Goal: Task Accomplishment & Management: Use online tool/utility

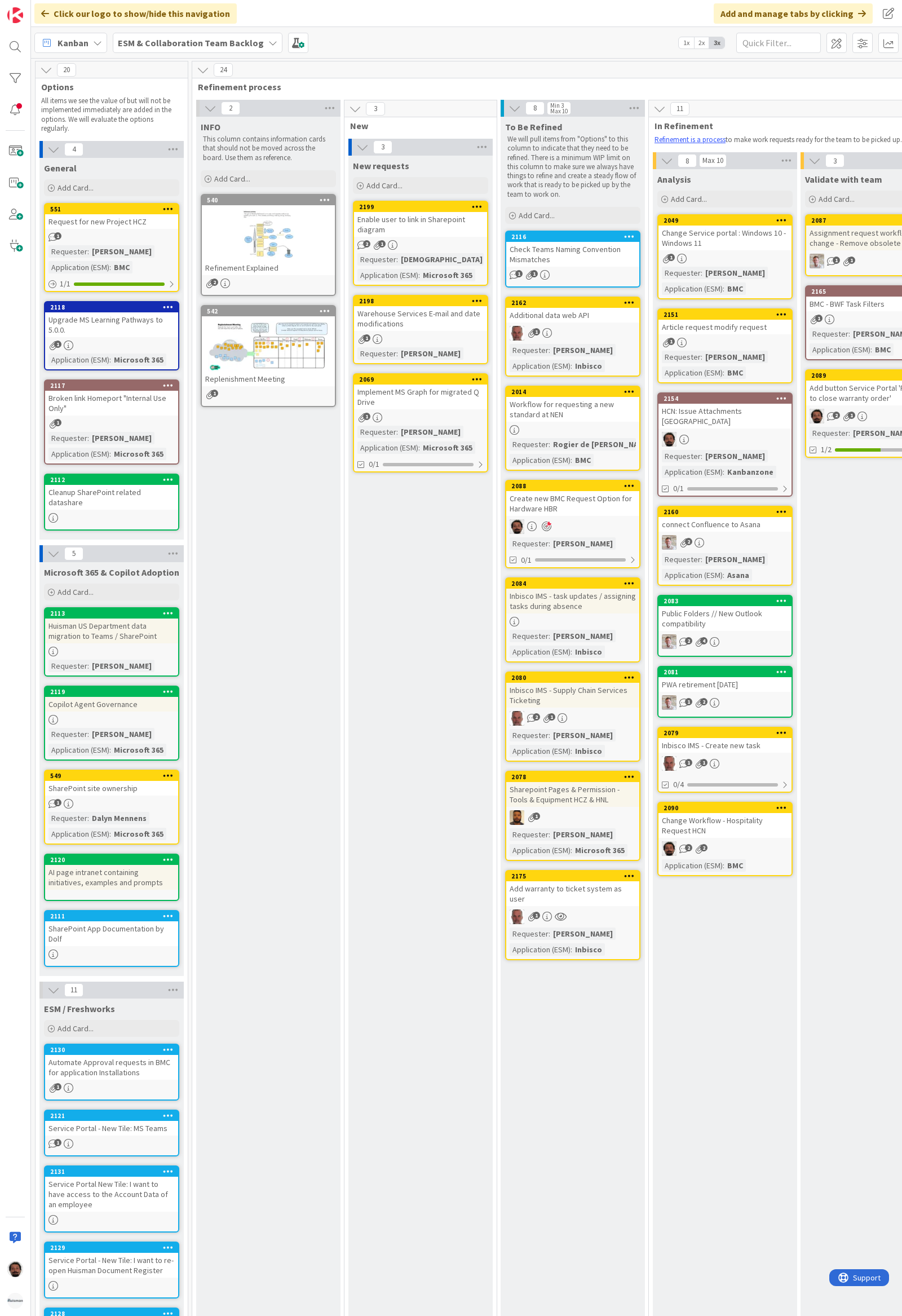
click at [190, 47] on b "ESM & Collaboration Team Backlog" at bounding box center [190, 42] width 146 height 11
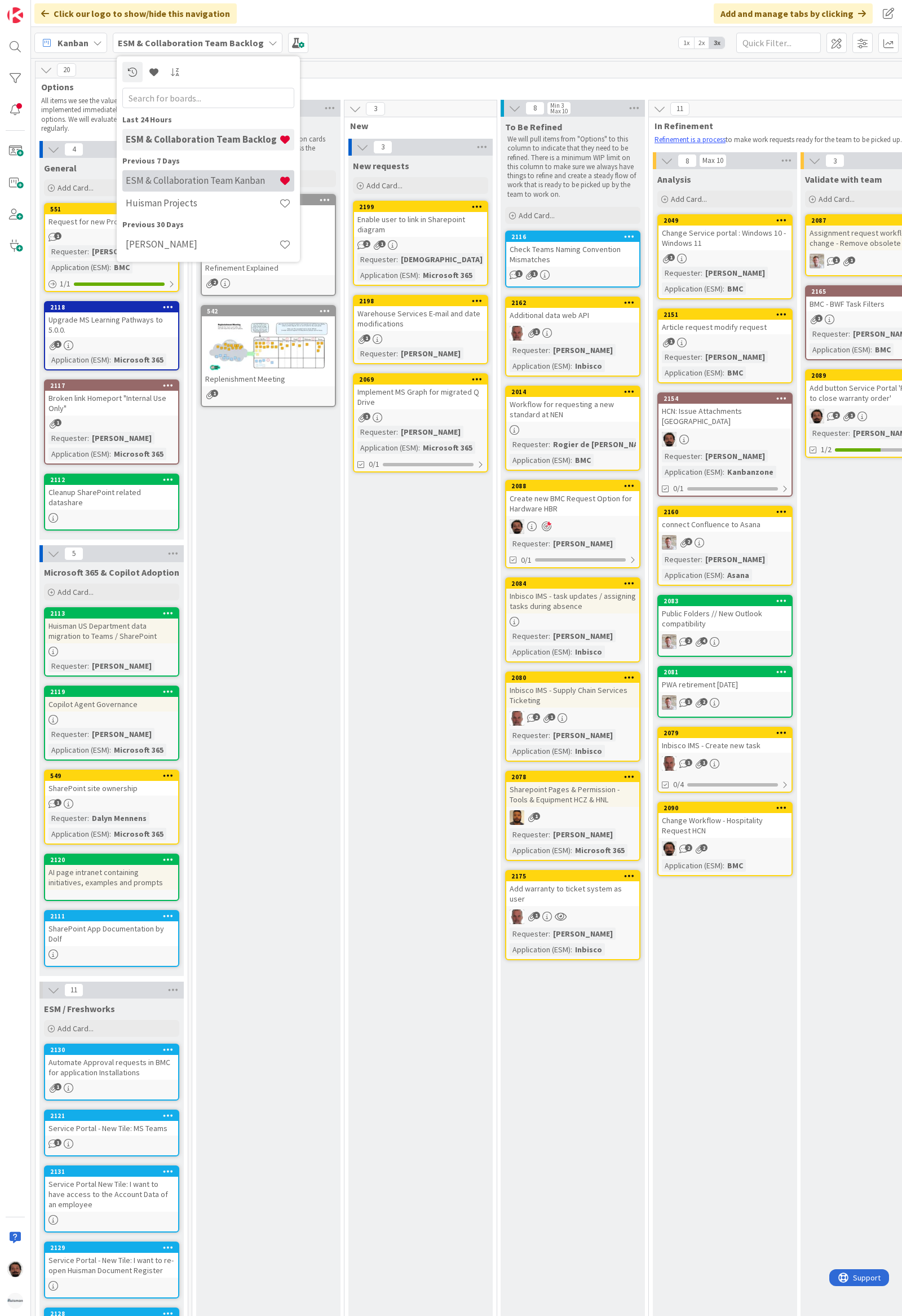
click at [192, 180] on h4 "ESM & Collaboration Team Kanban" at bounding box center [202, 180] width 153 height 11
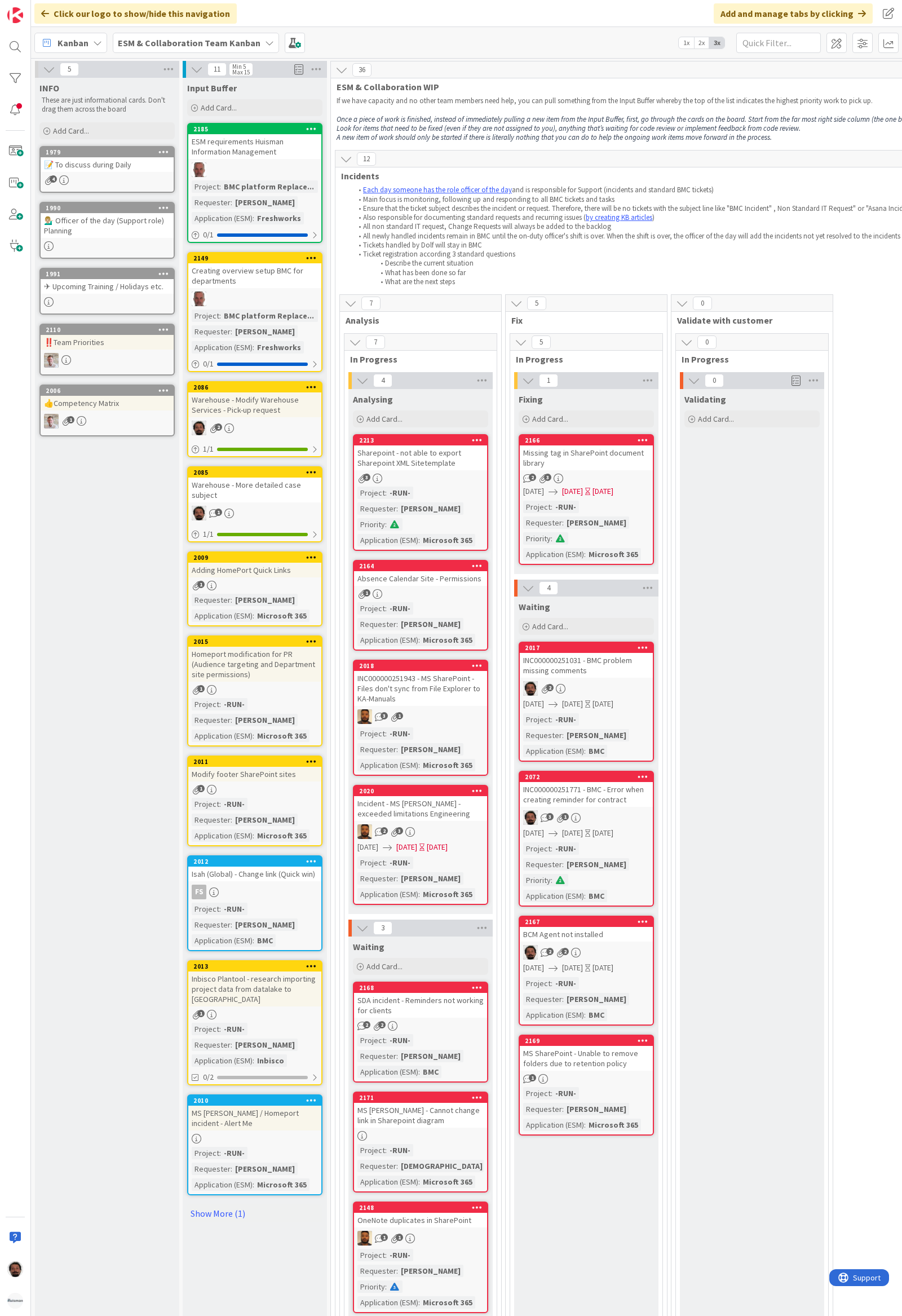
click at [483, 102] on p "If we have capacity and no other team members need help, you can pull something…" at bounding box center [849, 101] width 1026 height 9
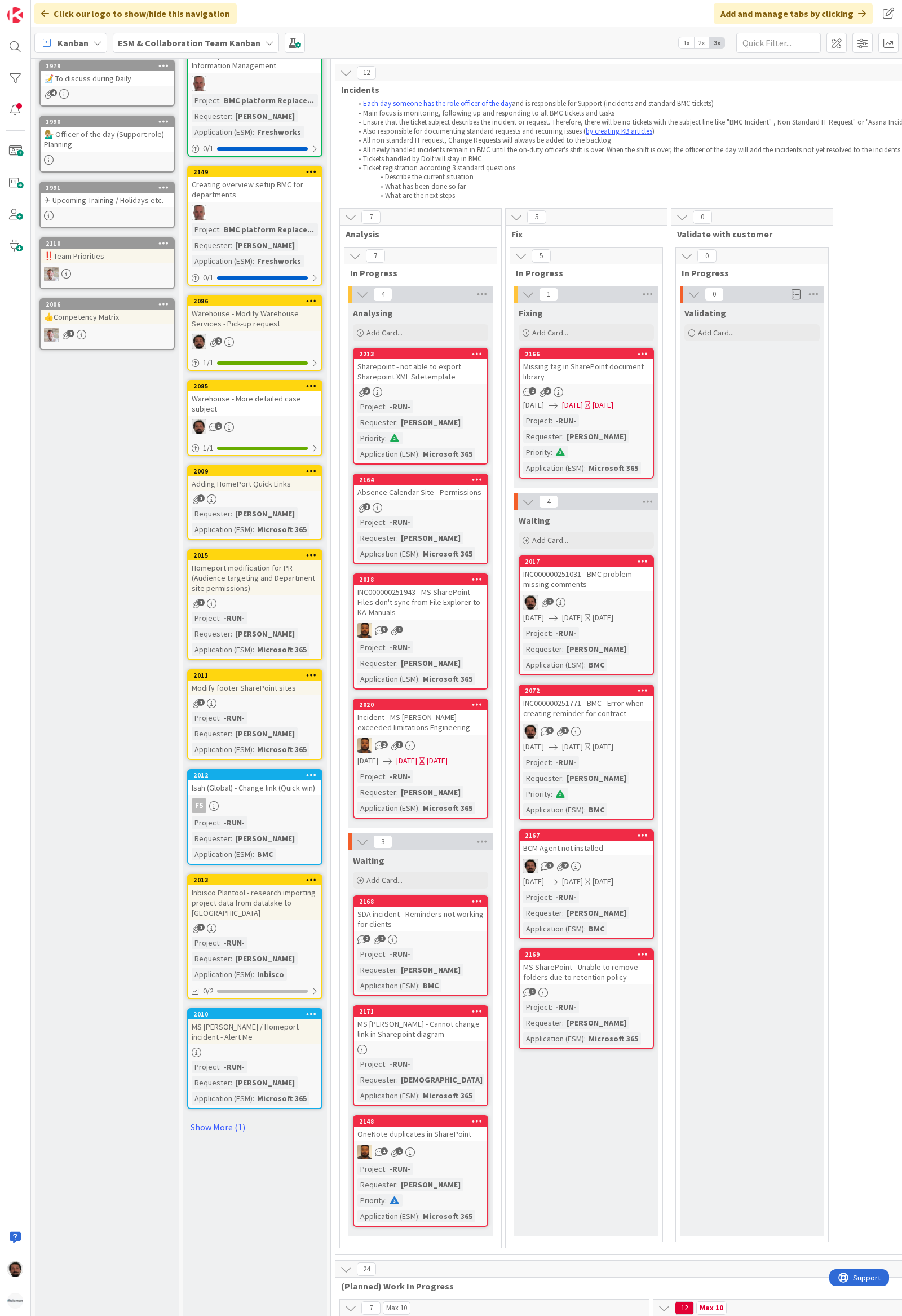
scroll to position [150, 0]
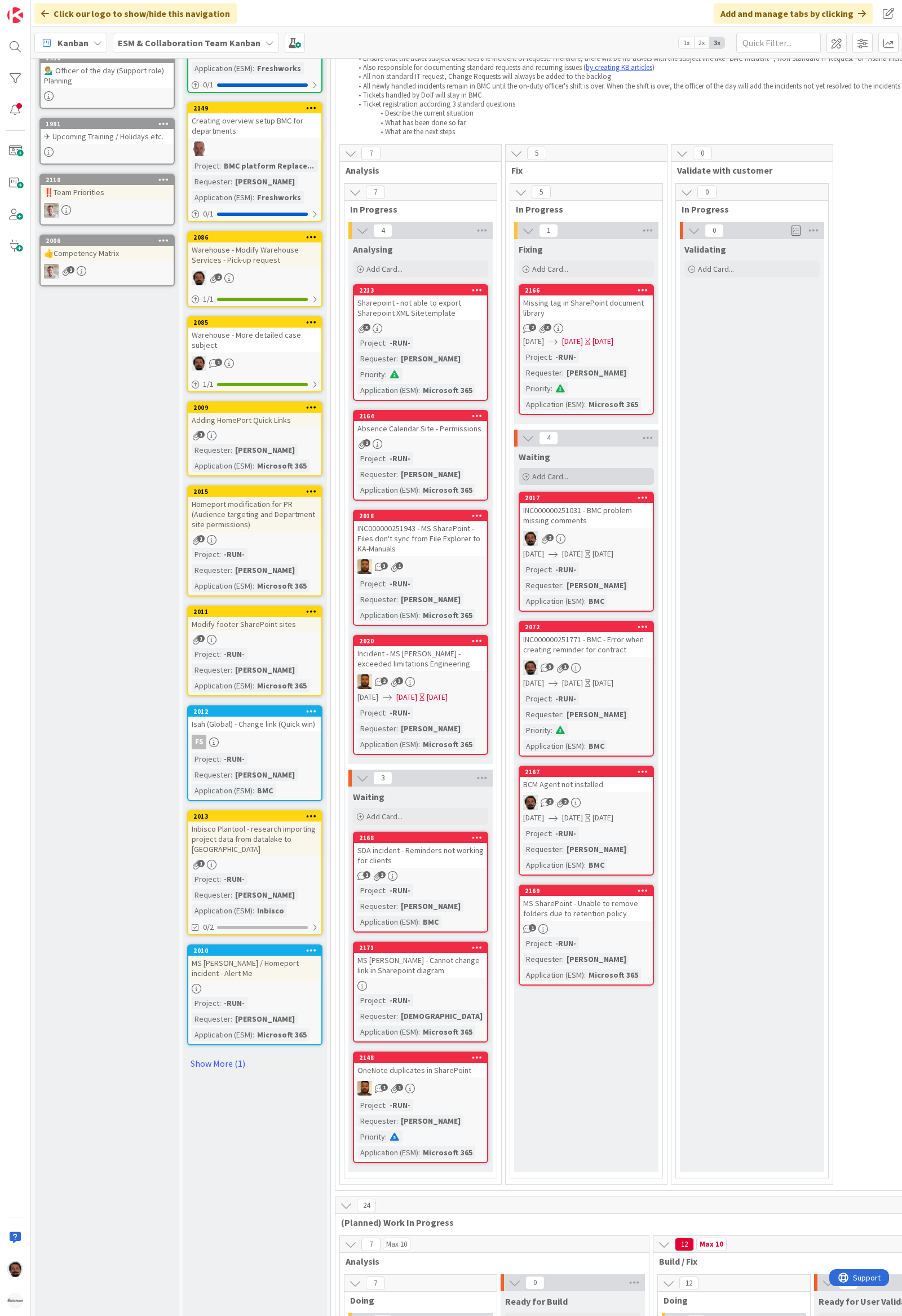
click at [562, 474] on span "Add Card..." at bounding box center [550, 477] width 36 height 10
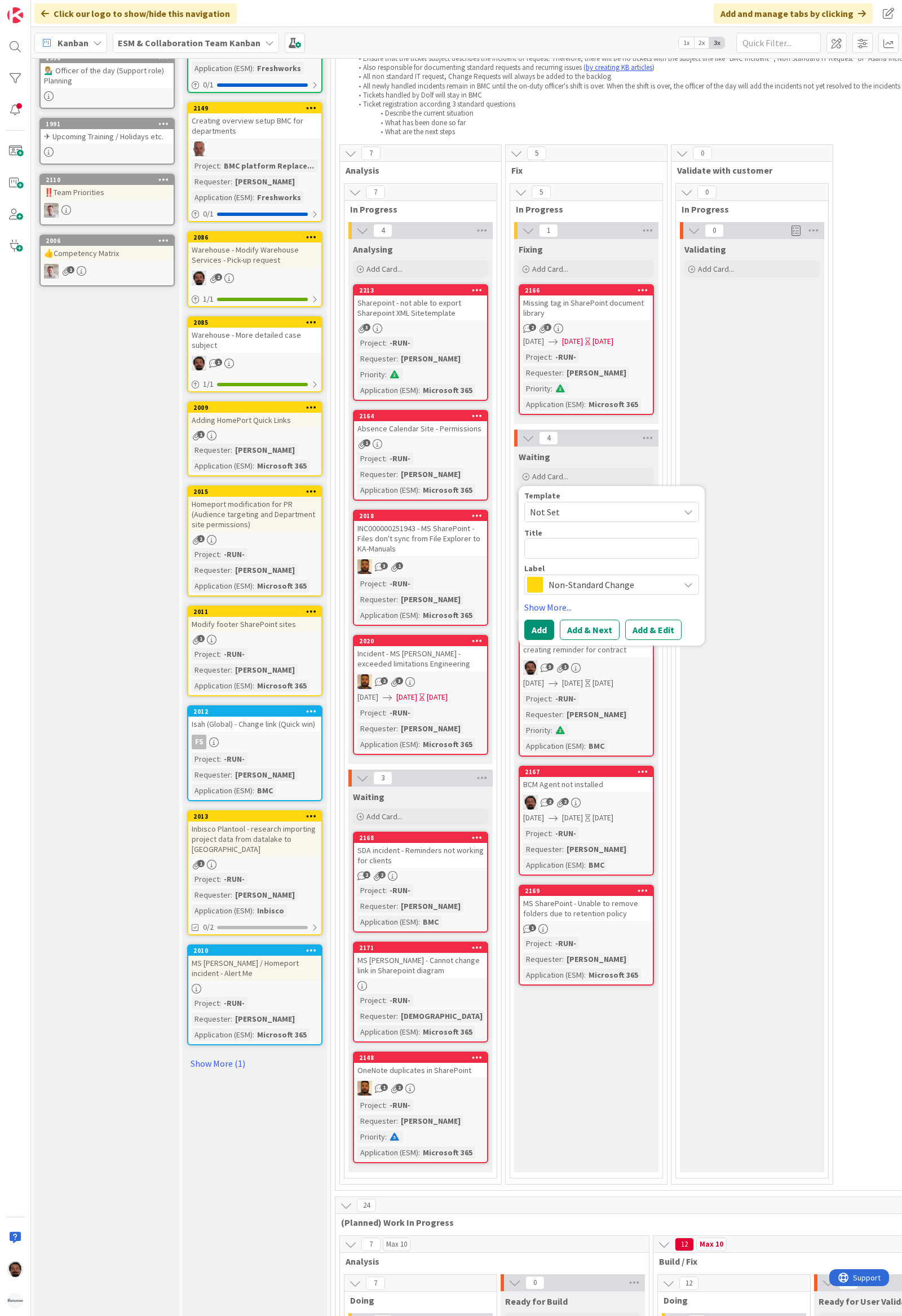
click at [564, 535] on div "Title 0 / 128" at bounding box center [611, 533] width 175 height 10
click at [556, 548] on textarea at bounding box center [611, 548] width 175 height 21
paste textarea "MS OneDrive incident - Syncs & Shortcuts"
type textarea "x"
type textarea "MS OneDrive incident - Syncs & Shortcuts"
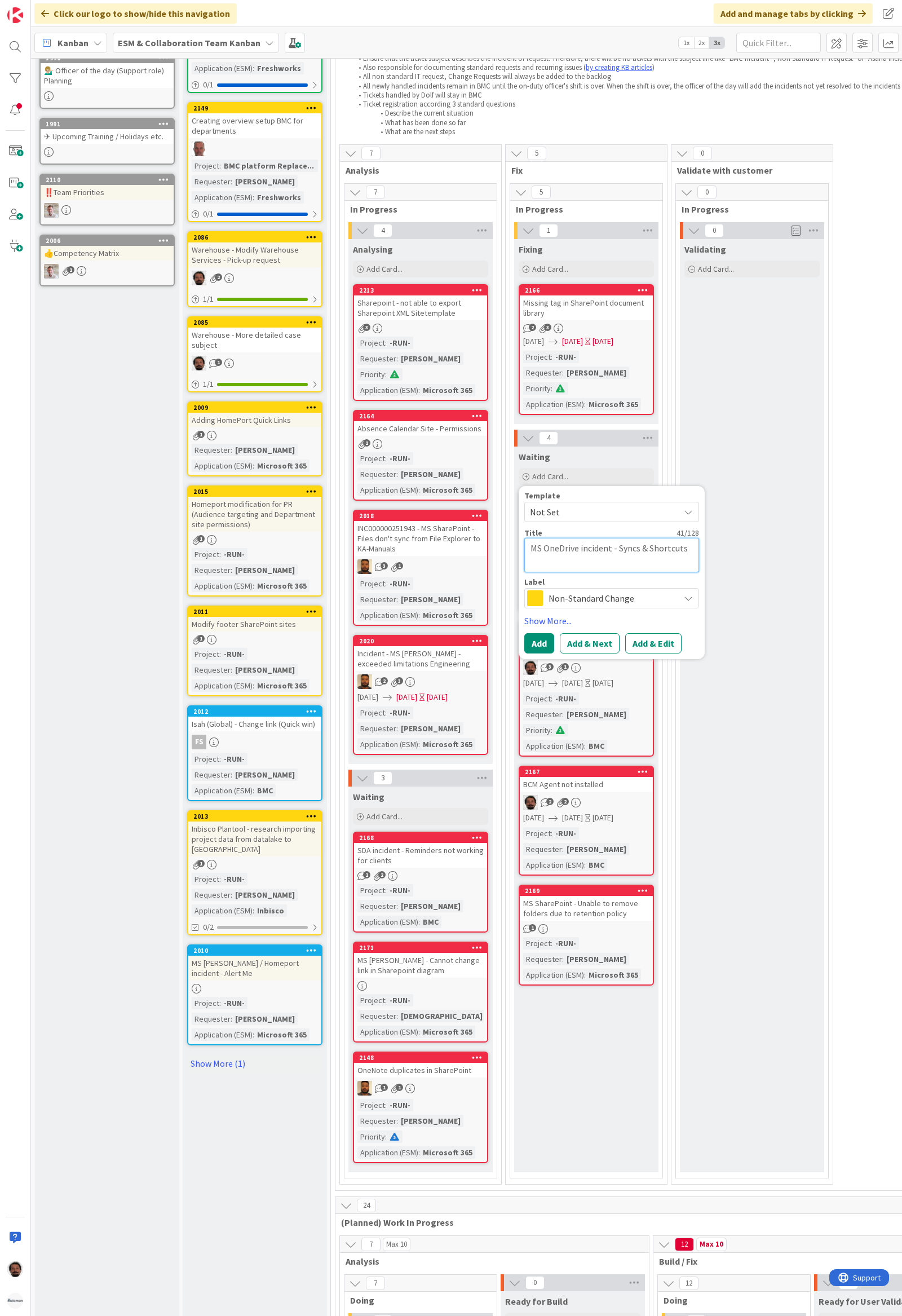
type textarea "x"
type textarea "MS OneDrive incident - Syncs & Shortcuts"
click at [602, 582] on span "Non-Standard Change" at bounding box center [611, 584] width 125 height 16
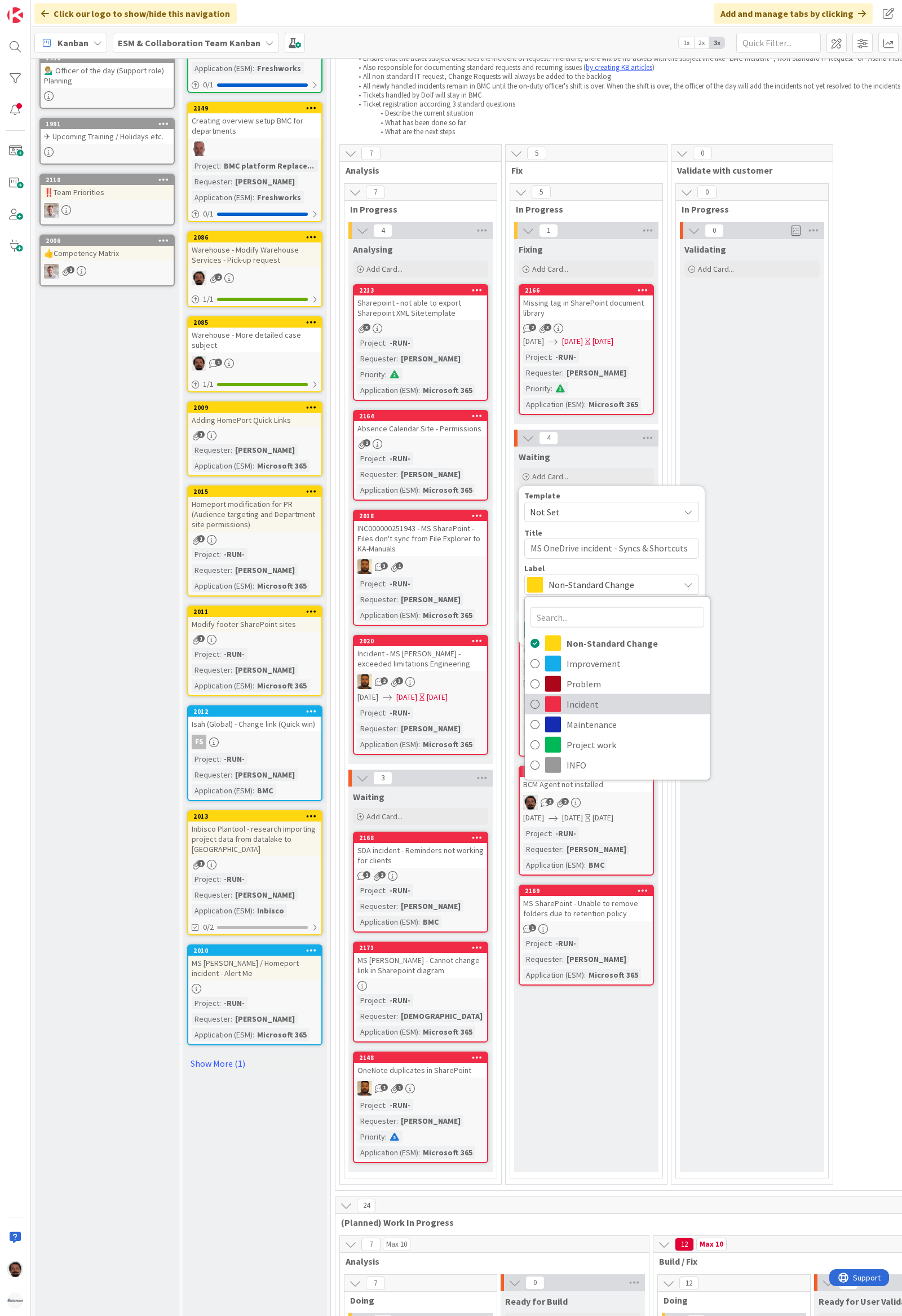
click at [575, 706] on span "Incident" at bounding box center [635, 704] width 138 height 17
type textarea "x"
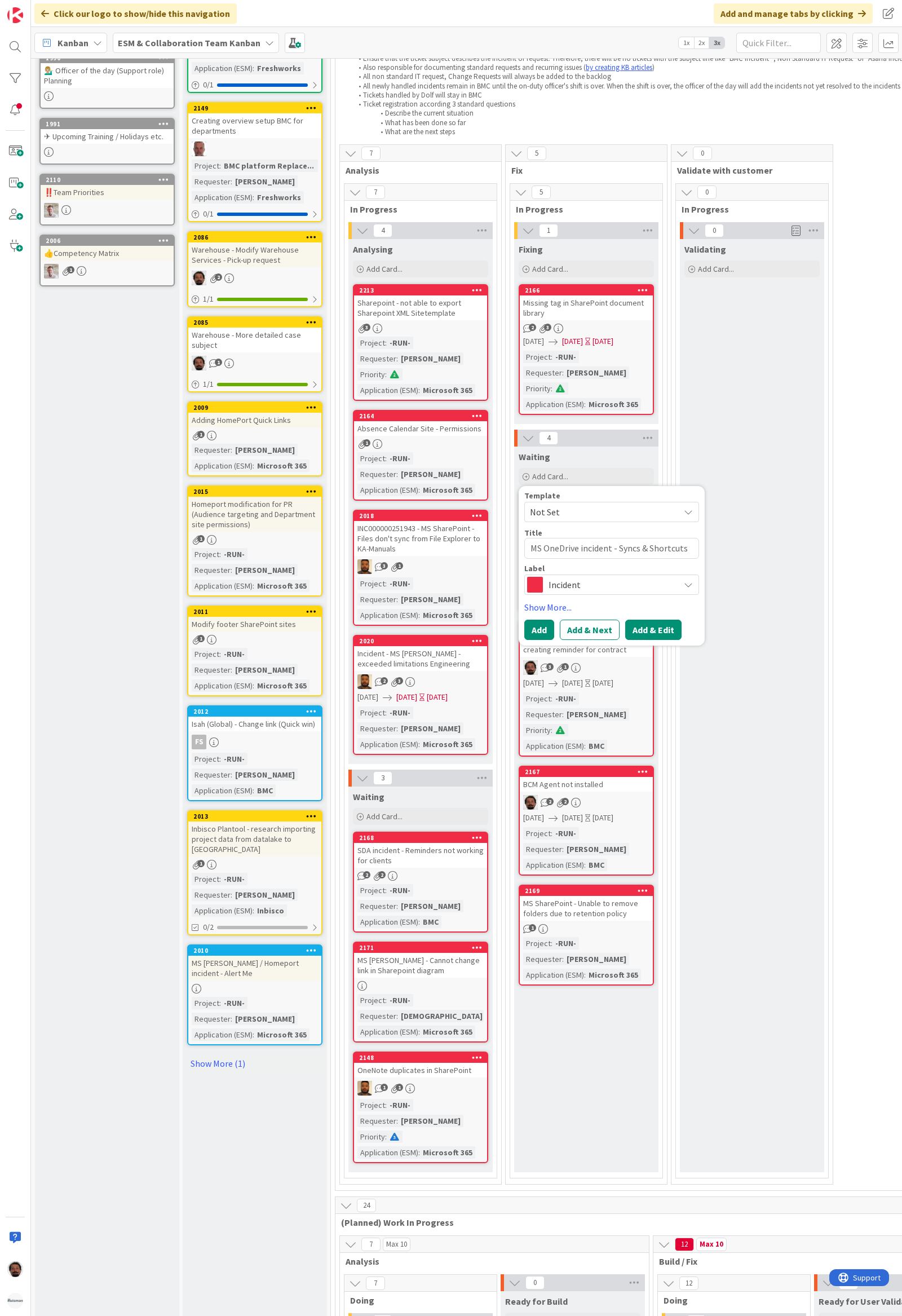
click at [660, 621] on button "Add & Edit" at bounding box center [653, 629] width 56 height 20
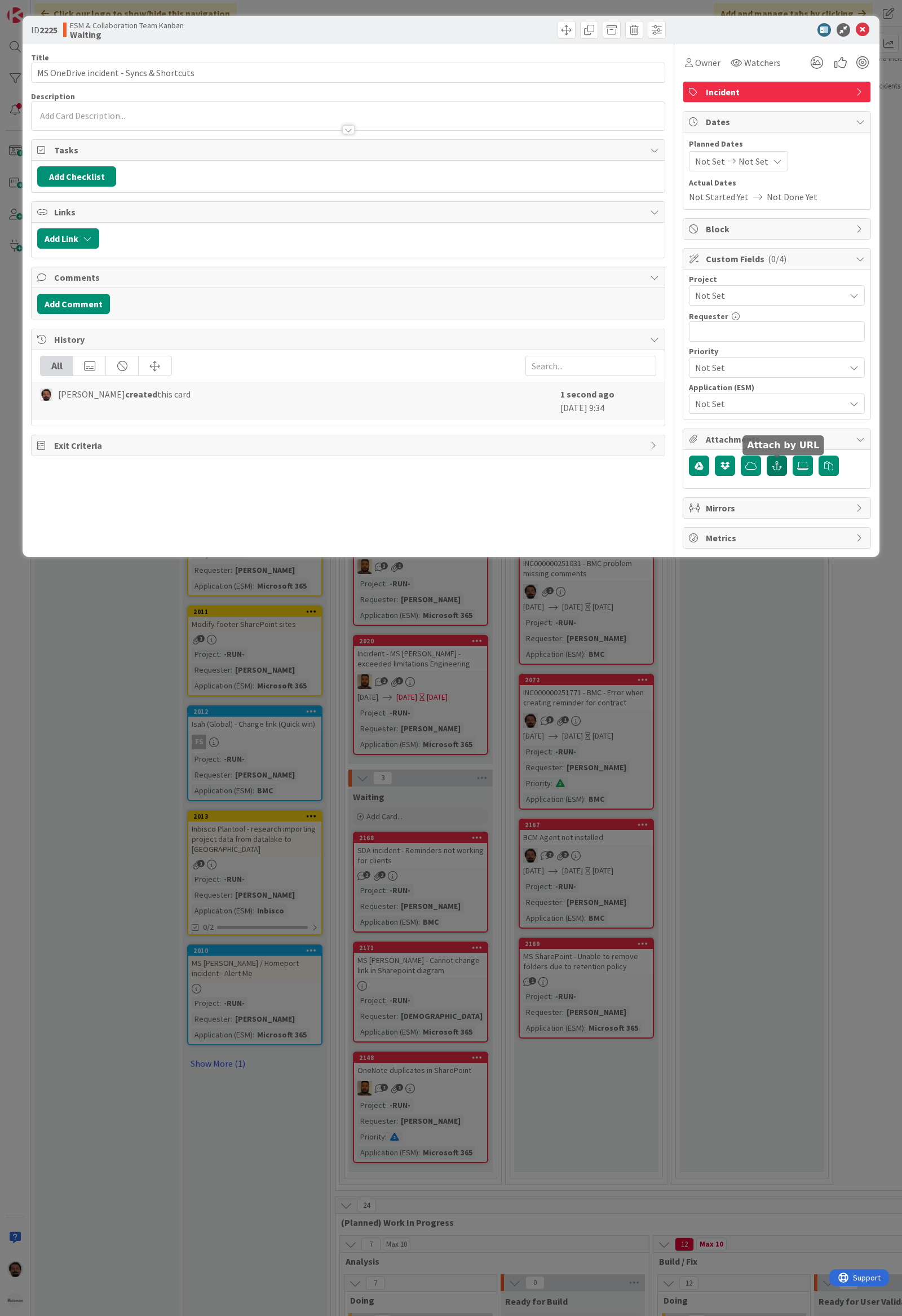
click at [774, 463] on icon "button" at bounding box center [777, 466] width 10 height 9
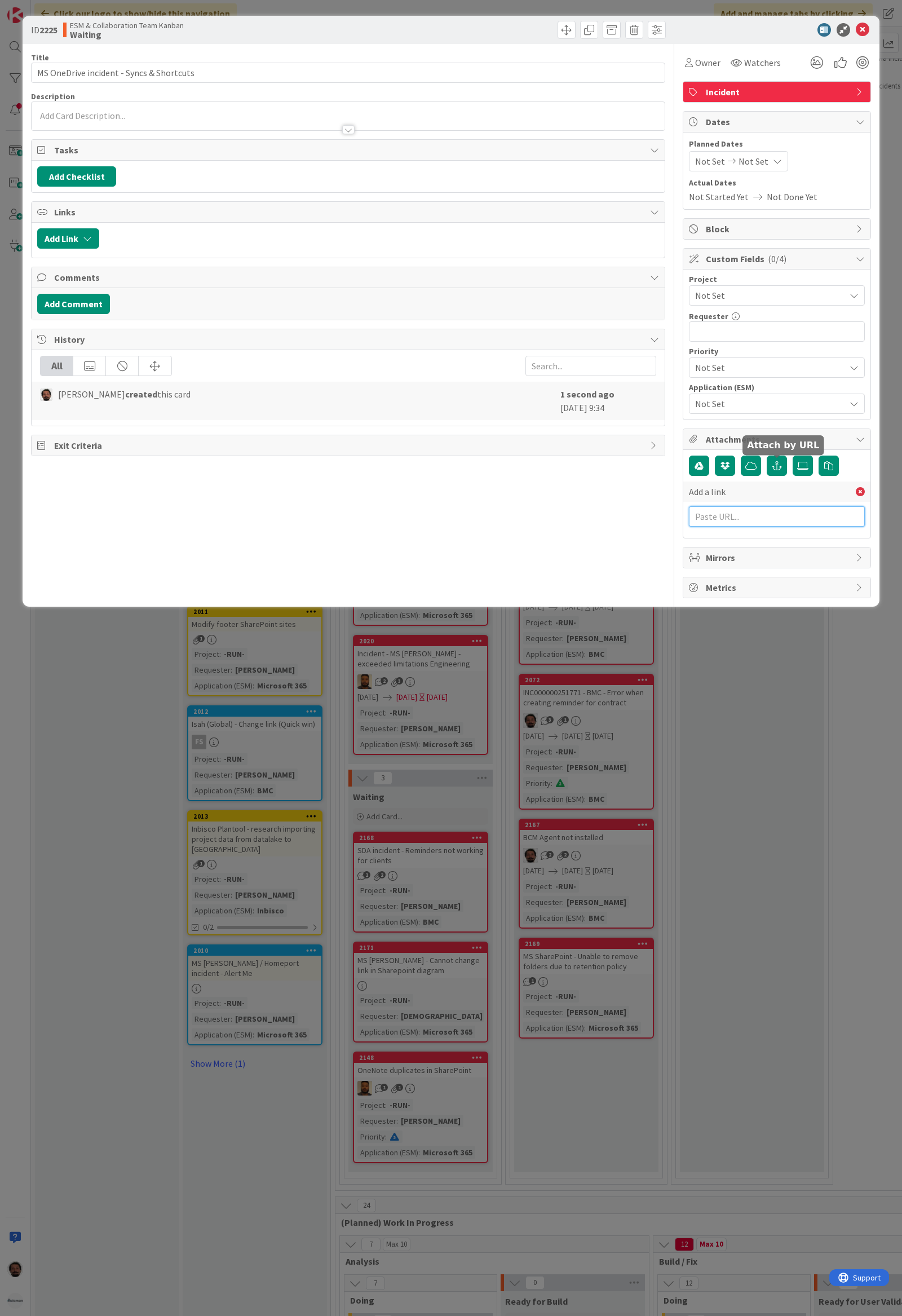
click at [779, 509] on input "text" at bounding box center [776, 516] width 176 height 20
click at [746, 521] on input "text" at bounding box center [776, 516] width 176 height 20
paste input "https://huisman-smartit.onbmc.com/smartit/app/#/incident/AGGJEU87BW384ATDGLWDTD…"
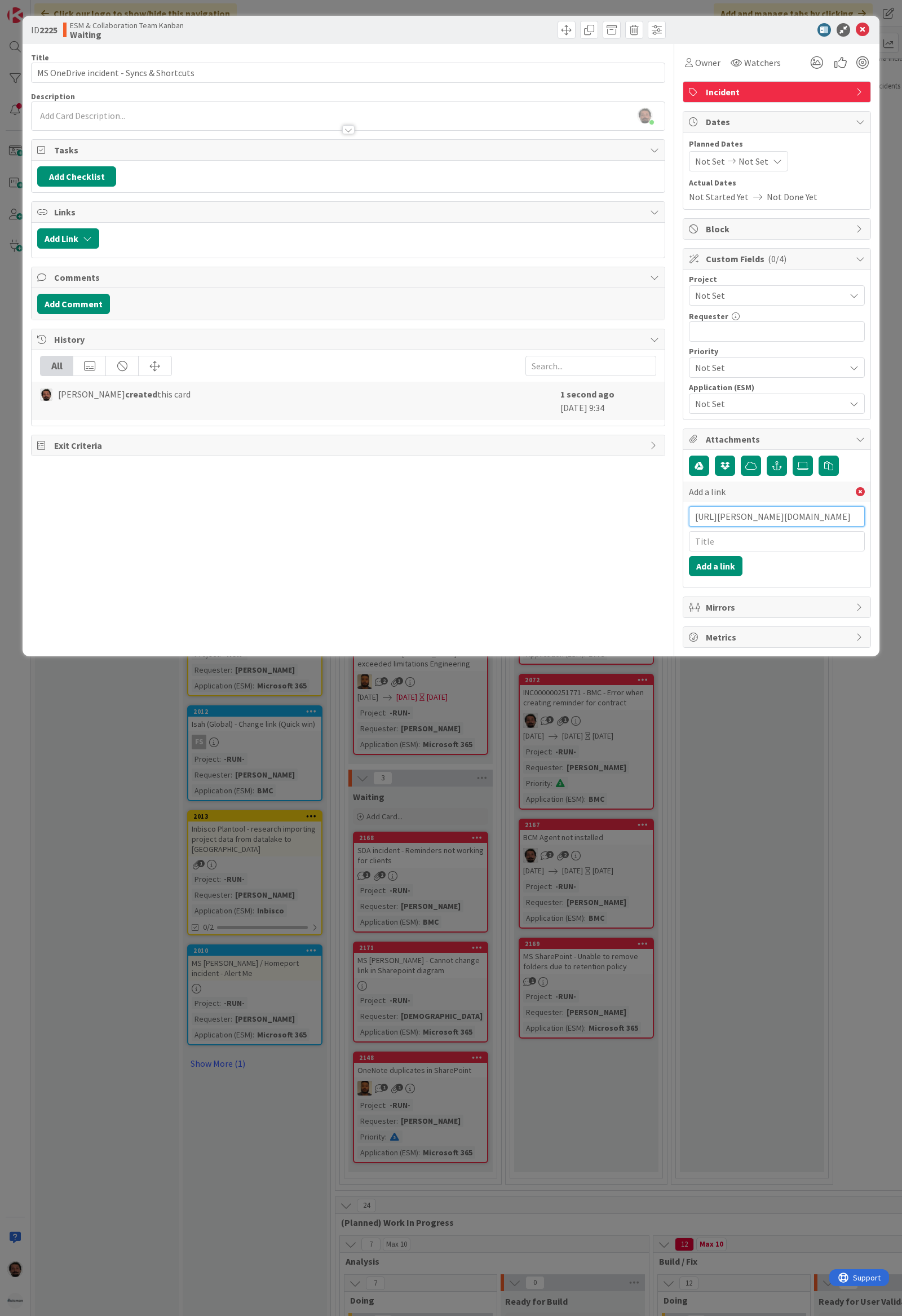
type input "https://huisman-smartit.onbmc.com/smartit/app/#/incident/AGGJEU87BW384ATDGLWDTD…"
click at [766, 544] on input "text" at bounding box center [776, 540] width 176 height 20
paste input "INC000000252314"
type input "INC000000252314"
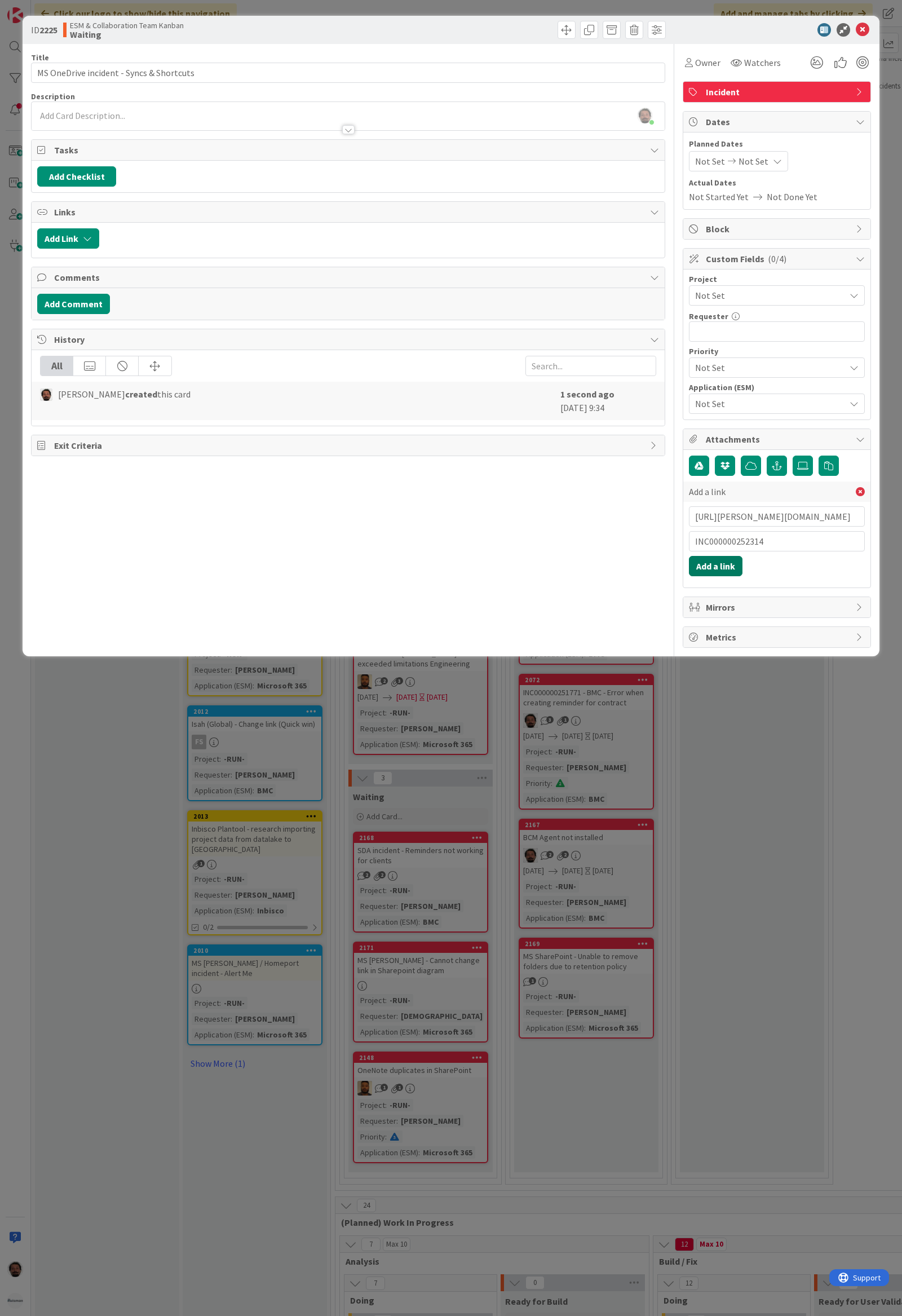
click at [732, 567] on button "Add a link" at bounding box center [715, 566] width 53 height 20
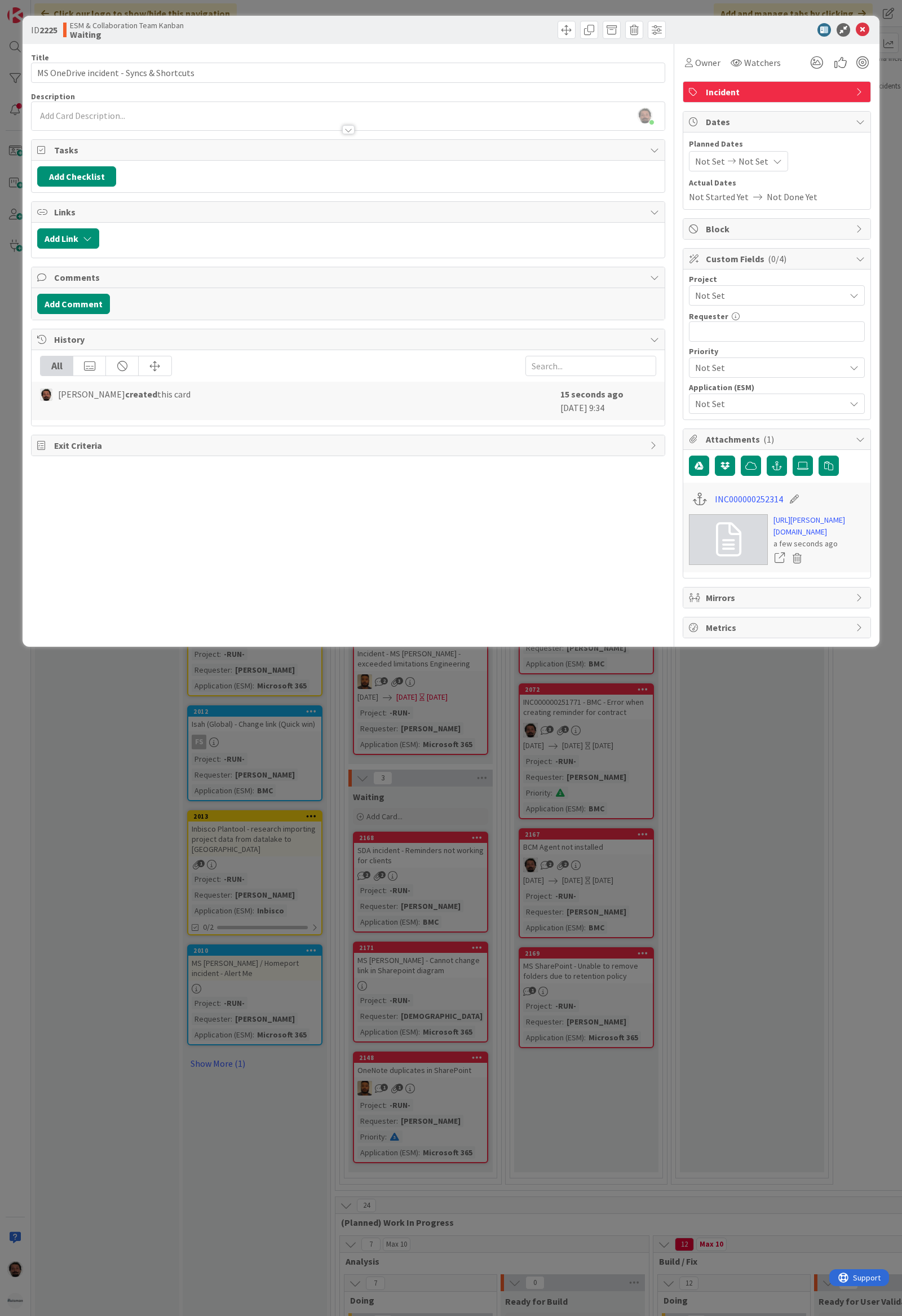
click at [145, 116] on div "Akif Cevik just joined" at bounding box center [348, 116] width 633 height 28
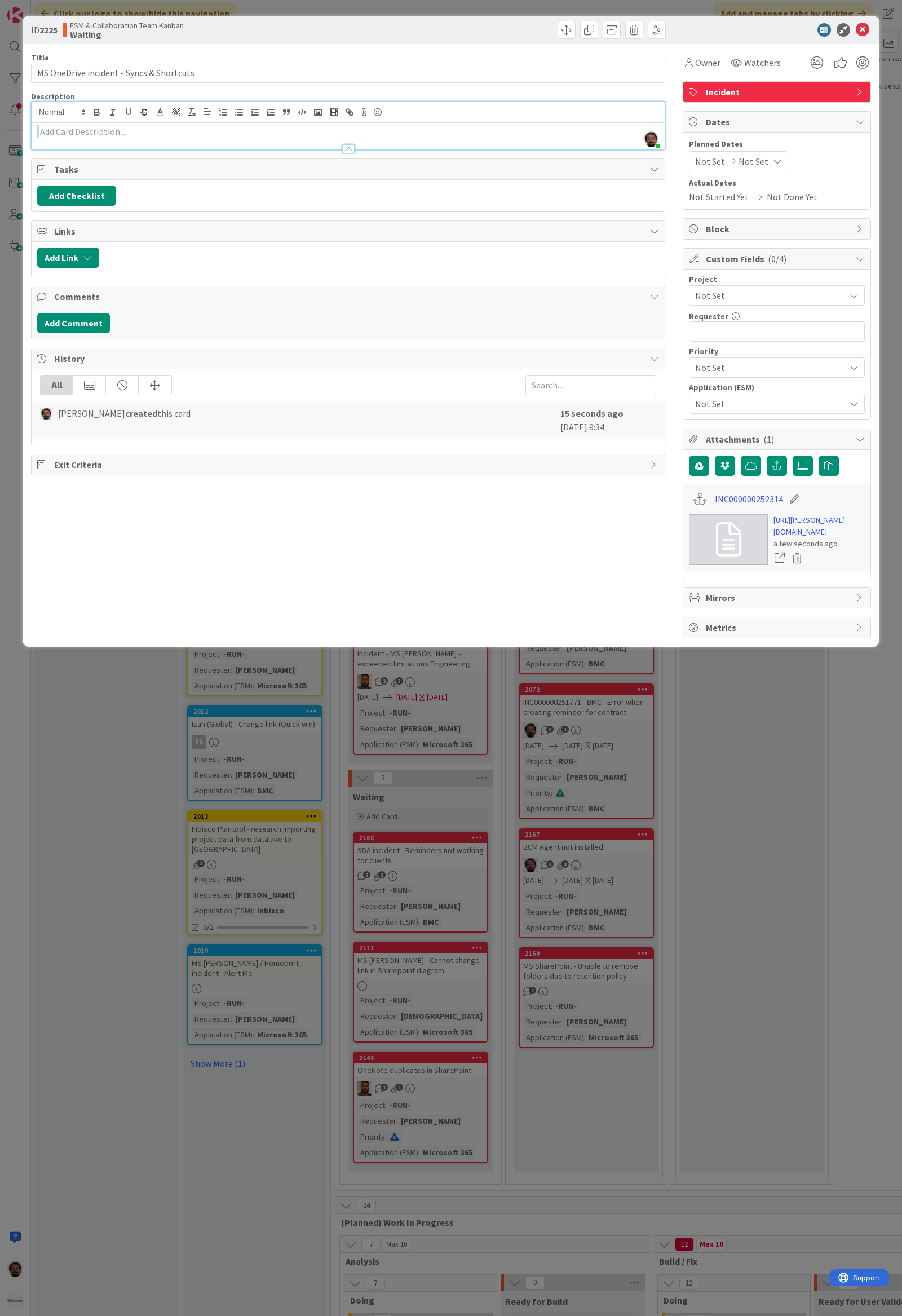
click at [179, 138] on div "Description Akif Cevik just joined" at bounding box center [348, 120] width 634 height 59
click at [113, 136] on p at bounding box center [348, 131] width 622 height 13
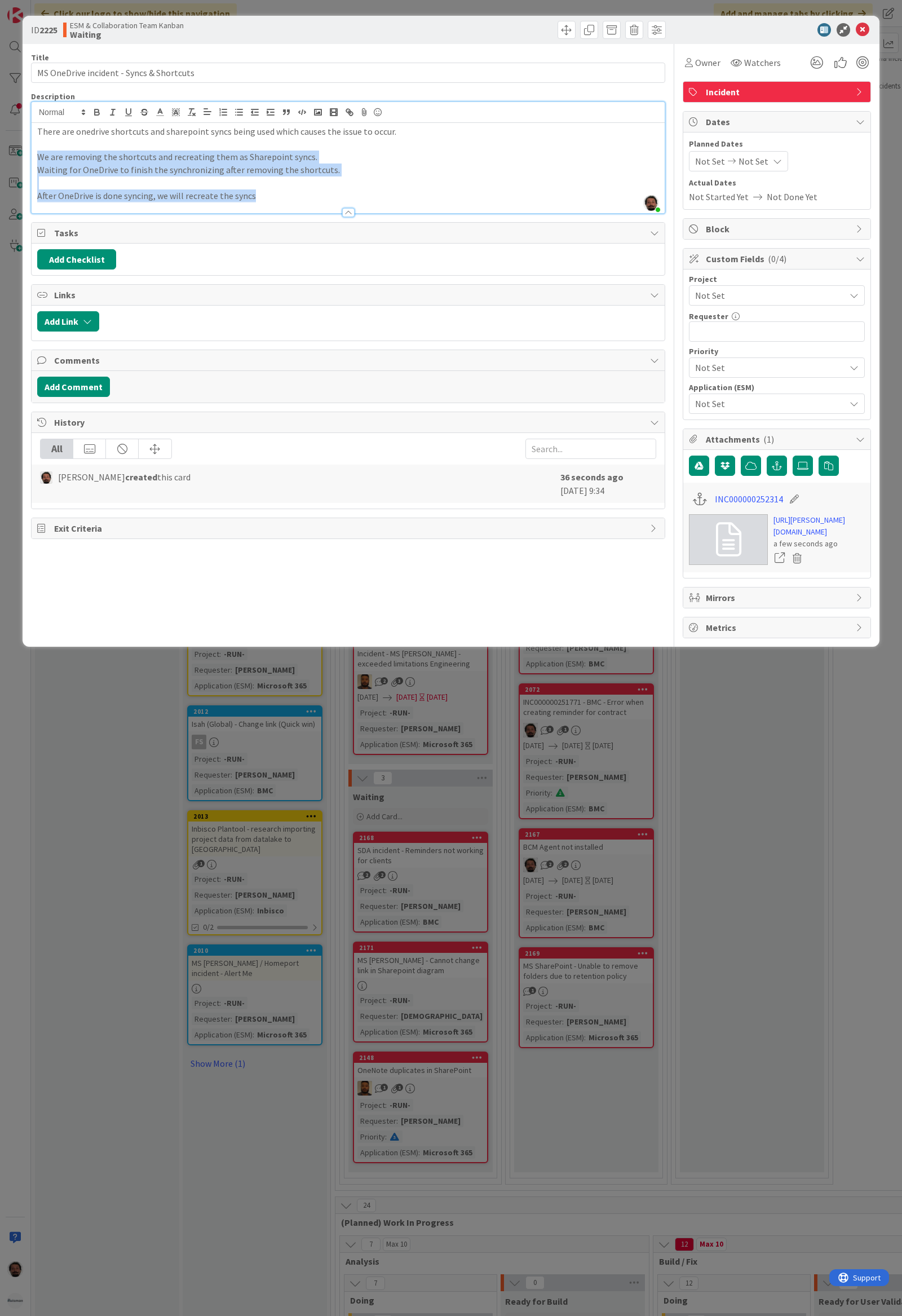
drag, startPoint x: 274, startPoint y: 196, endPoint x: 32, endPoint y: 161, distance: 244.5
click at [32, 161] on div "There are onedrive shortcuts and sharepoint syncs being used which causes the i…" at bounding box center [348, 168] width 633 height 90
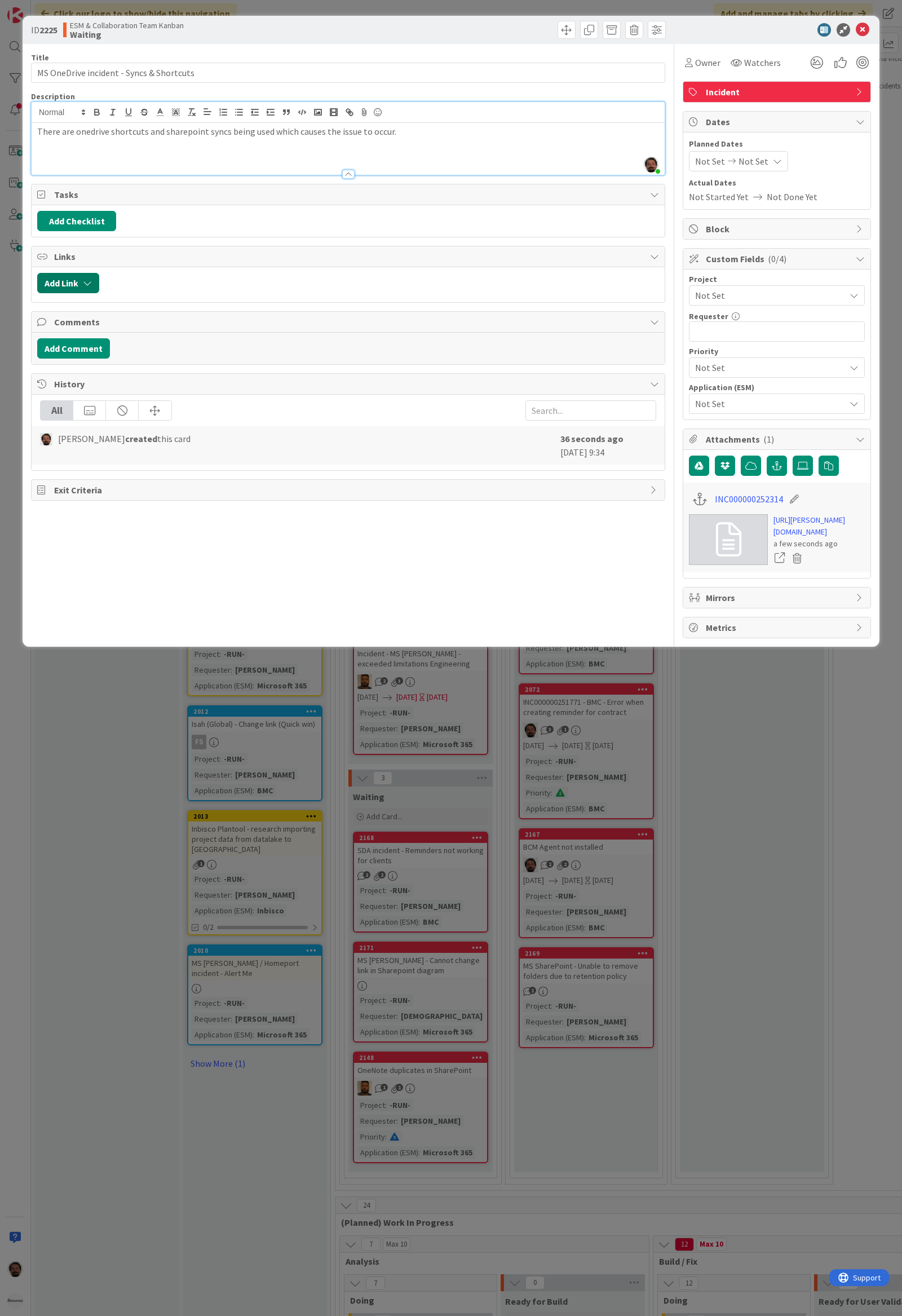
click at [90, 285] on icon "button" at bounding box center [87, 283] width 9 height 9
click at [110, 222] on button "Add Checklist" at bounding box center [76, 220] width 79 height 20
click at [183, 214] on div "Add Checklist Add Checklist Checklist Name (needed before adding tasks) 0 / 64 …" at bounding box center [348, 220] width 622 height 20
click at [91, 346] on button "Add Comment" at bounding box center [73, 348] width 73 height 20
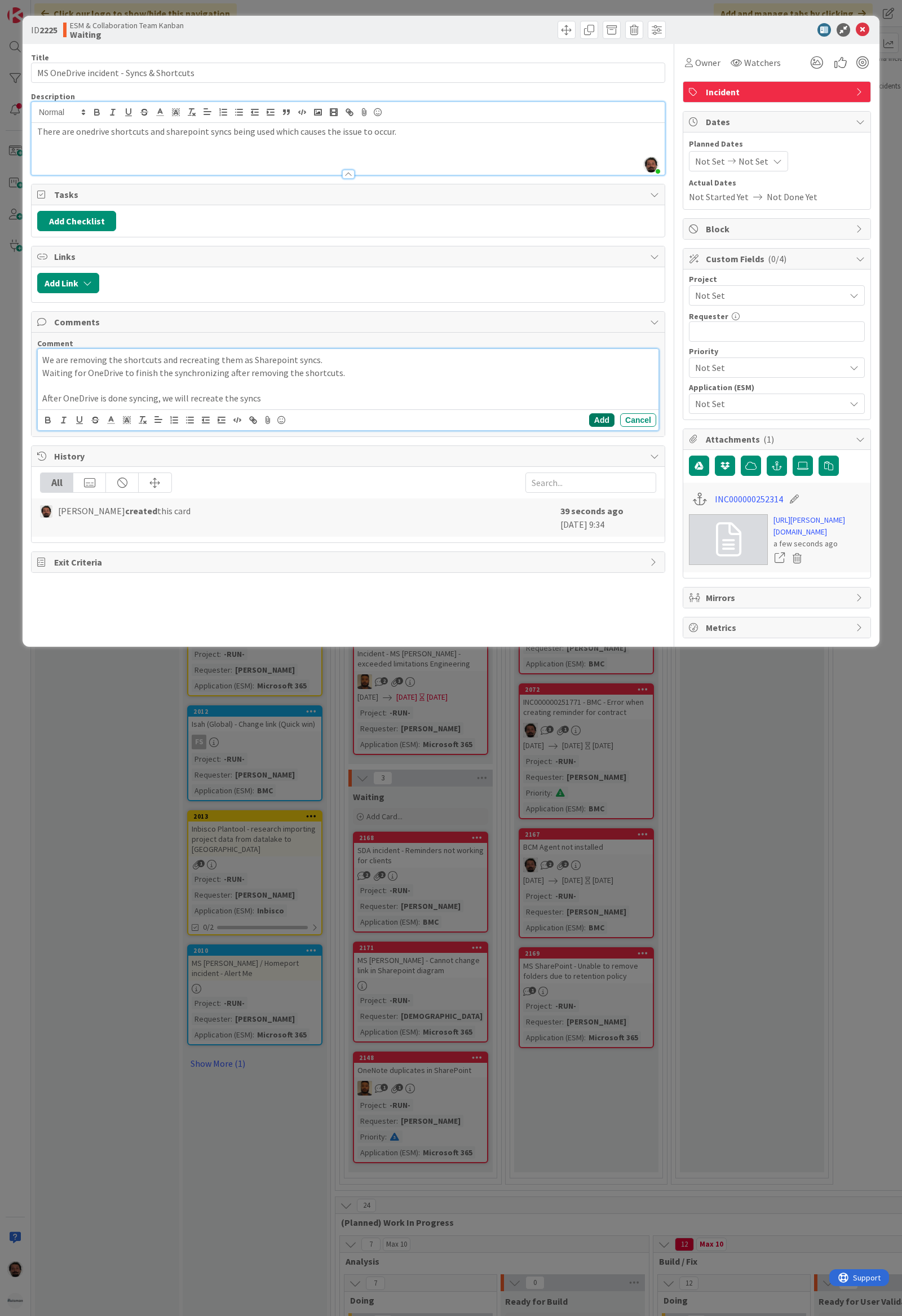
click at [594, 420] on button "Add" at bounding box center [602, 420] width 25 height 13
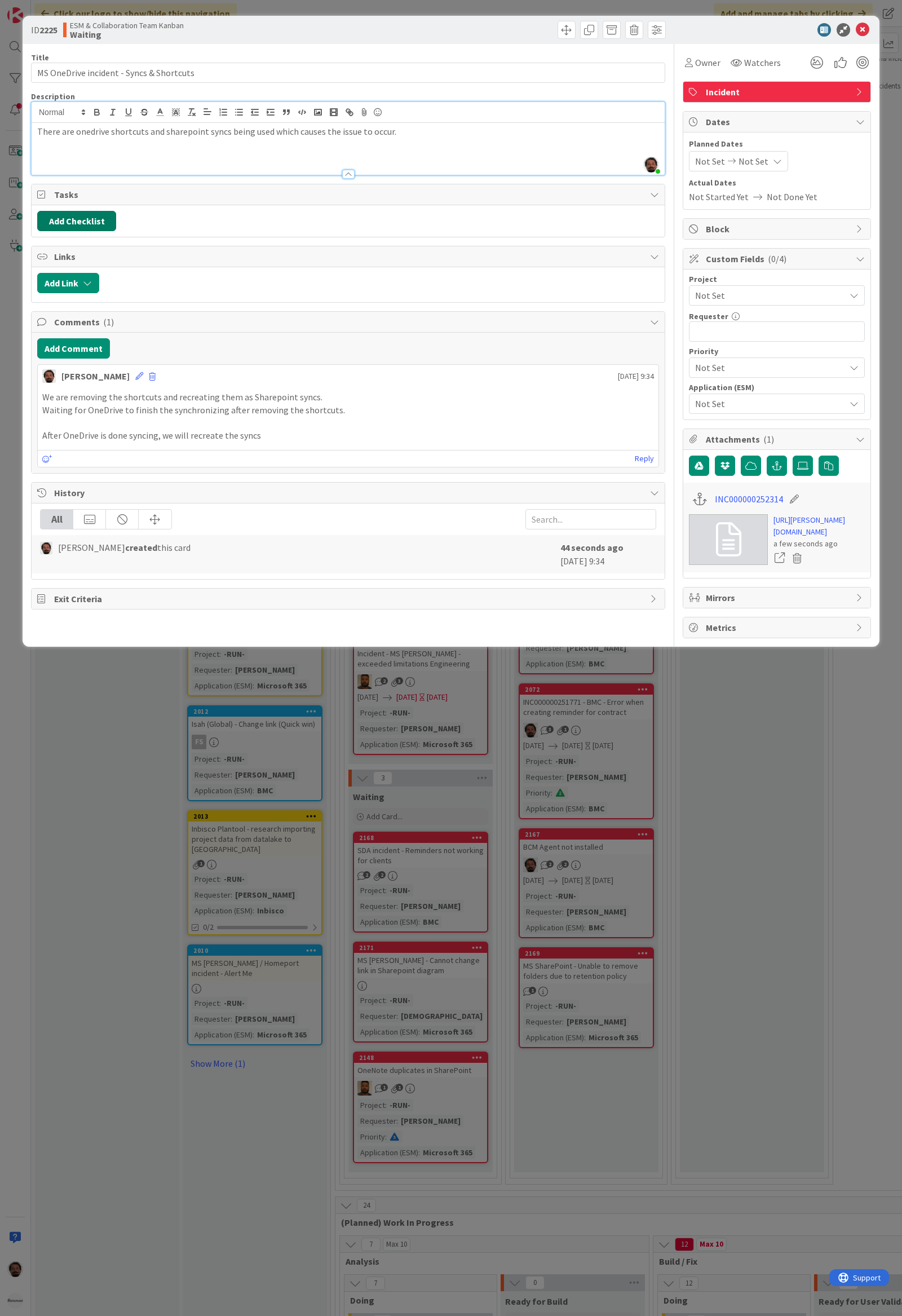
click at [96, 219] on button "Add Checklist" at bounding box center [76, 220] width 79 height 20
type input "re-create onedrive shortcuts as"
type input "wait for shortcut removal to sync"
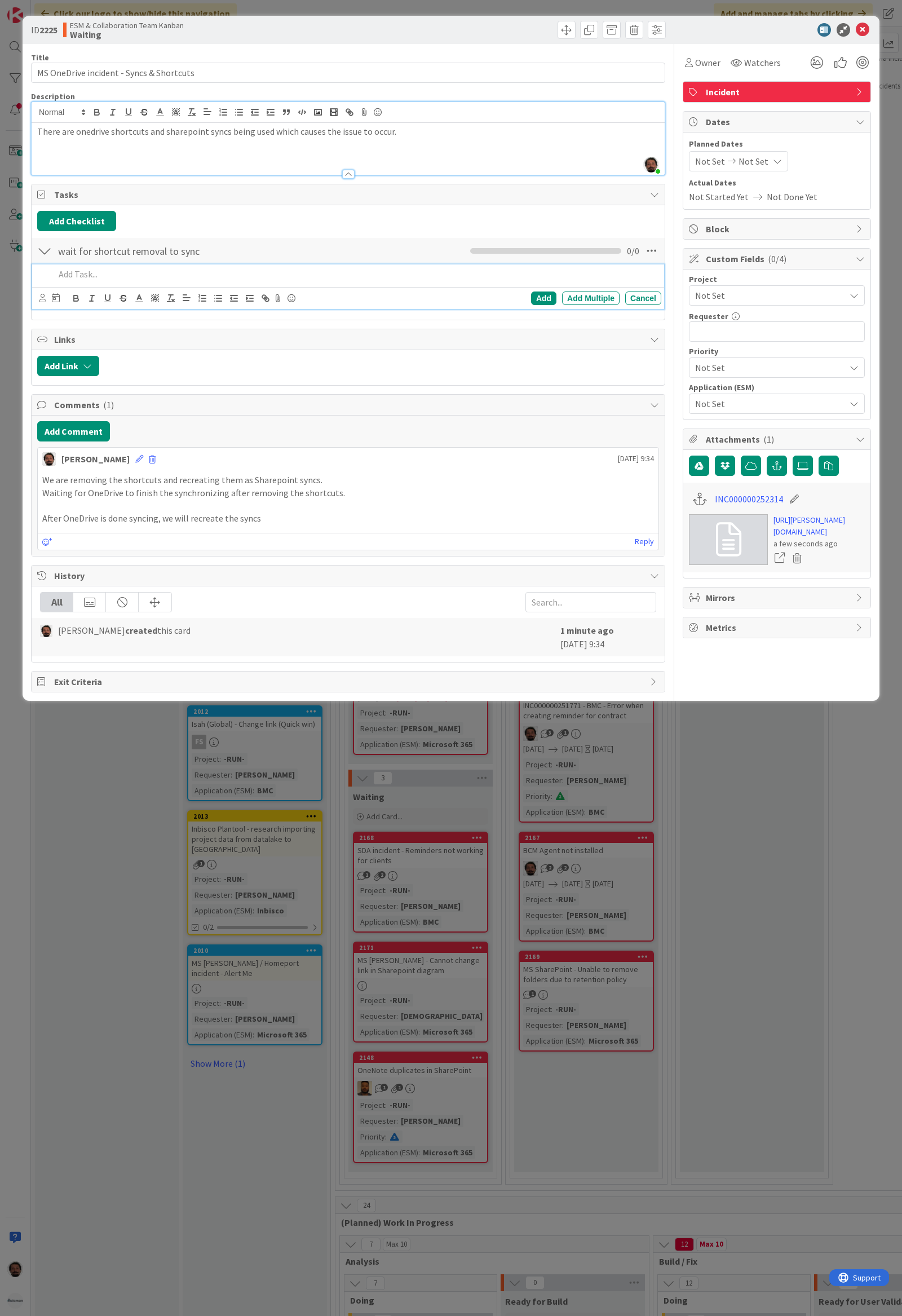
click at [67, 271] on p at bounding box center [356, 274] width 602 height 13
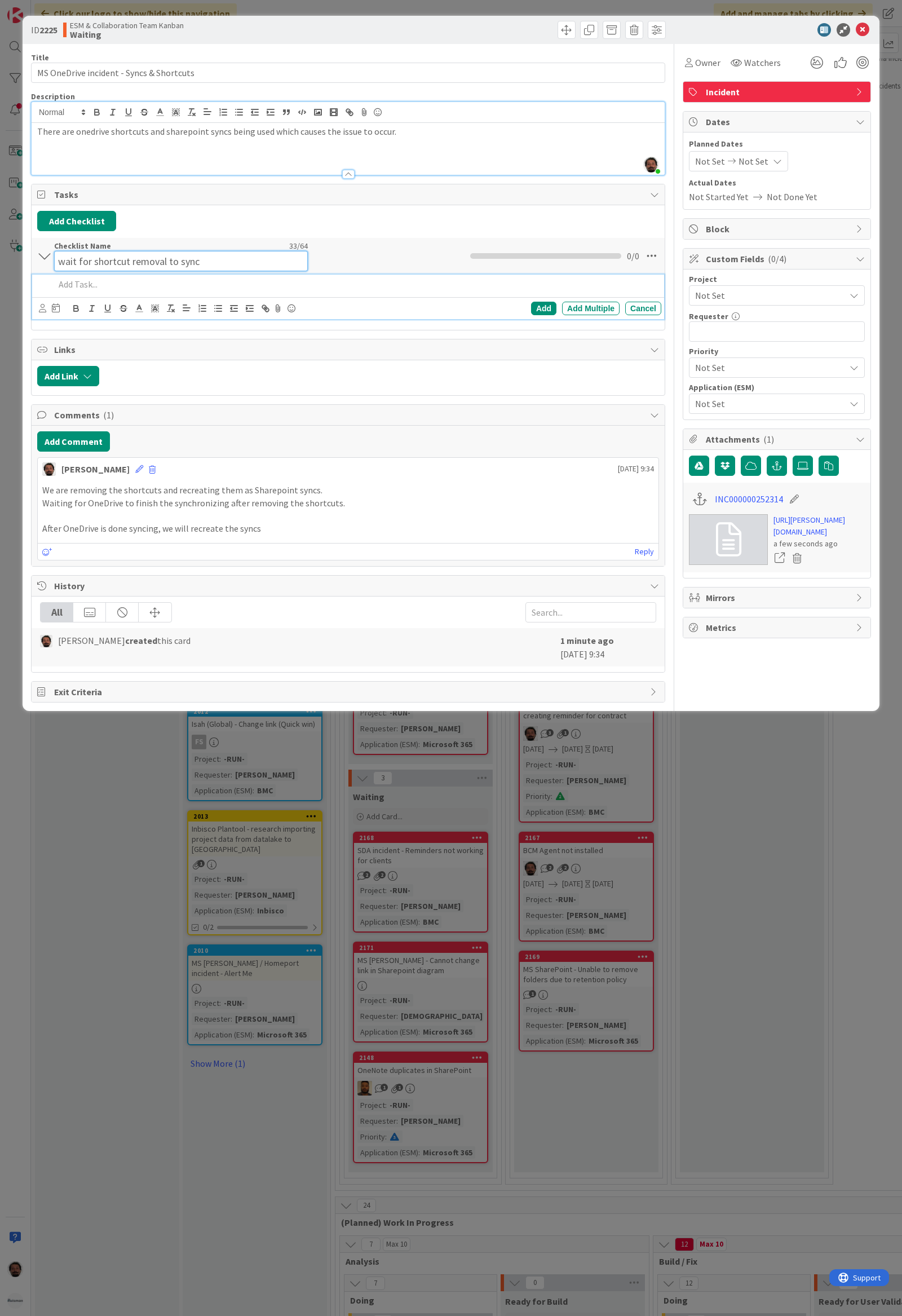
click at [130, 248] on div "Checklist Name 33 / 64 wait for shortcut removal to sync" at bounding box center [181, 256] width 253 height 30
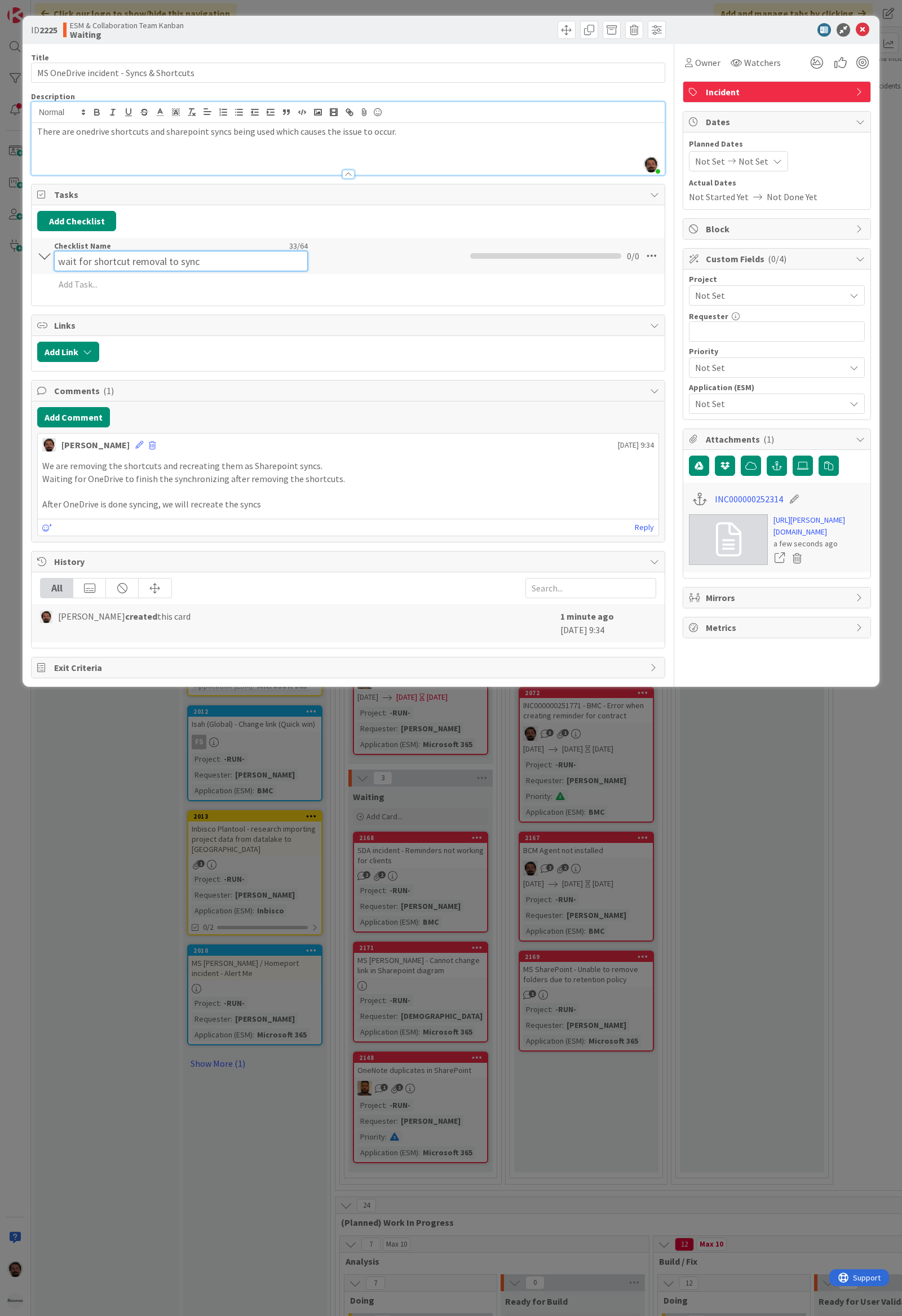
drag, startPoint x: 232, startPoint y: 264, endPoint x: 45, endPoint y: 262, distance: 187.0
click at [45, 262] on div "wait for shortcut removal to sync Checklist Name 33 / 64 wait for shortcut remo…" at bounding box center [348, 256] width 633 height 36
type input "Sub-tasks"
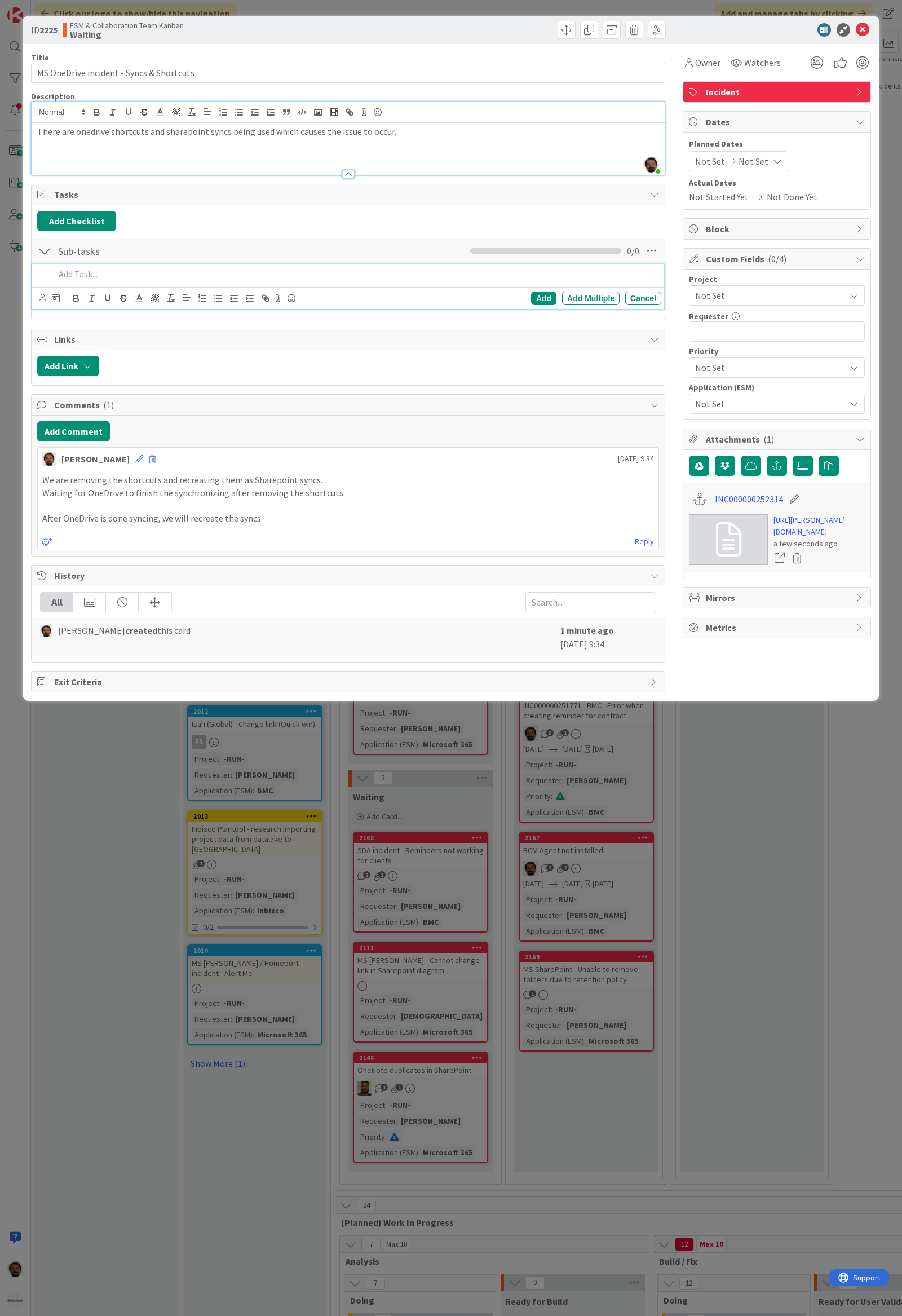
click at [102, 274] on p at bounding box center [356, 274] width 602 height 13
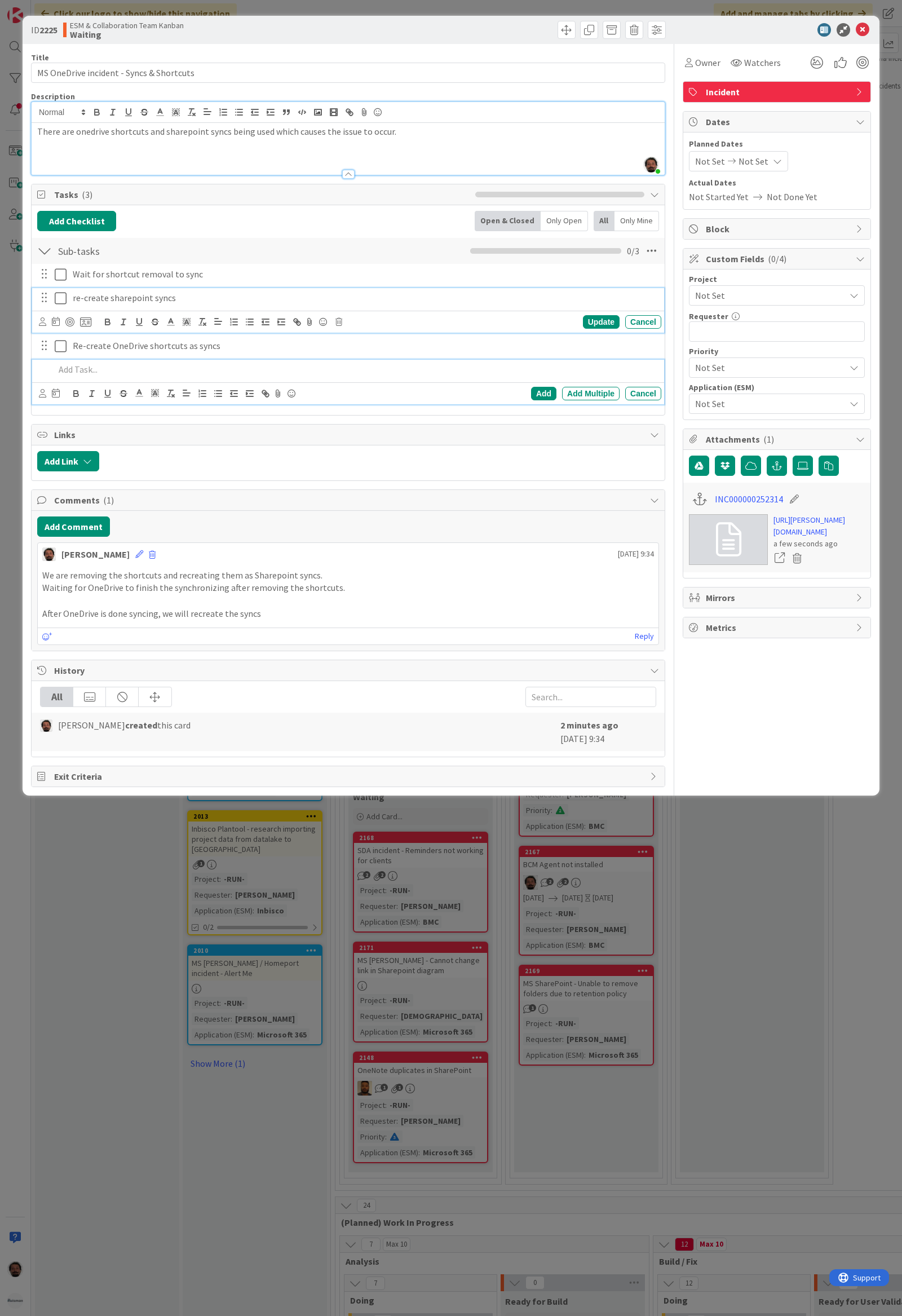
click at [79, 298] on p "re-create sharepoint syncs" at bounding box center [365, 297] width 584 height 13
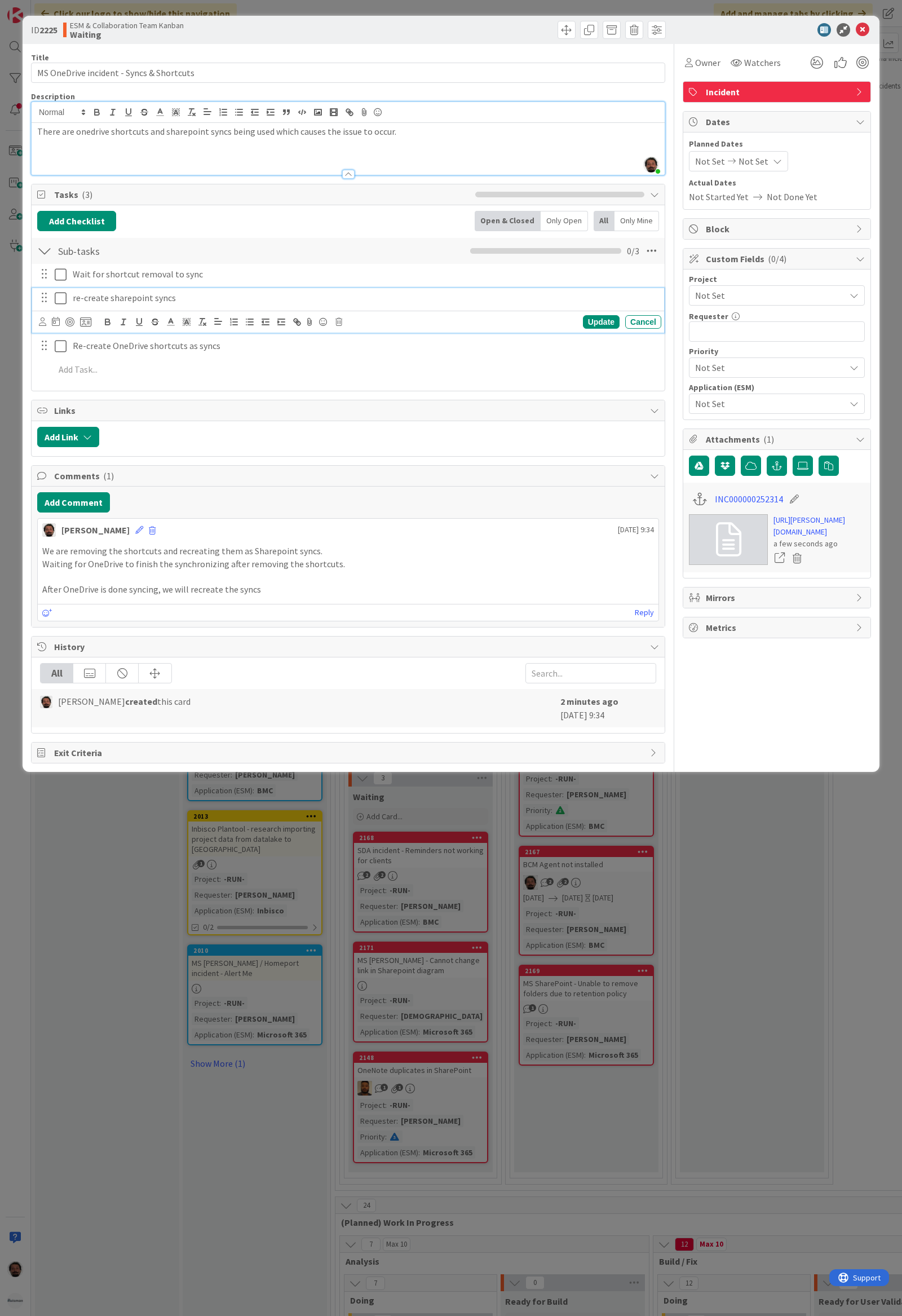
click at [75, 298] on p "re-create sharepoint syncs" at bounding box center [365, 297] width 584 height 13
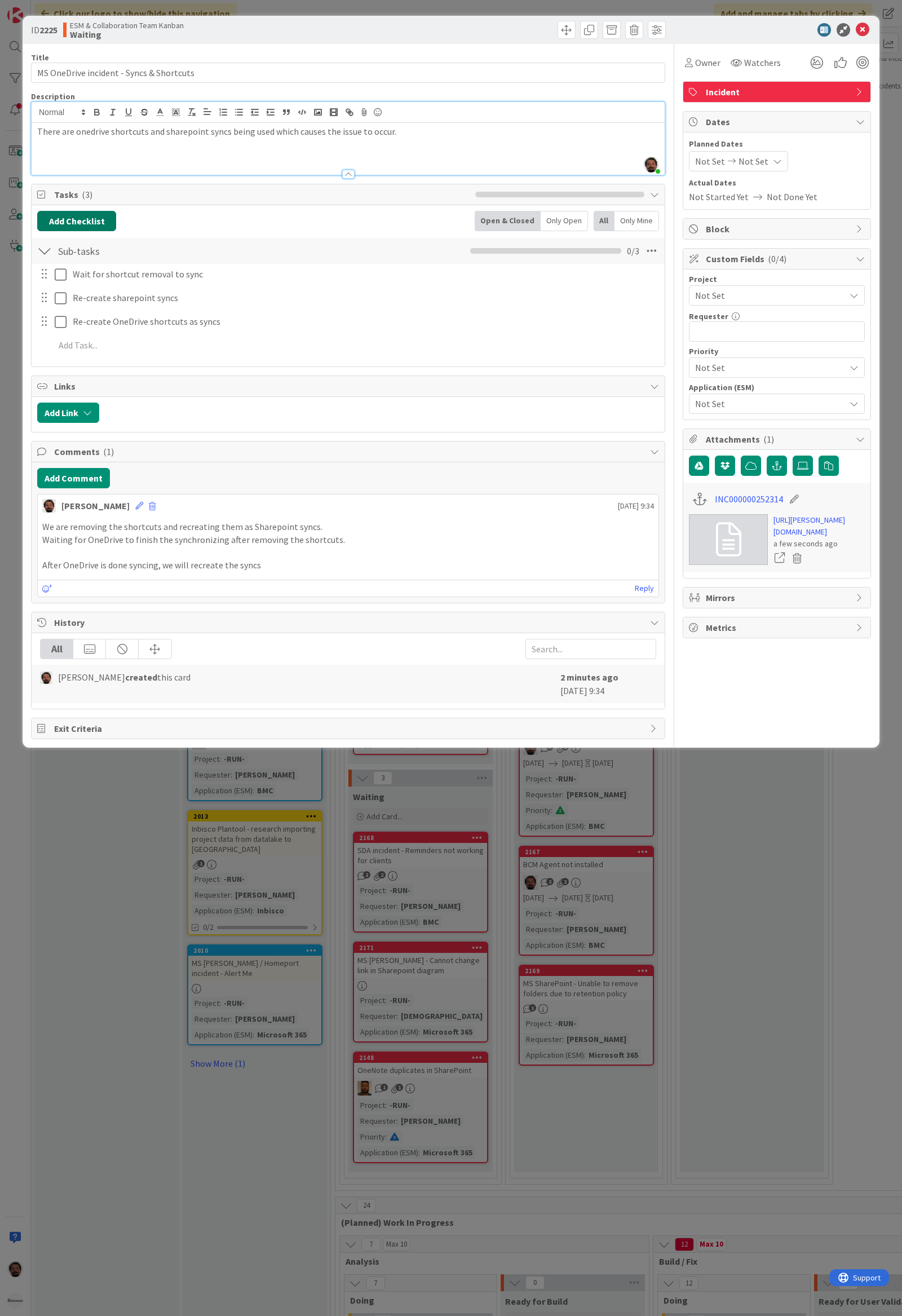
drag, startPoint x: 76, startPoint y: 218, endPoint x: 102, endPoint y: 225, distance: 26.9
click at [76, 218] on button "Add Checklist" at bounding box center [76, 220] width 79 height 20
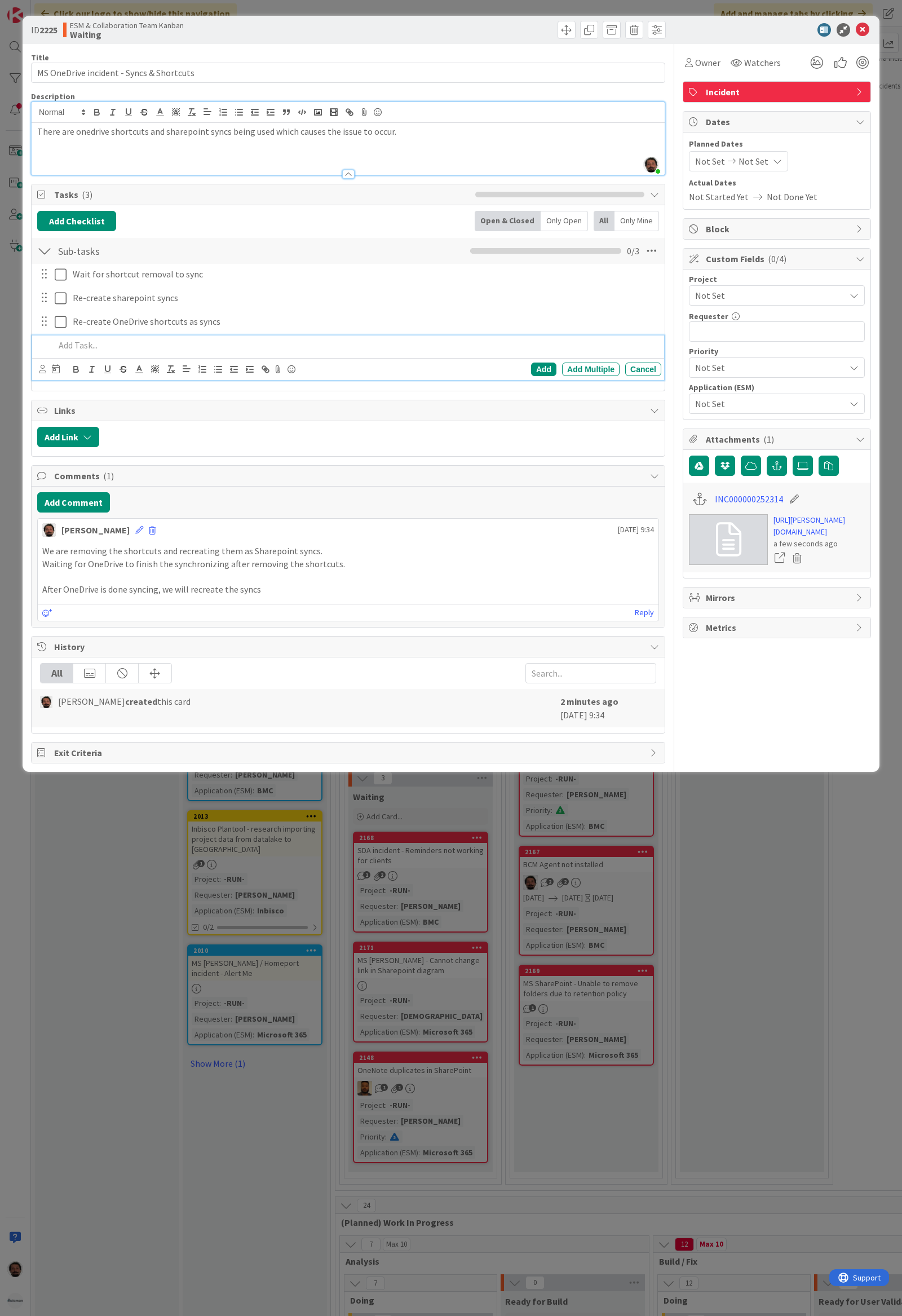
click at [93, 350] on p at bounding box center [356, 345] width 602 height 13
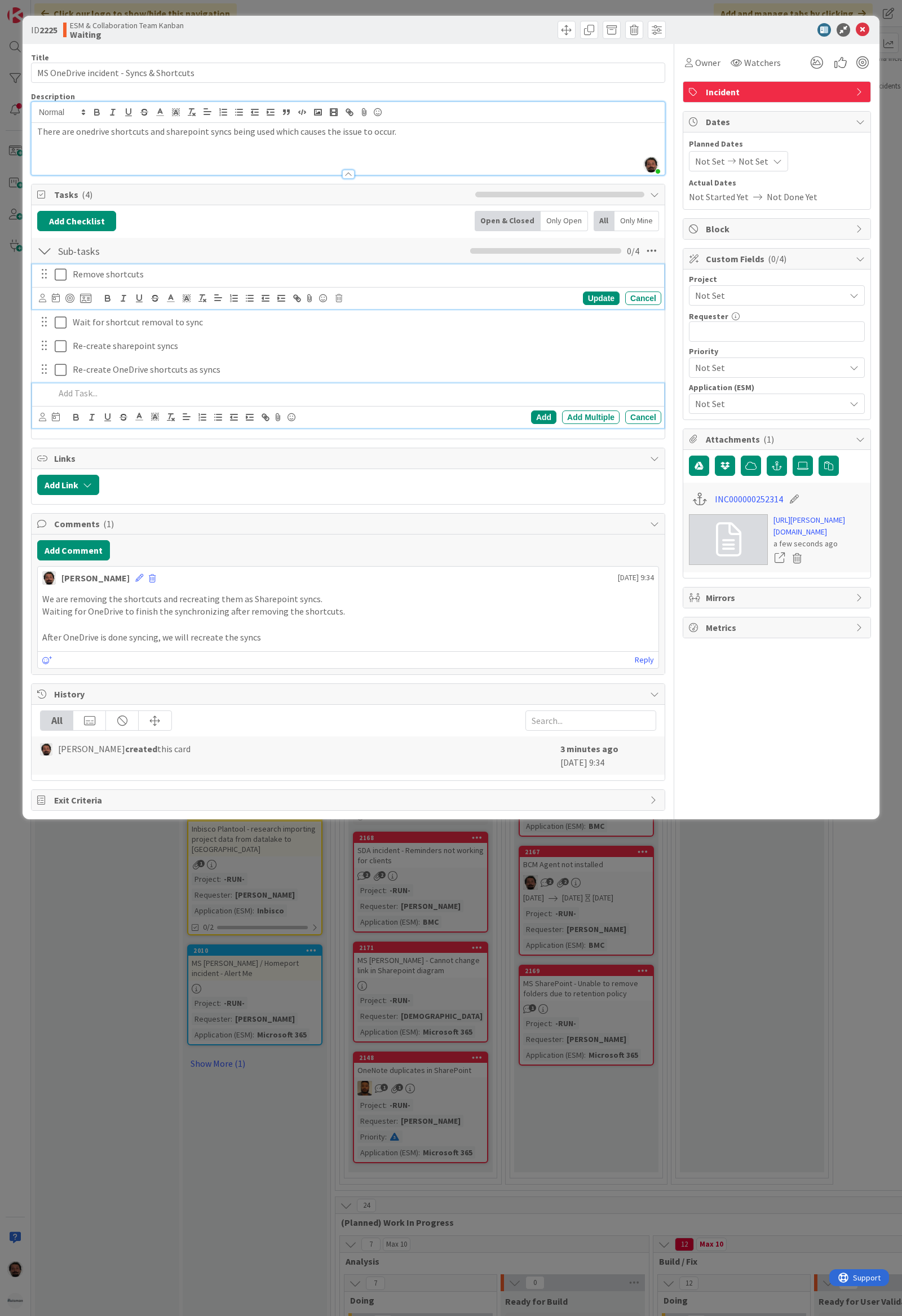
click at [58, 271] on icon at bounding box center [61, 274] width 12 height 13
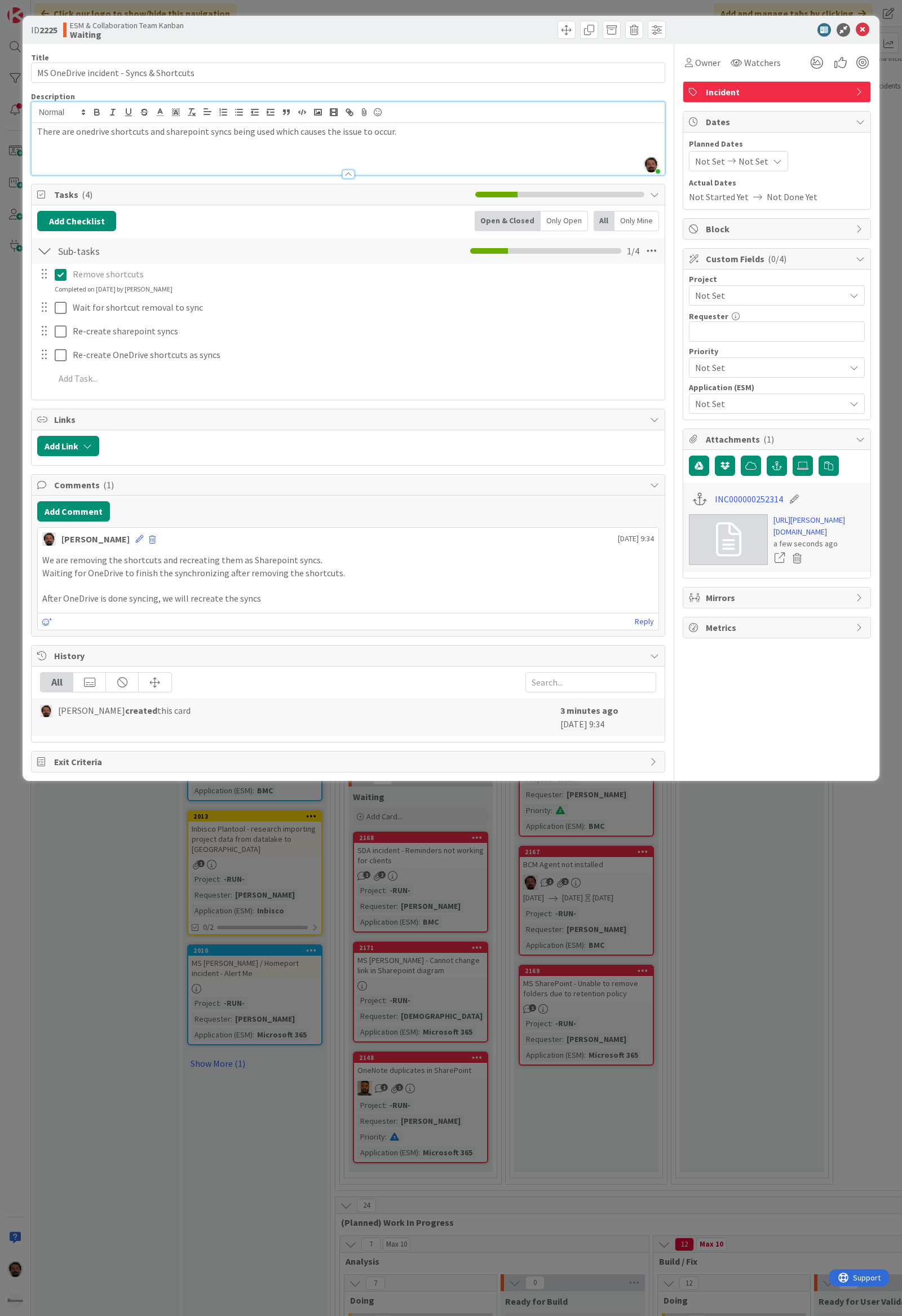
click at [453, 143] on p at bounding box center [348, 144] width 622 height 13
click at [866, 27] on icon at bounding box center [862, 30] width 13 height 13
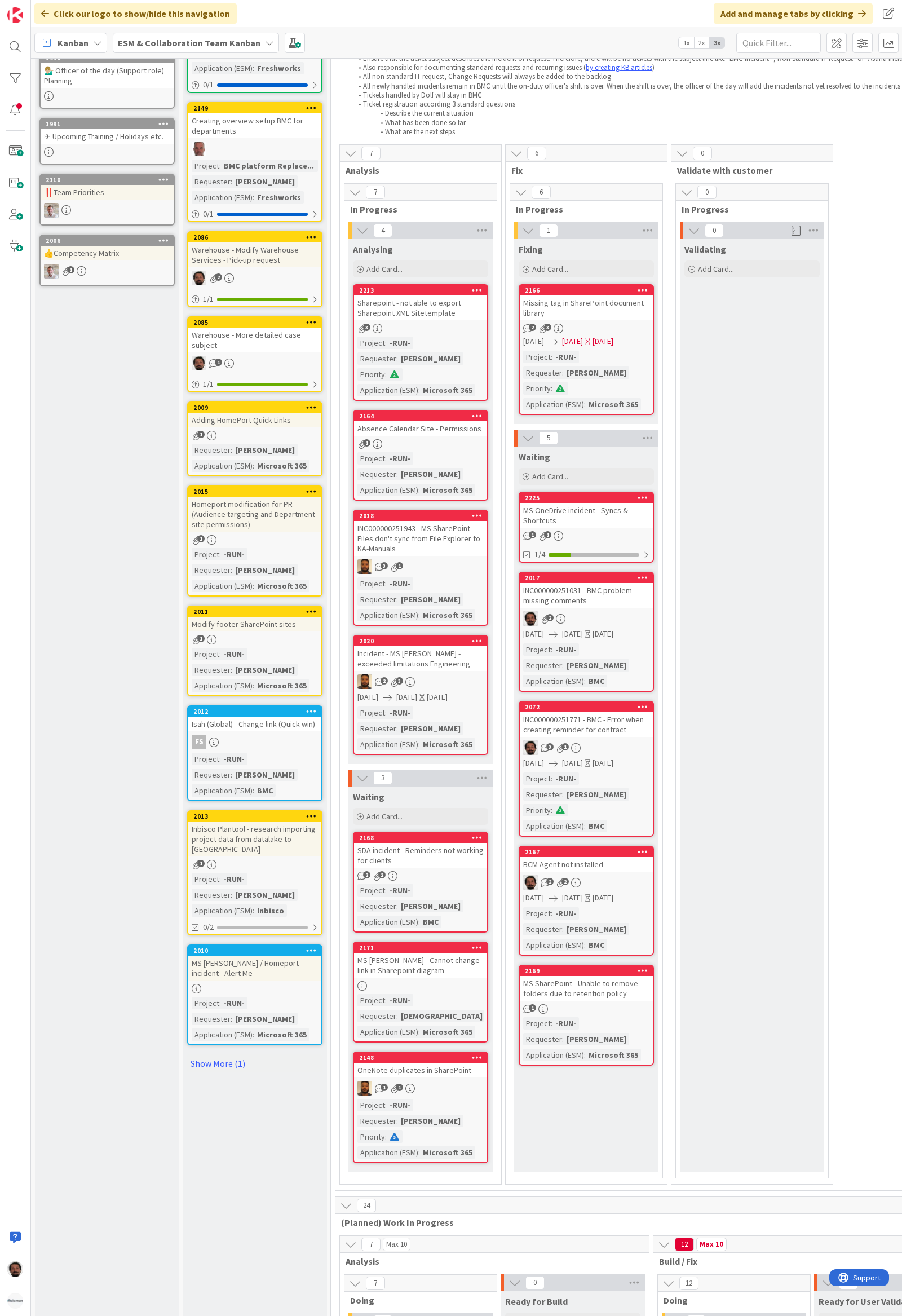
click at [620, 515] on div "MS OneDrive incident - Syncs & Shortcuts" at bounding box center [586, 515] width 133 height 24
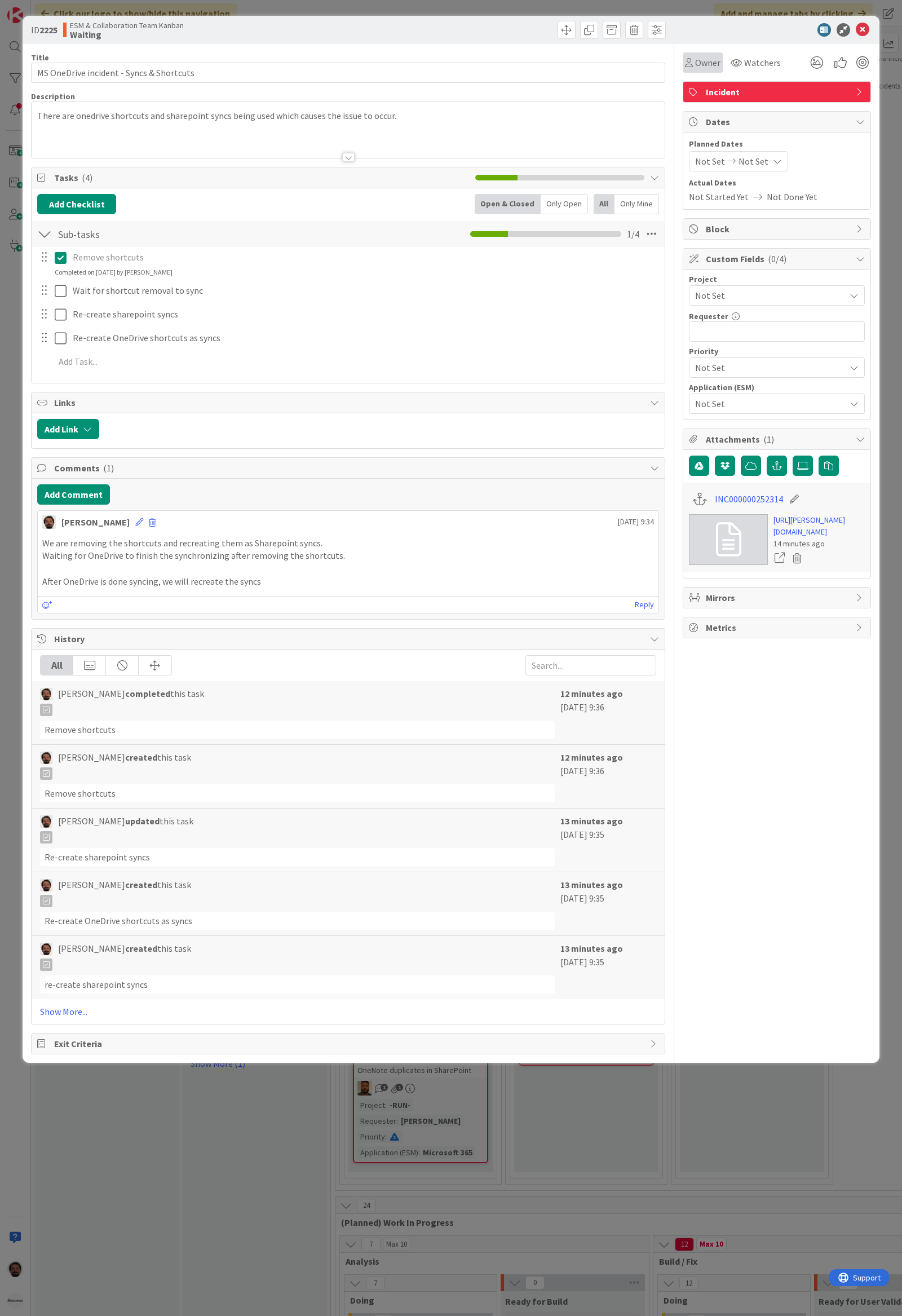
click at [703, 59] on span "Owner" at bounding box center [708, 62] width 25 height 13
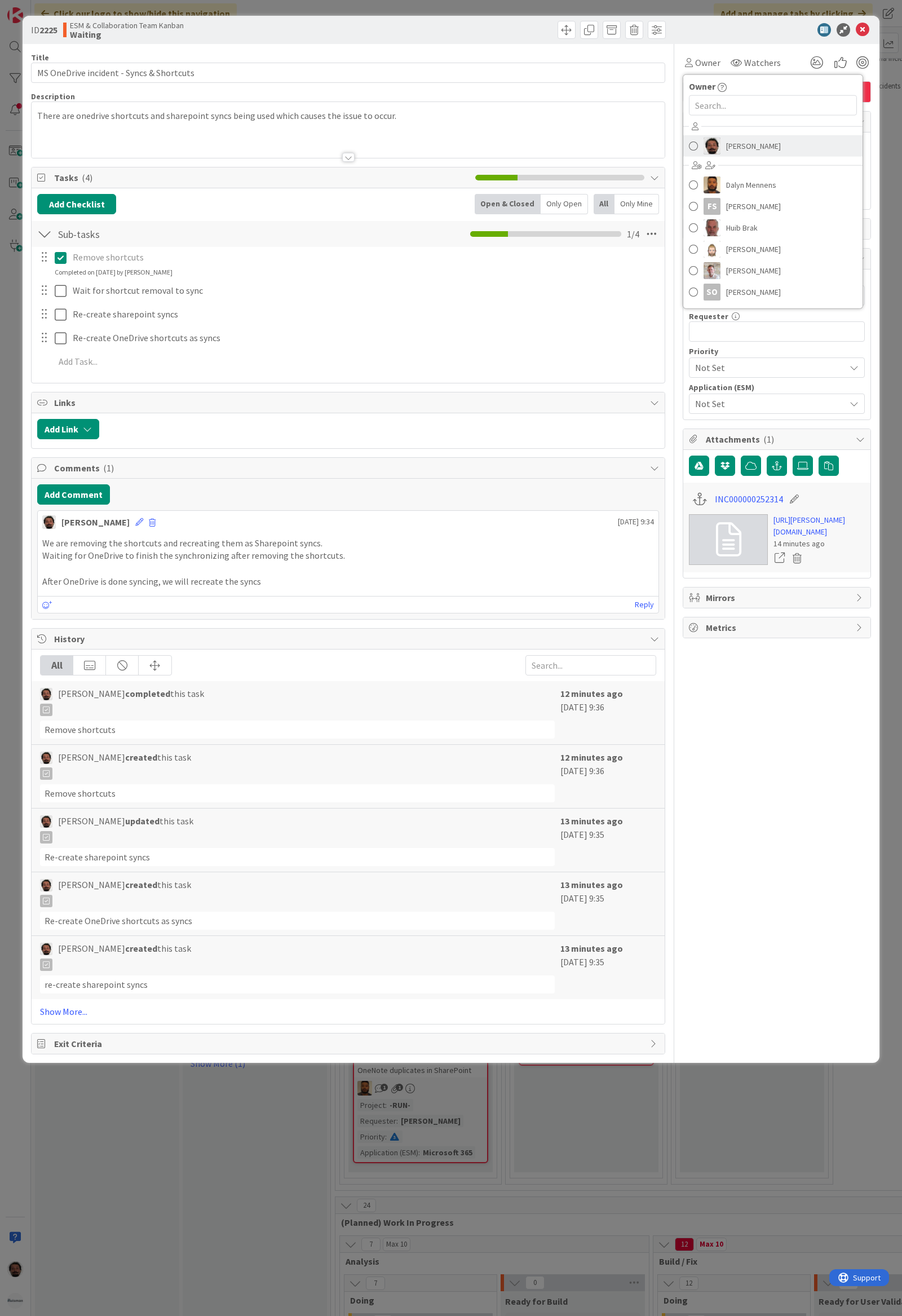
click at [700, 145] on link "Akif Cevik" at bounding box center [773, 145] width 179 height 22
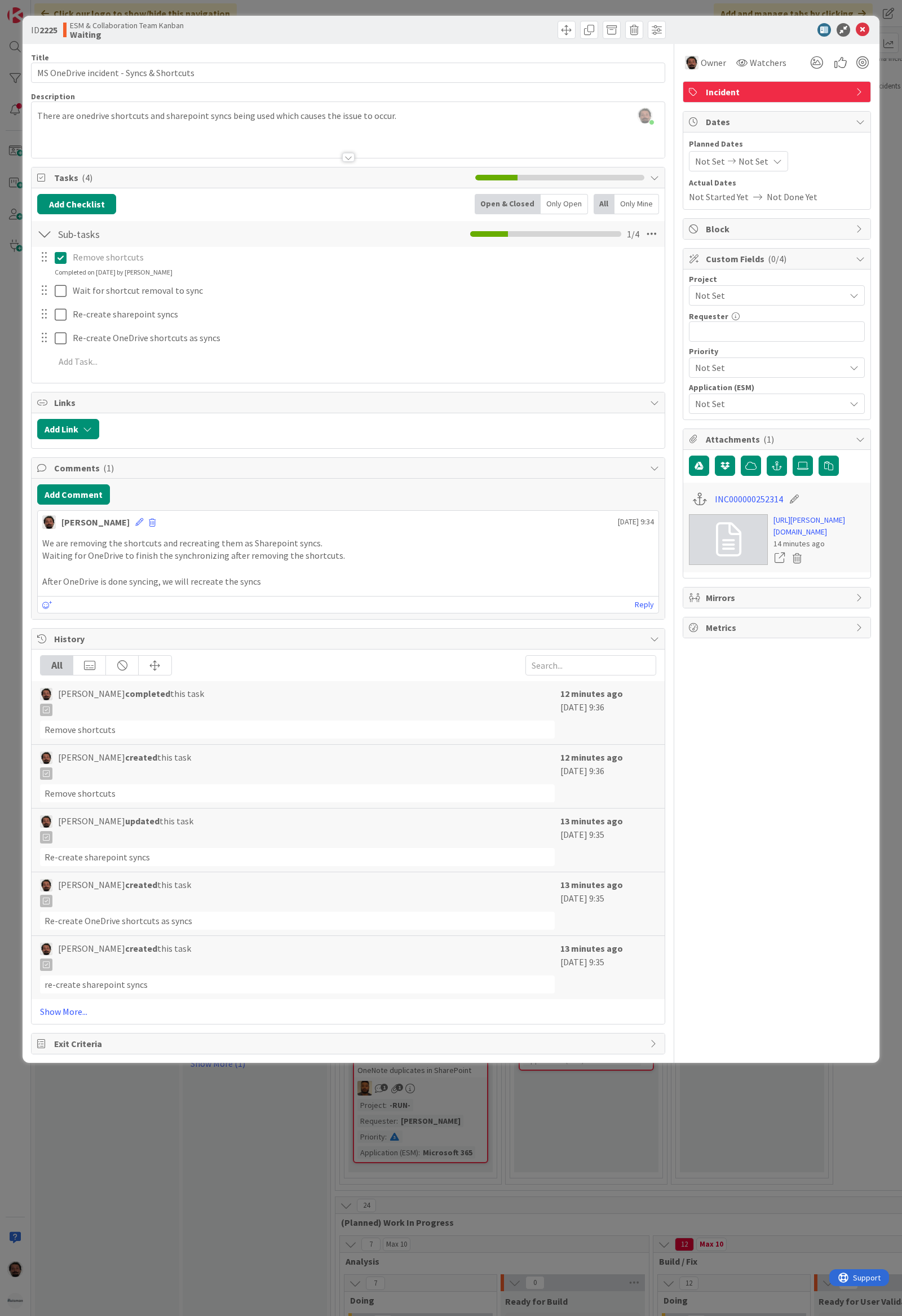
click at [737, 401] on span "Not Set" at bounding box center [767, 403] width 145 height 16
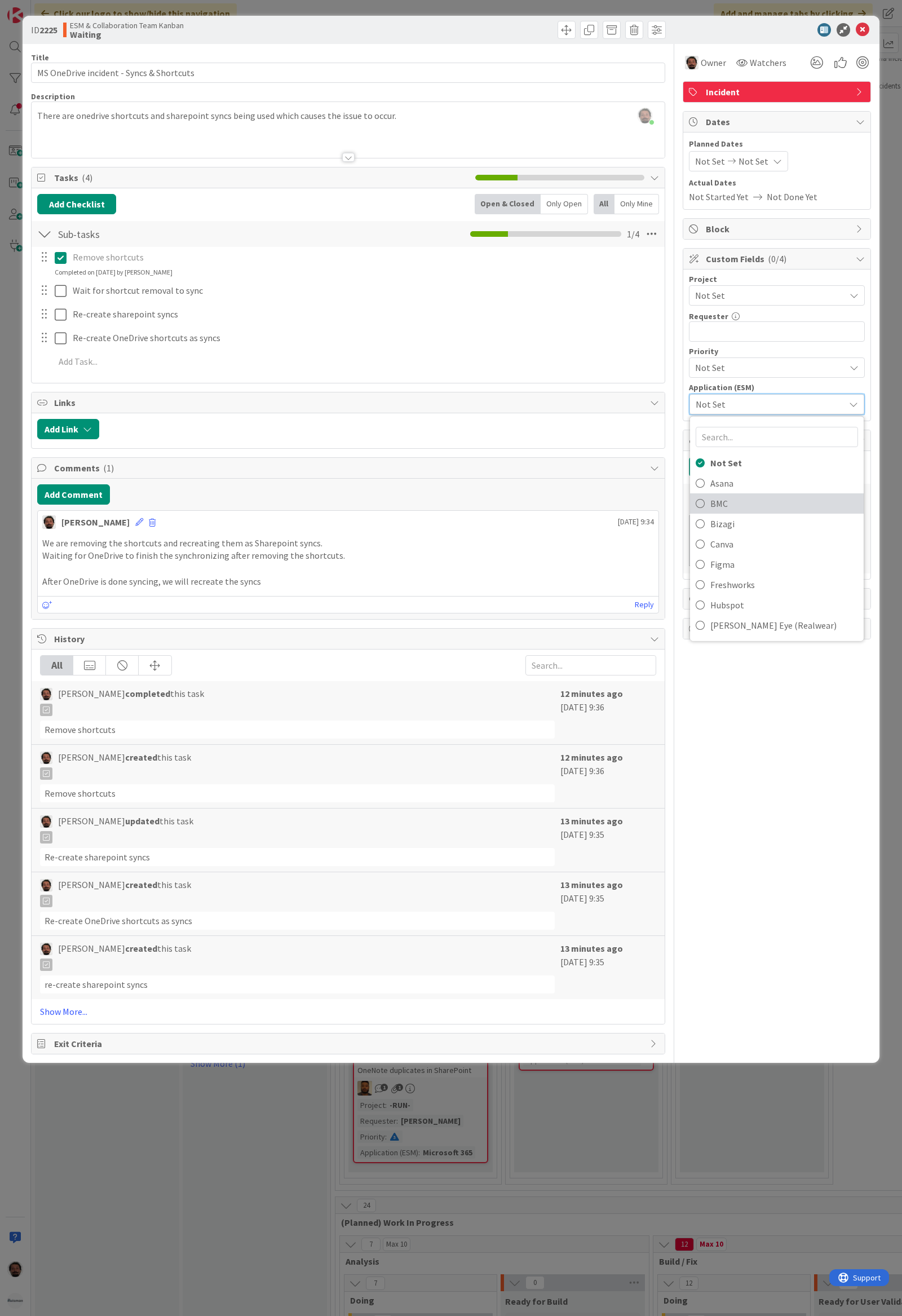
click at [725, 506] on span "BMC" at bounding box center [783, 503] width 147 height 17
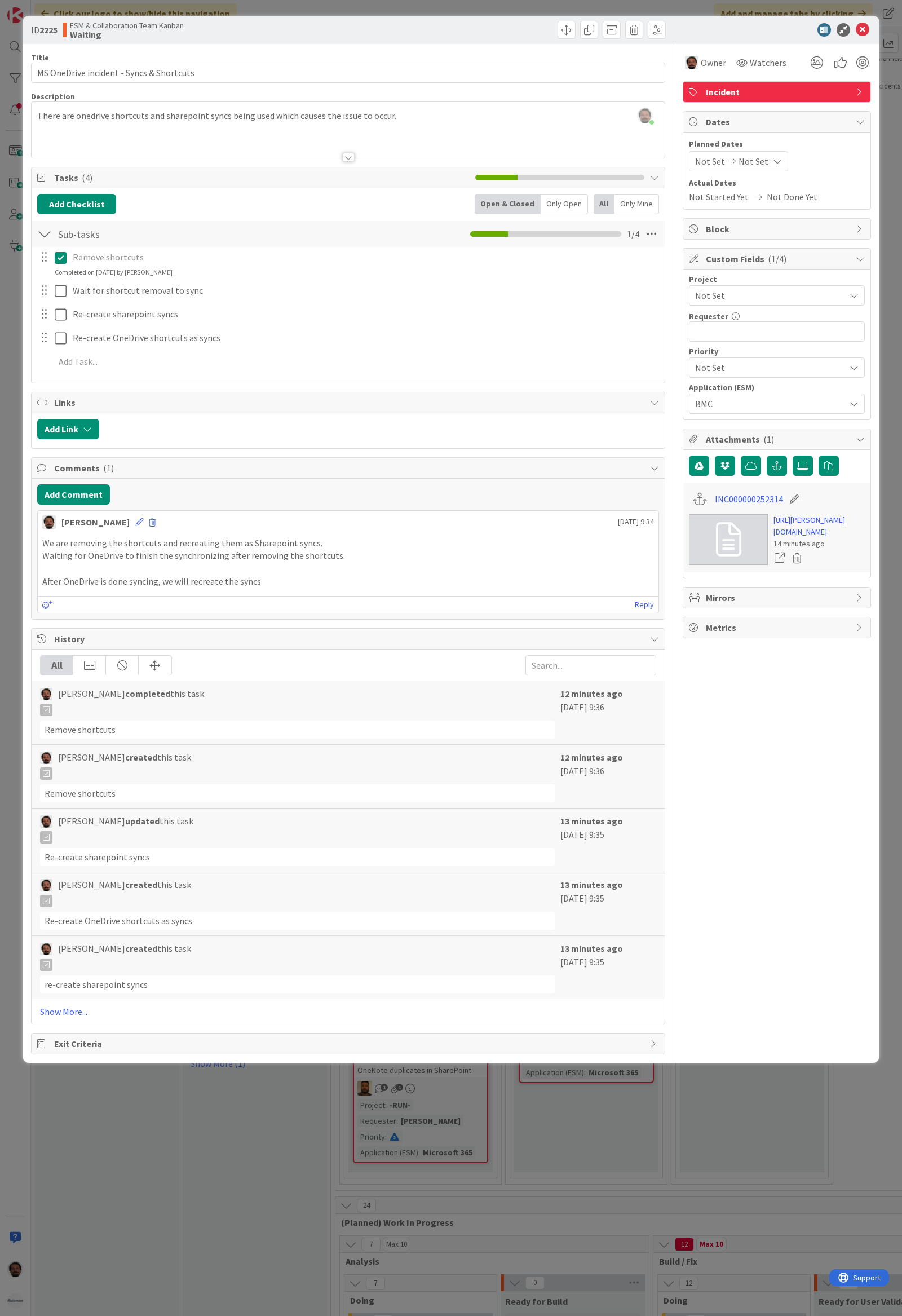
click at [745, 368] on span "Not Set" at bounding box center [767, 367] width 145 height 16
click at [737, 357] on div "Priority Not Set Not Set Critical High Medium Low" at bounding box center [776, 363] width 176 height 32
click at [732, 409] on span "BMC" at bounding box center [767, 403] width 145 height 16
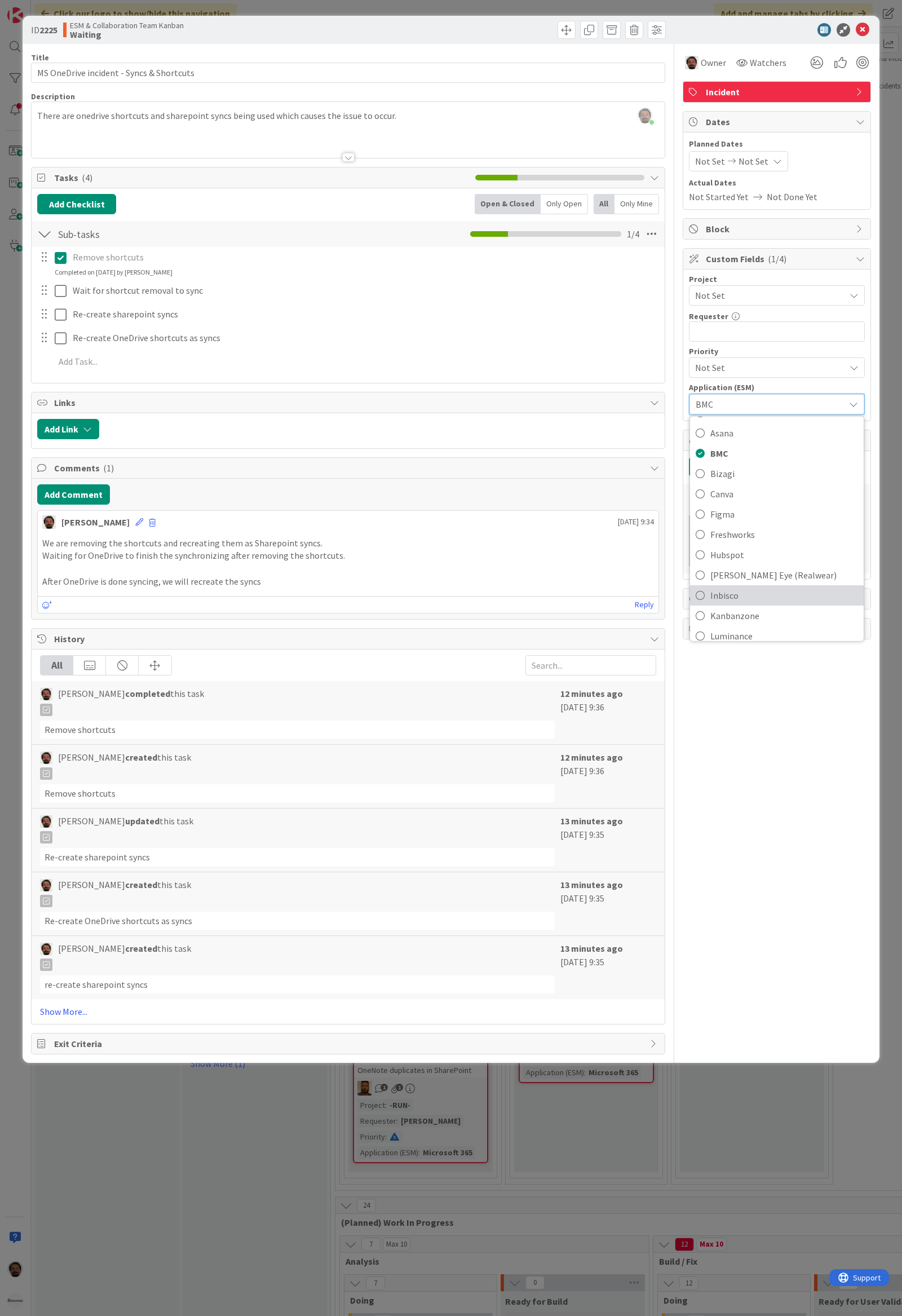
scroll to position [75, 0]
click at [723, 627] on span "Microsoft 365" at bounding box center [783, 631] width 147 height 17
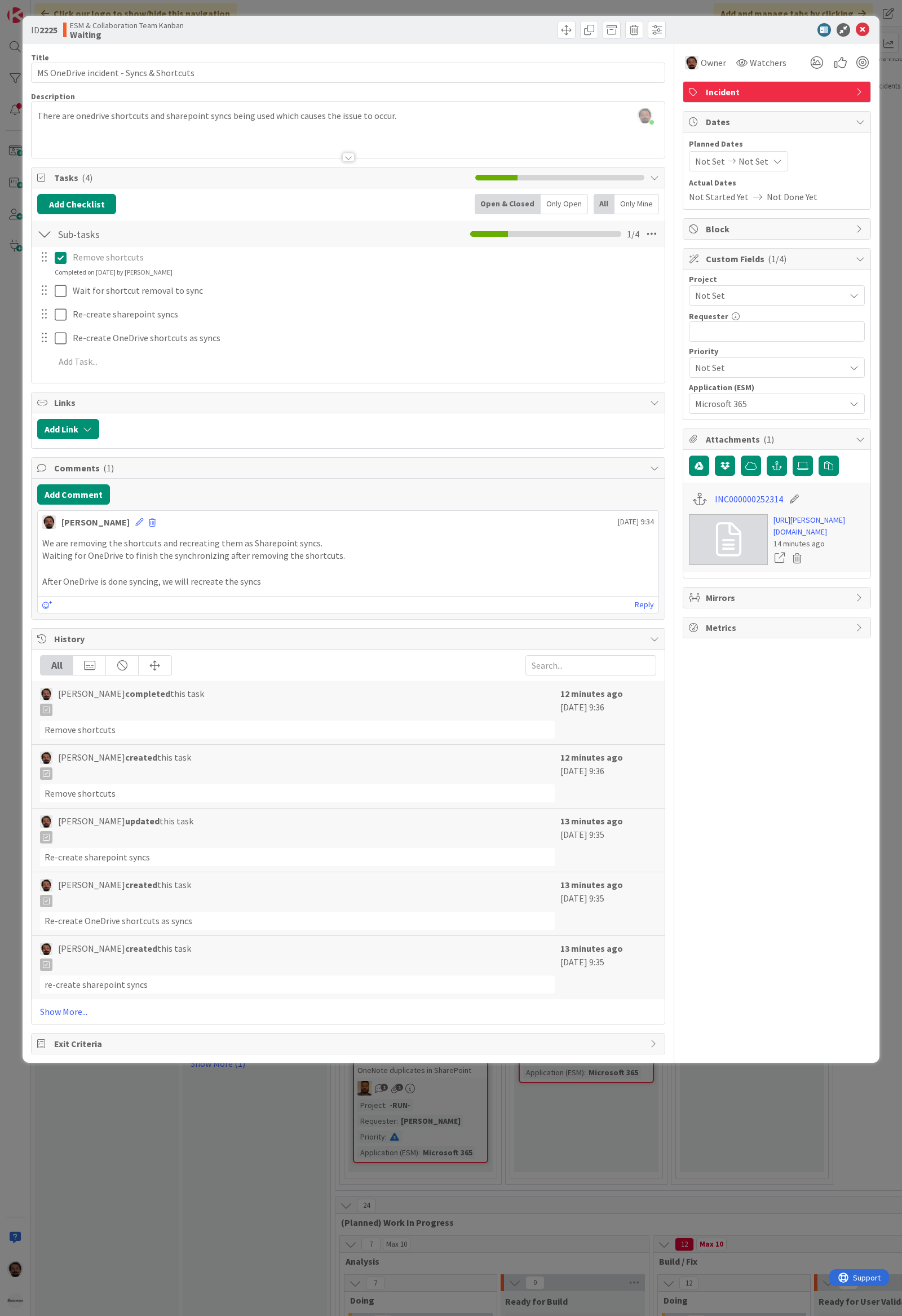
click at [749, 382] on div "Project Not Set Requester 0 / 32 Priority Not Set Not Set Critical High Medium …" at bounding box center [776, 344] width 176 height 139
click at [749, 370] on span "Not Set" at bounding box center [767, 367] width 145 height 16
click at [732, 485] on span "Low" at bounding box center [792, 476] width 130 height 17
click at [753, 335] on input "text" at bounding box center [776, 331] width 176 height 20
type input "Bas Luk"
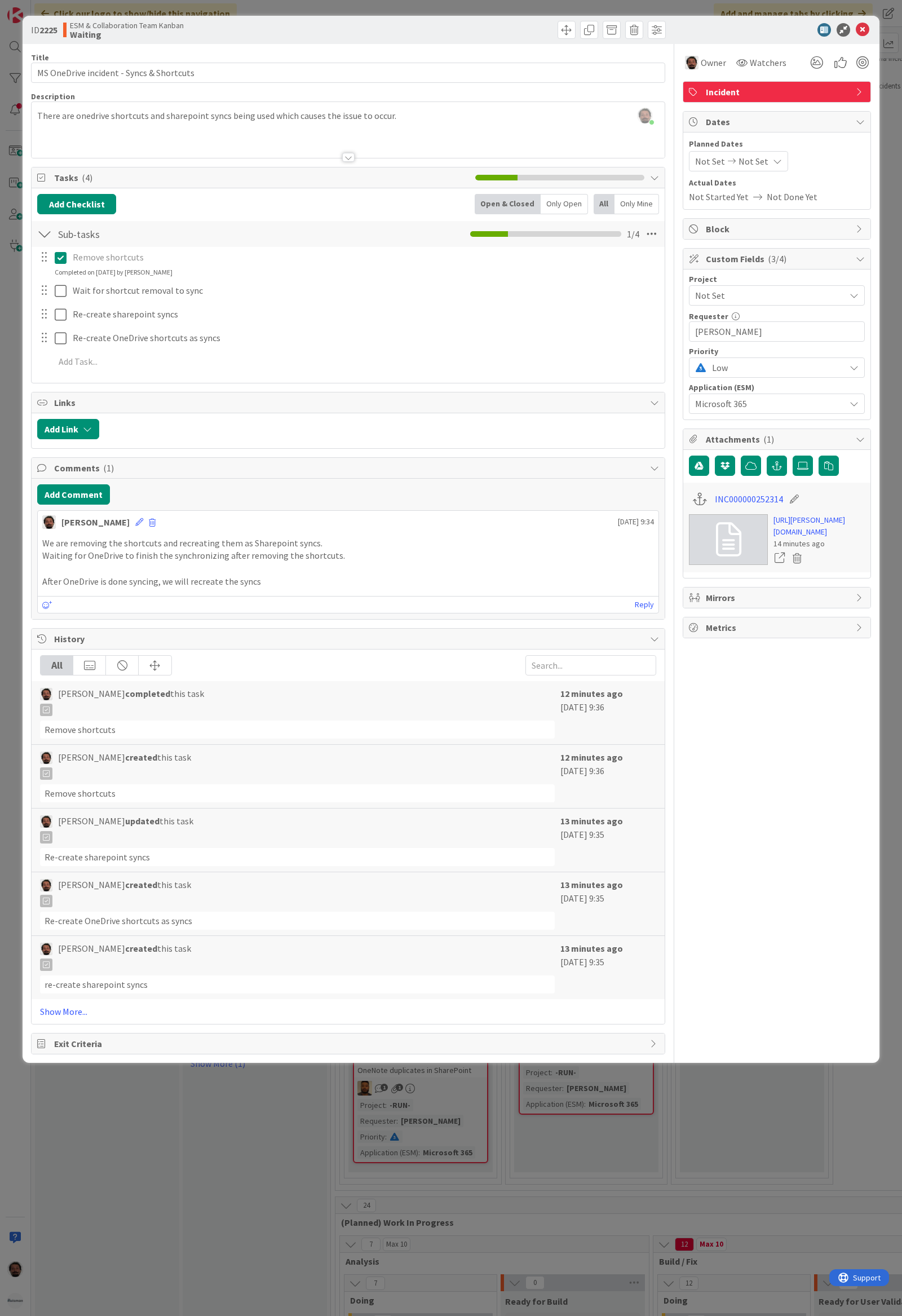
click at [758, 297] on span "Not Set" at bounding box center [767, 295] width 145 height 16
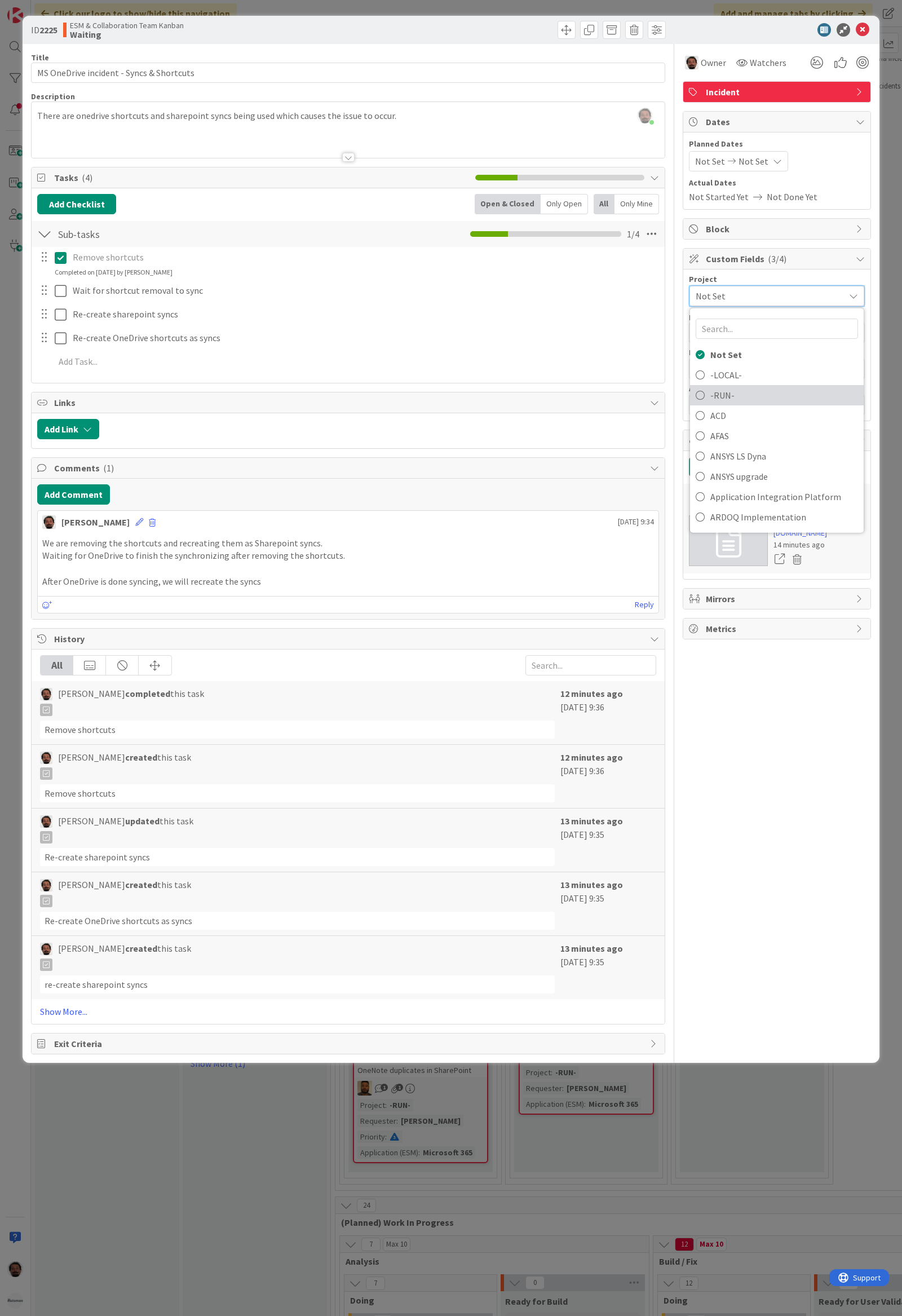
click at [722, 391] on span "-RUN-" at bounding box center [783, 395] width 147 height 17
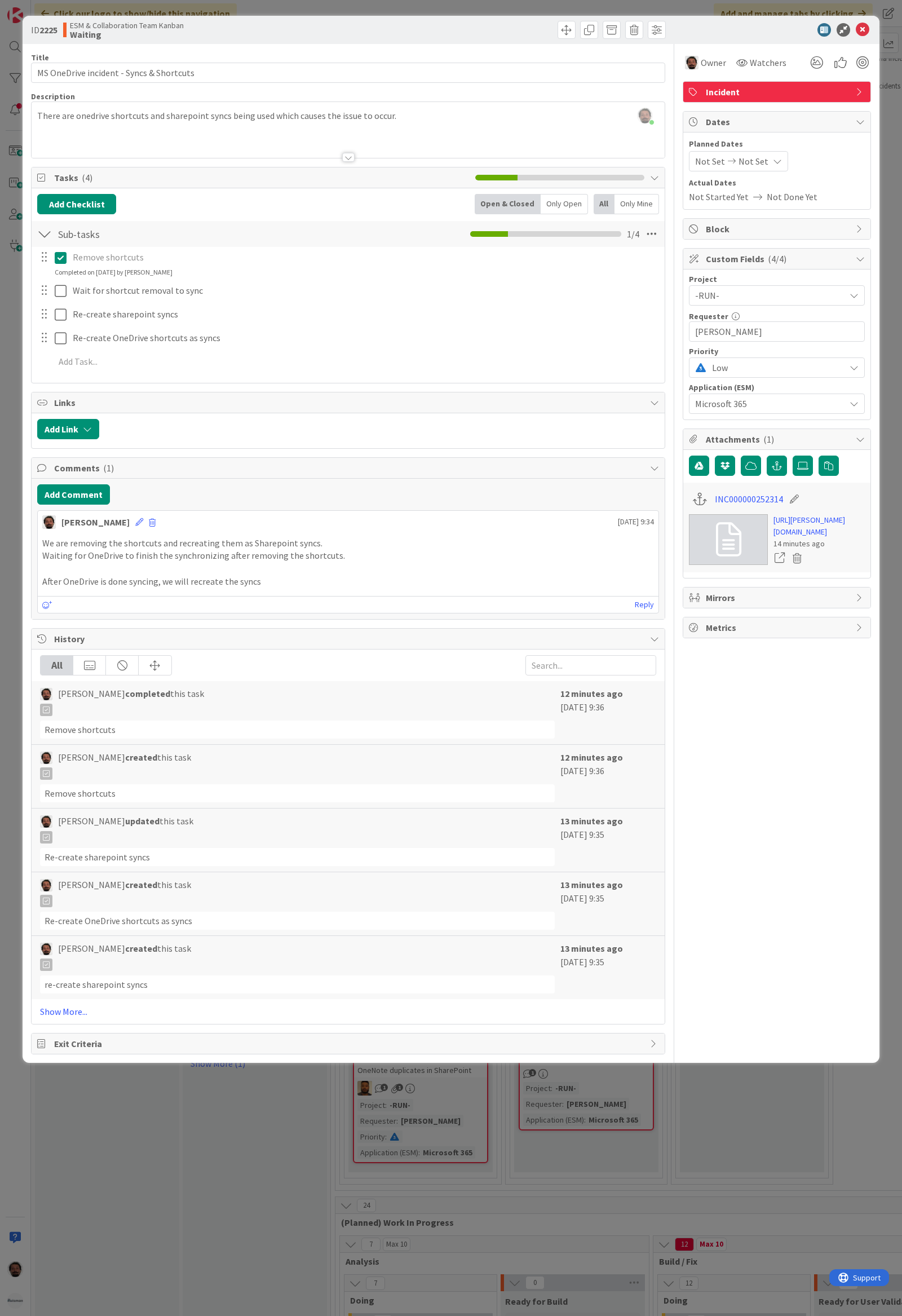
click at [792, 228] on span "Block" at bounding box center [777, 229] width 145 height 13
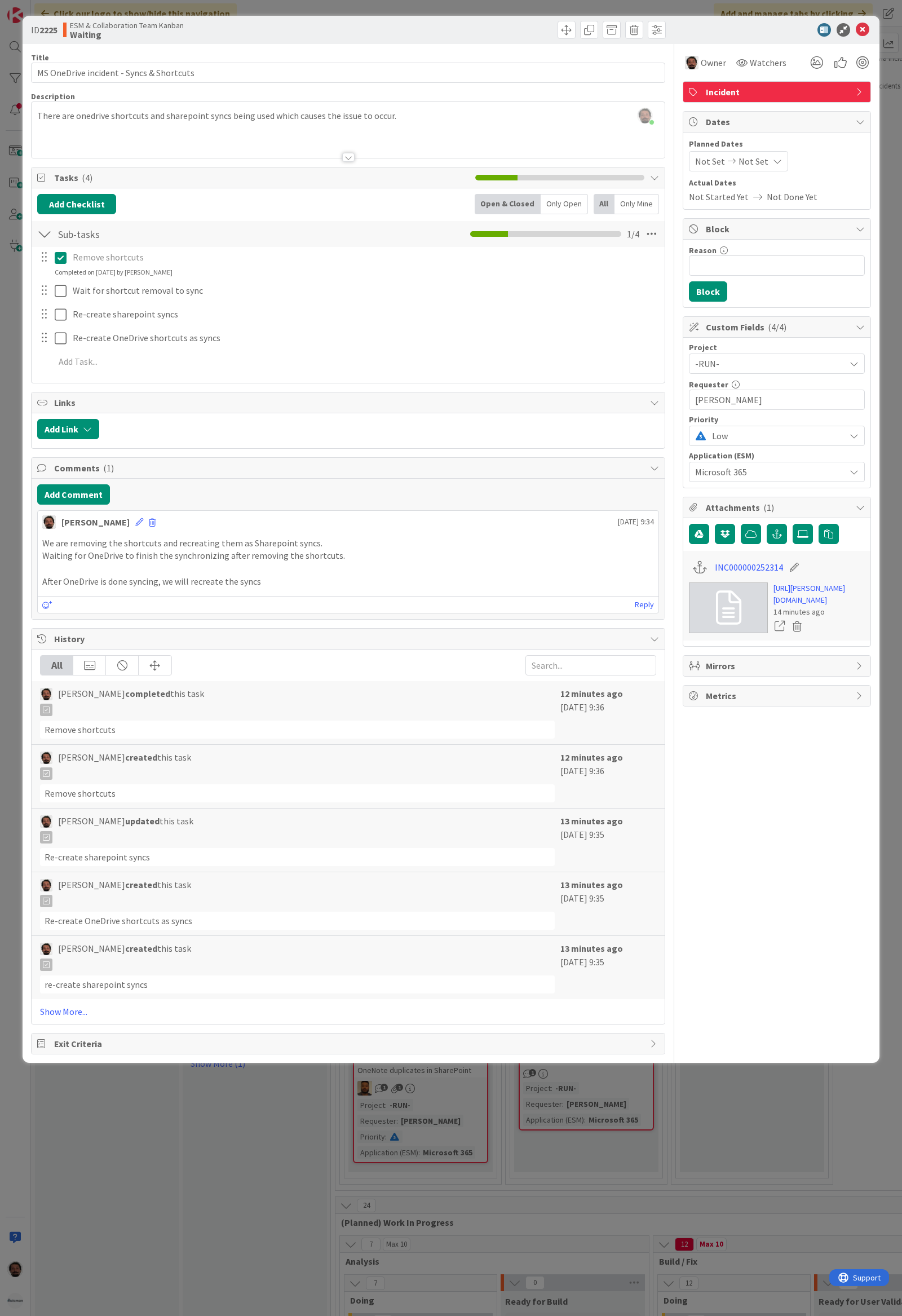
click at [792, 228] on span "Block" at bounding box center [777, 229] width 145 height 13
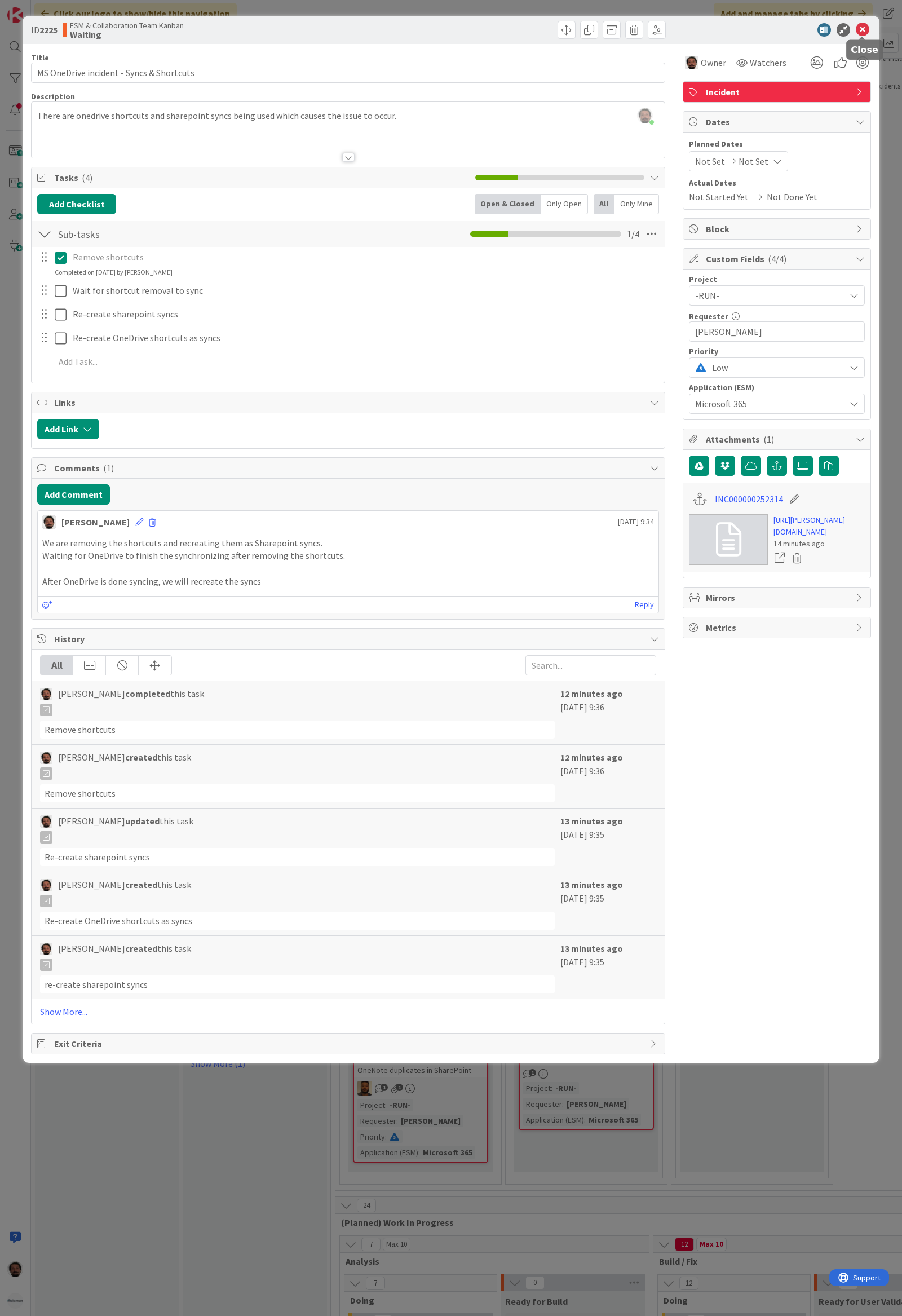
click at [864, 32] on icon at bounding box center [862, 30] width 13 height 13
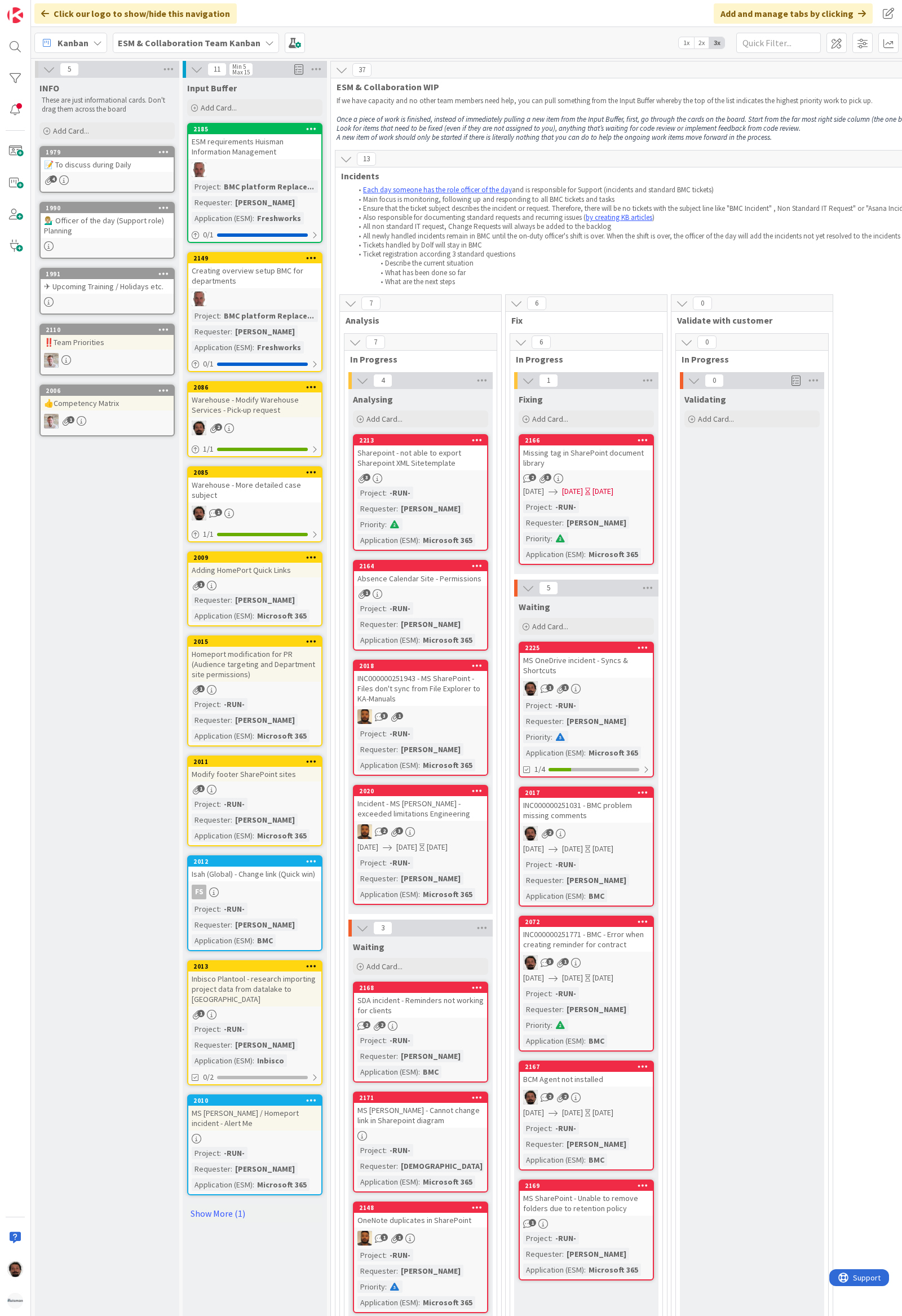
click at [339, 70] on icon at bounding box center [341, 70] width 13 height 13
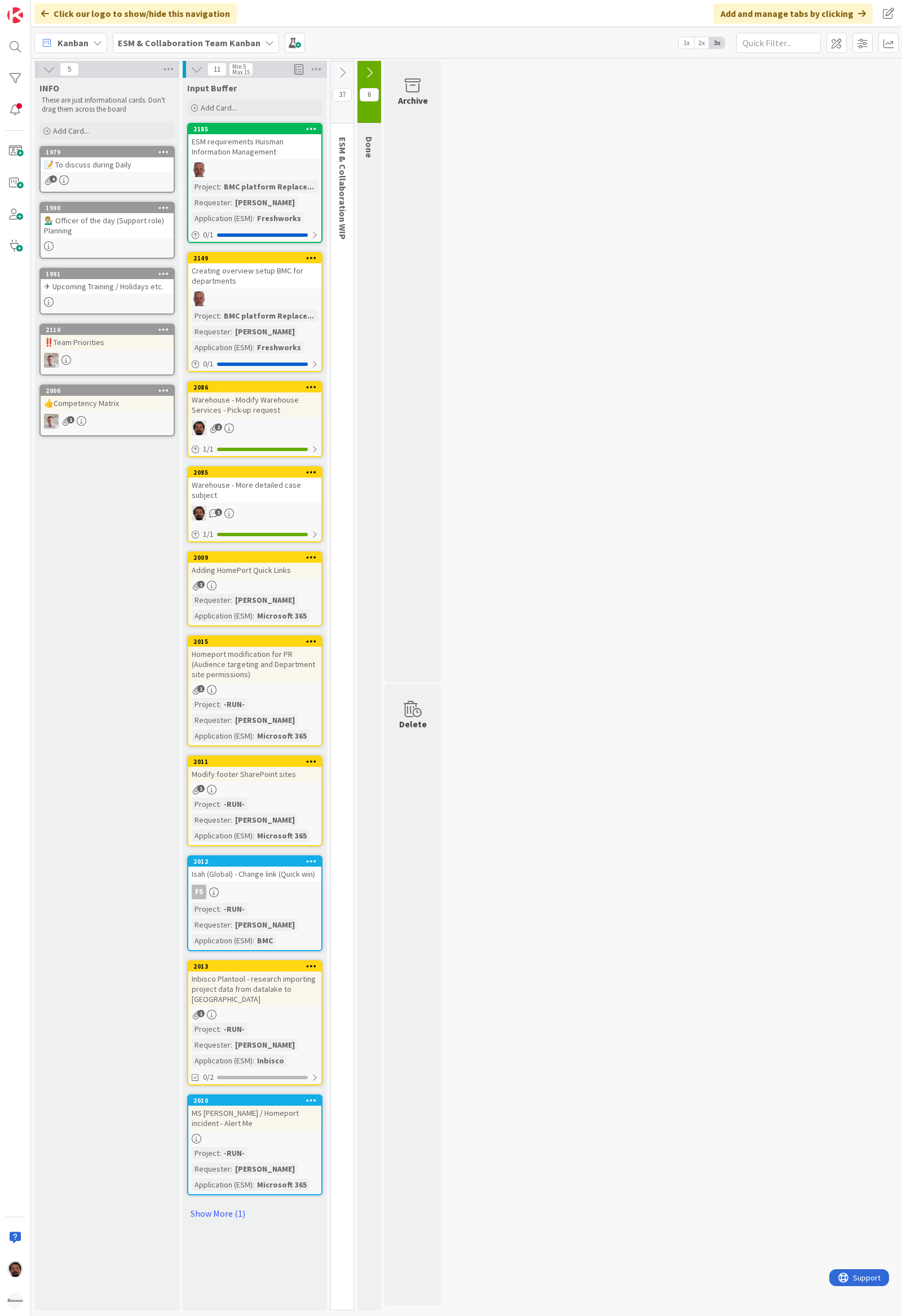
click at [339, 70] on icon at bounding box center [342, 73] width 13 height 13
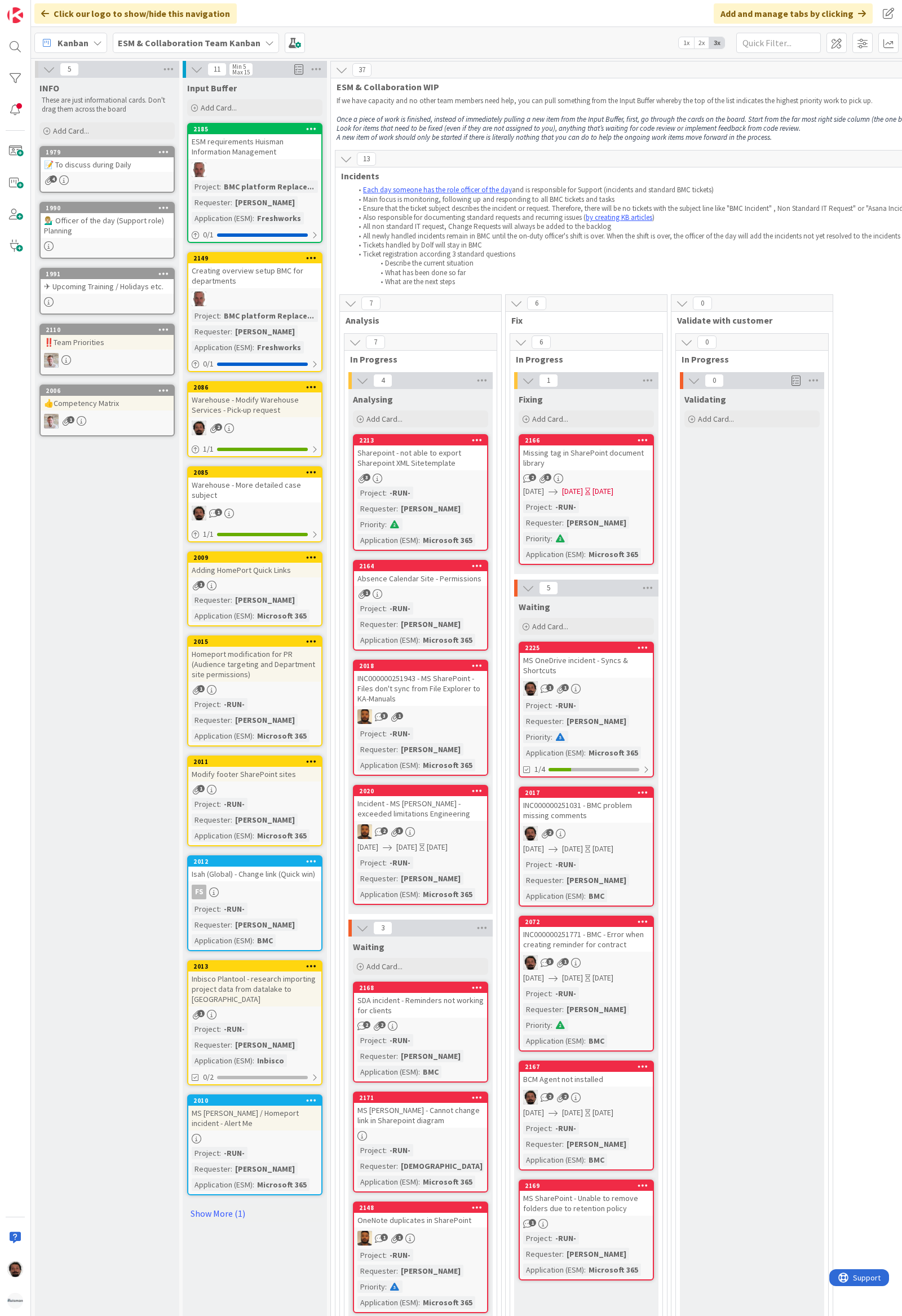
click at [346, 162] on icon at bounding box center [346, 159] width 13 height 13
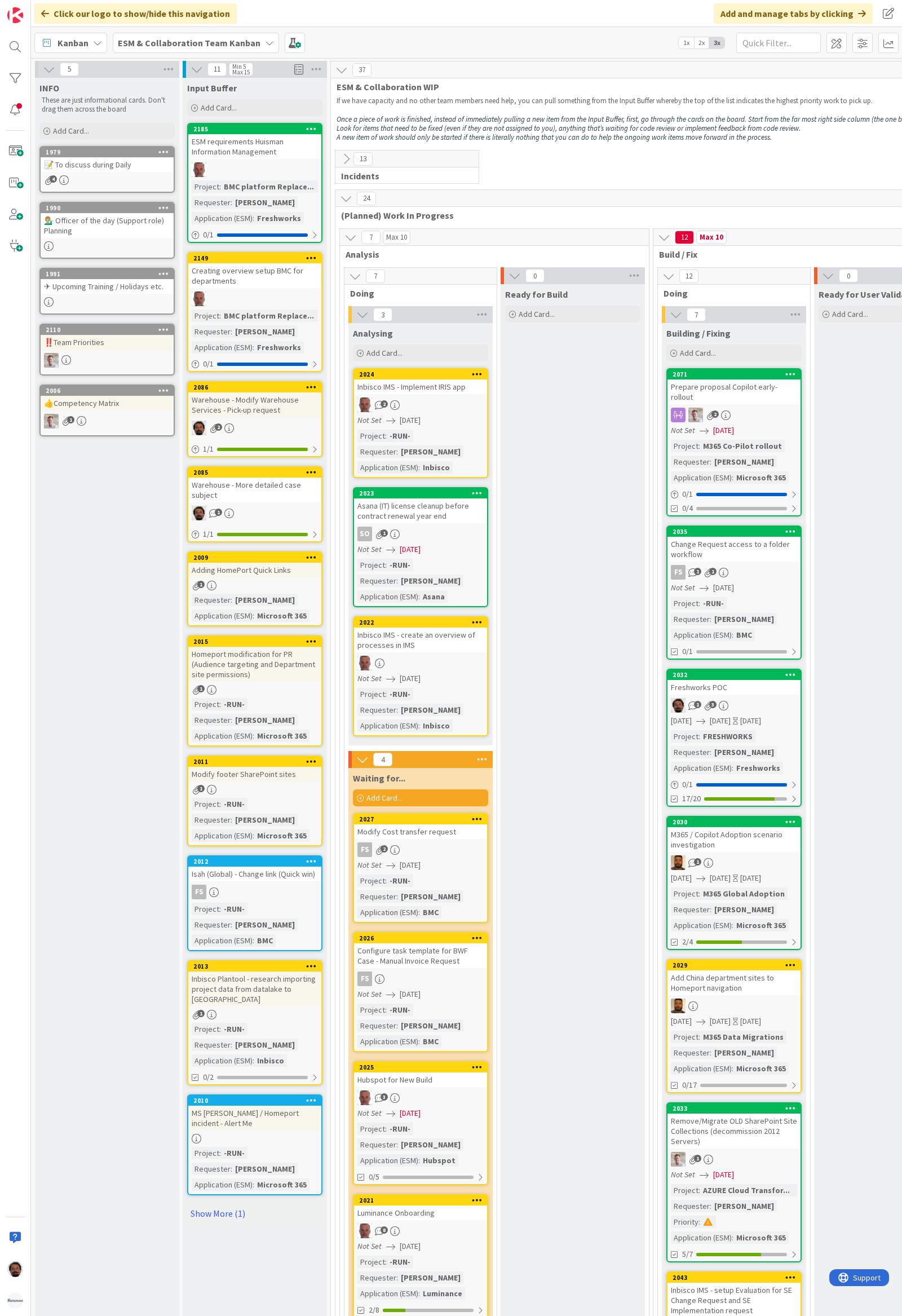
click at [46, 73] on icon at bounding box center [49, 69] width 13 height 13
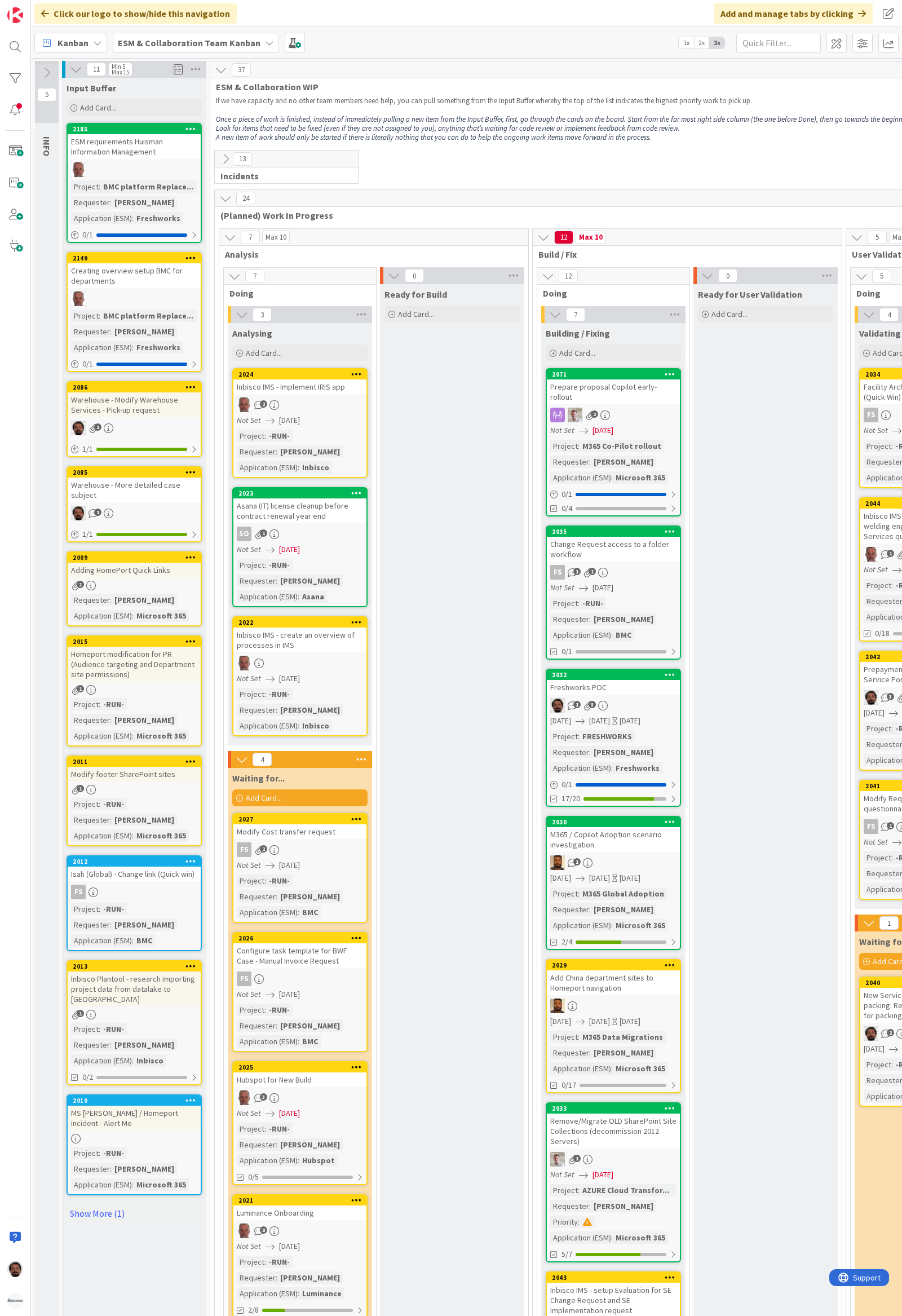
click at [72, 70] on icon at bounding box center [76, 69] width 13 height 13
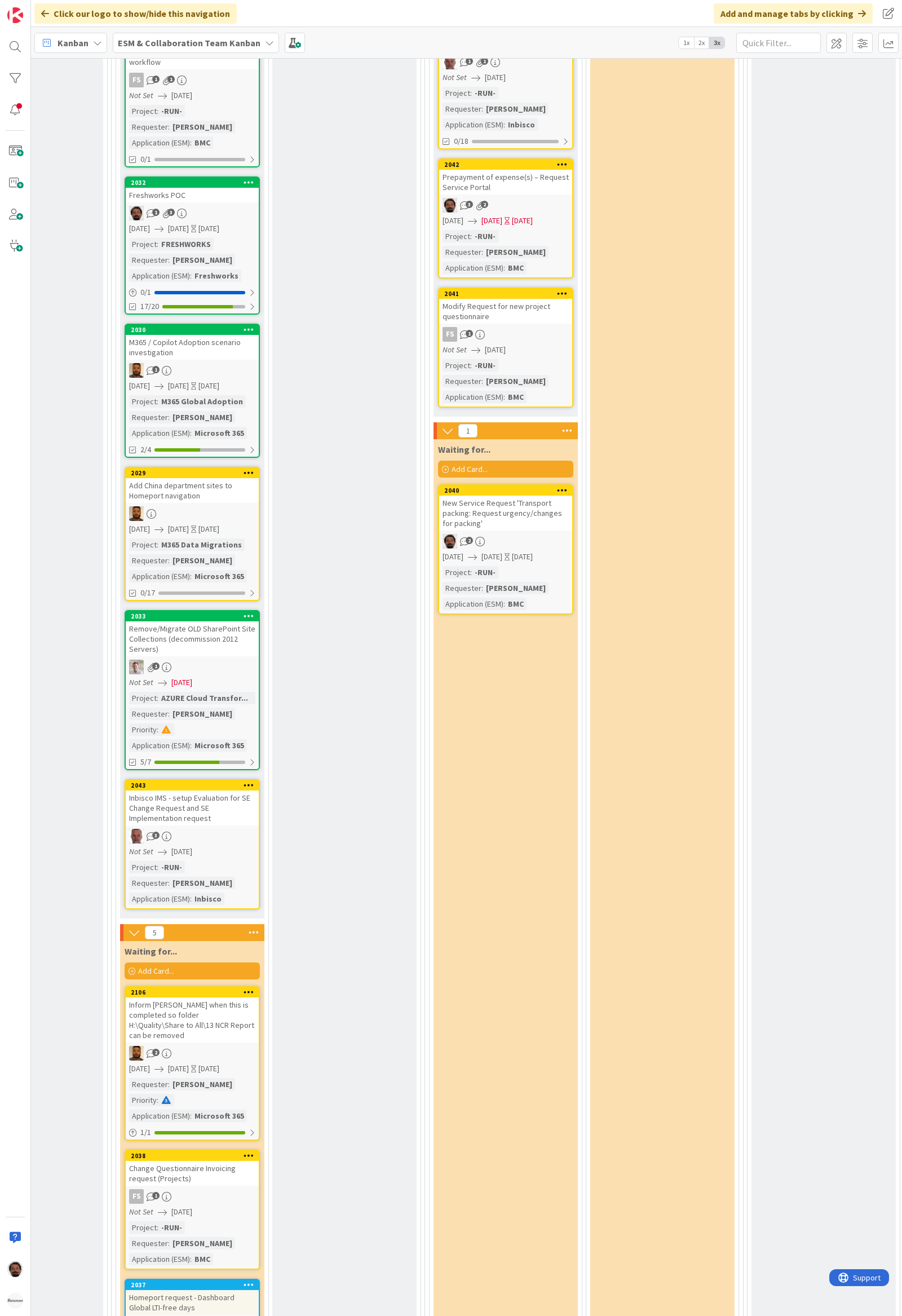
scroll to position [197, 300]
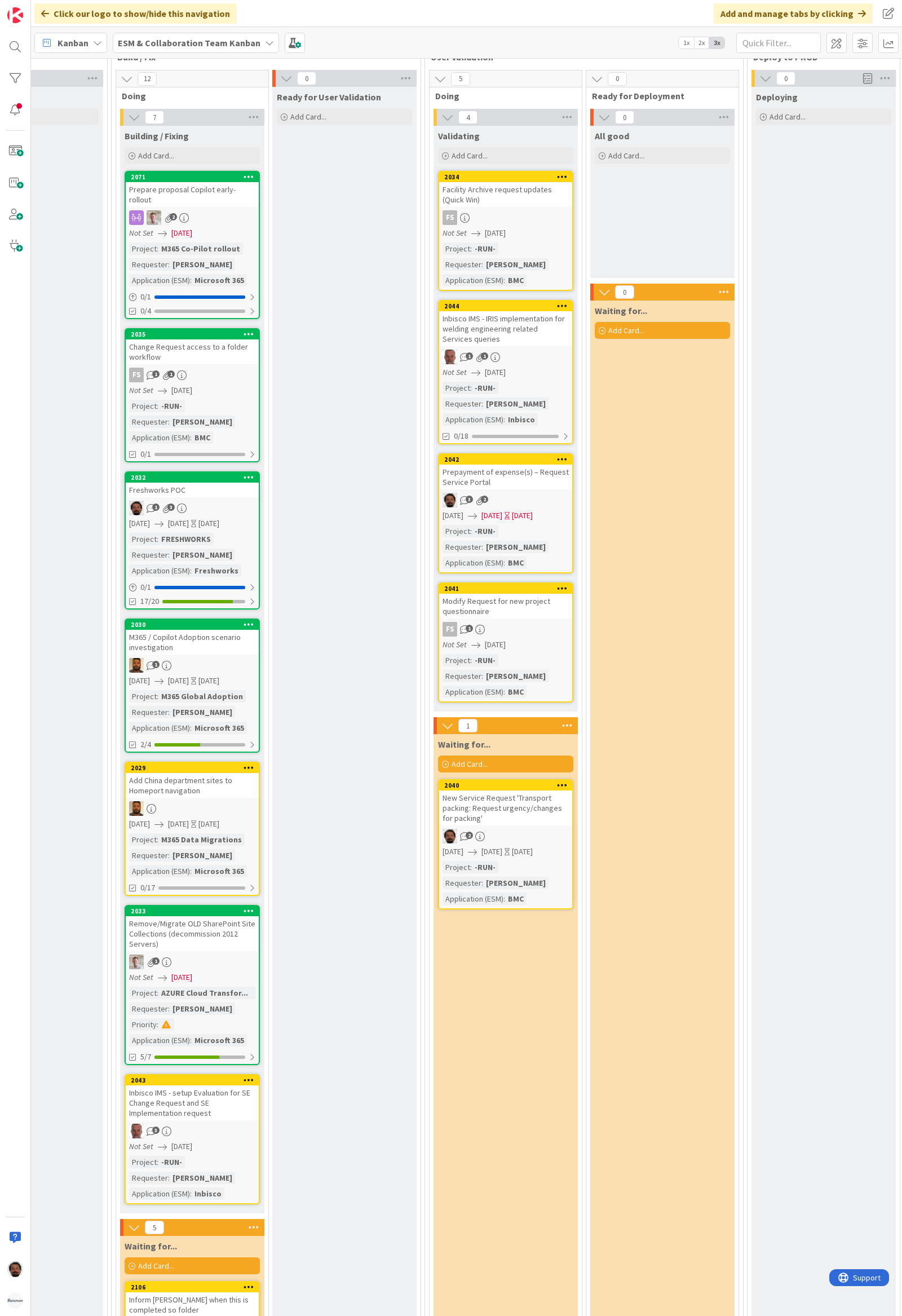
click at [541, 509] on div "2025/10/06 2025/10/06 Today" at bounding box center [507, 515] width 130 height 12
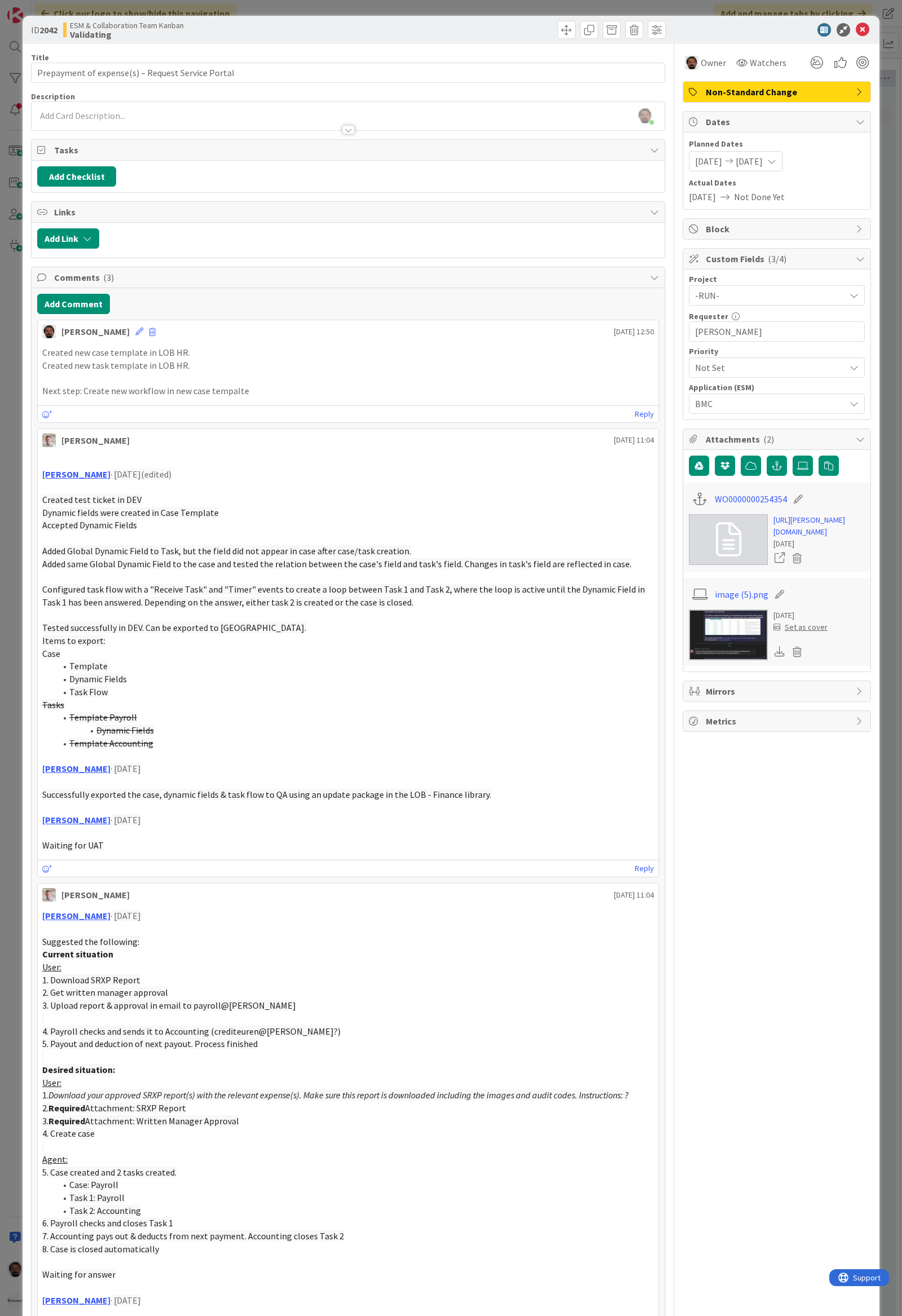
drag, startPoint x: 783, startPoint y: 165, endPoint x: 783, endPoint y: 172, distance: 7.0
click at [782, 165] on div "2025/10/06 2025/10/06" at bounding box center [735, 161] width 93 height 20
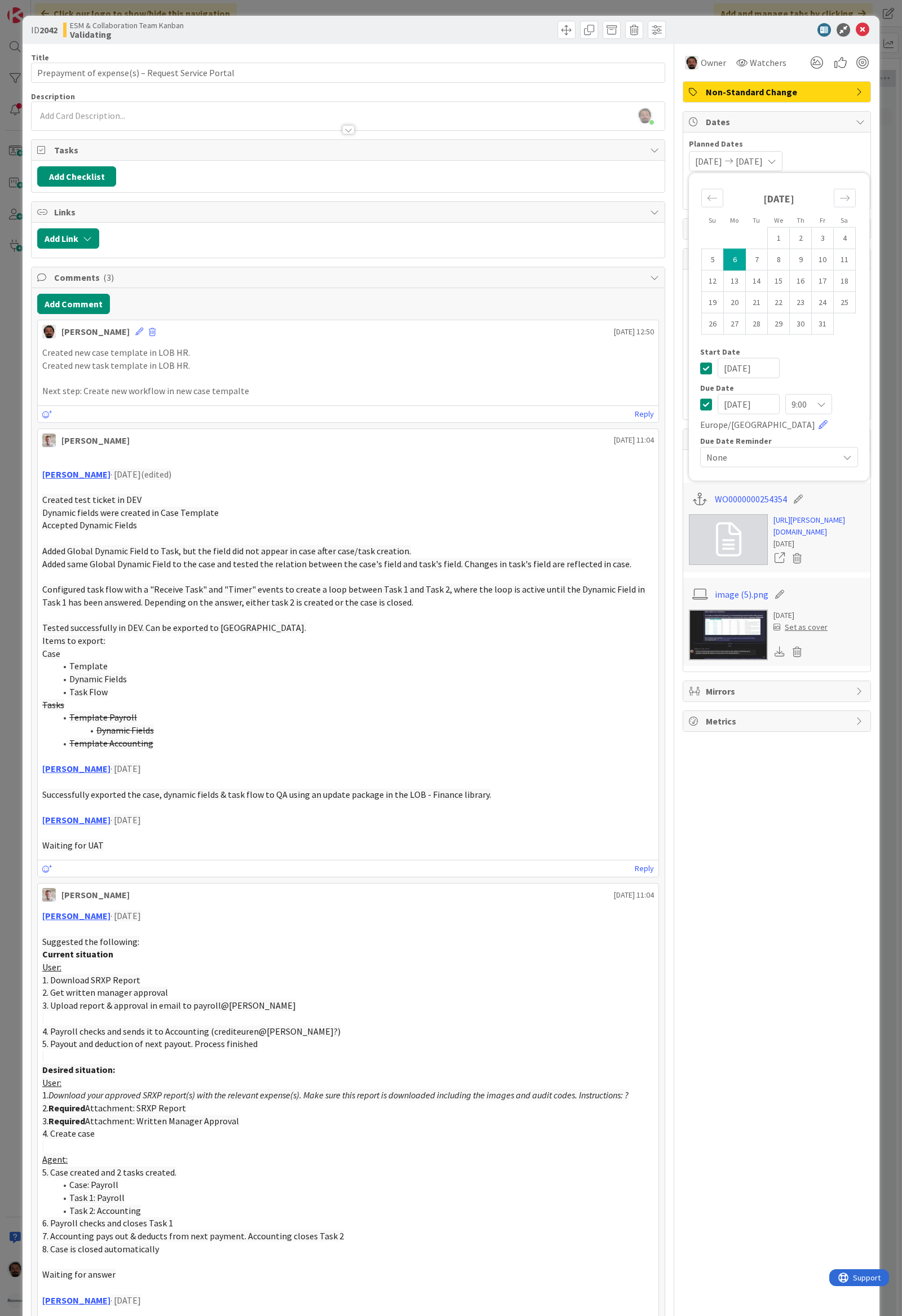
click at [801, 409] on div "9:00" at bounding box center [808, 403] width 47 height 20
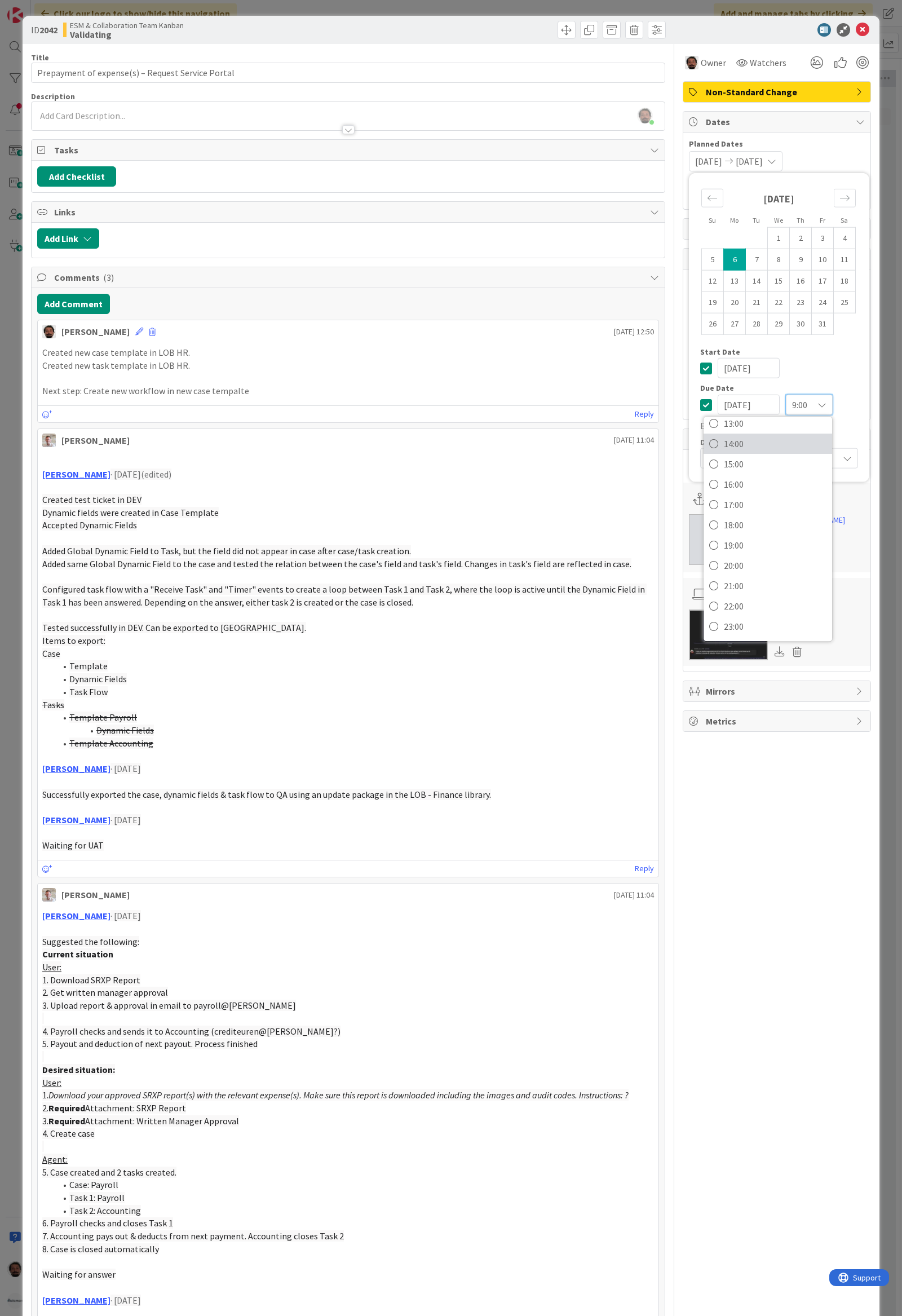
click at [749, 441] on span "14:00" at bounding box center [775, 443] width 102 height 17
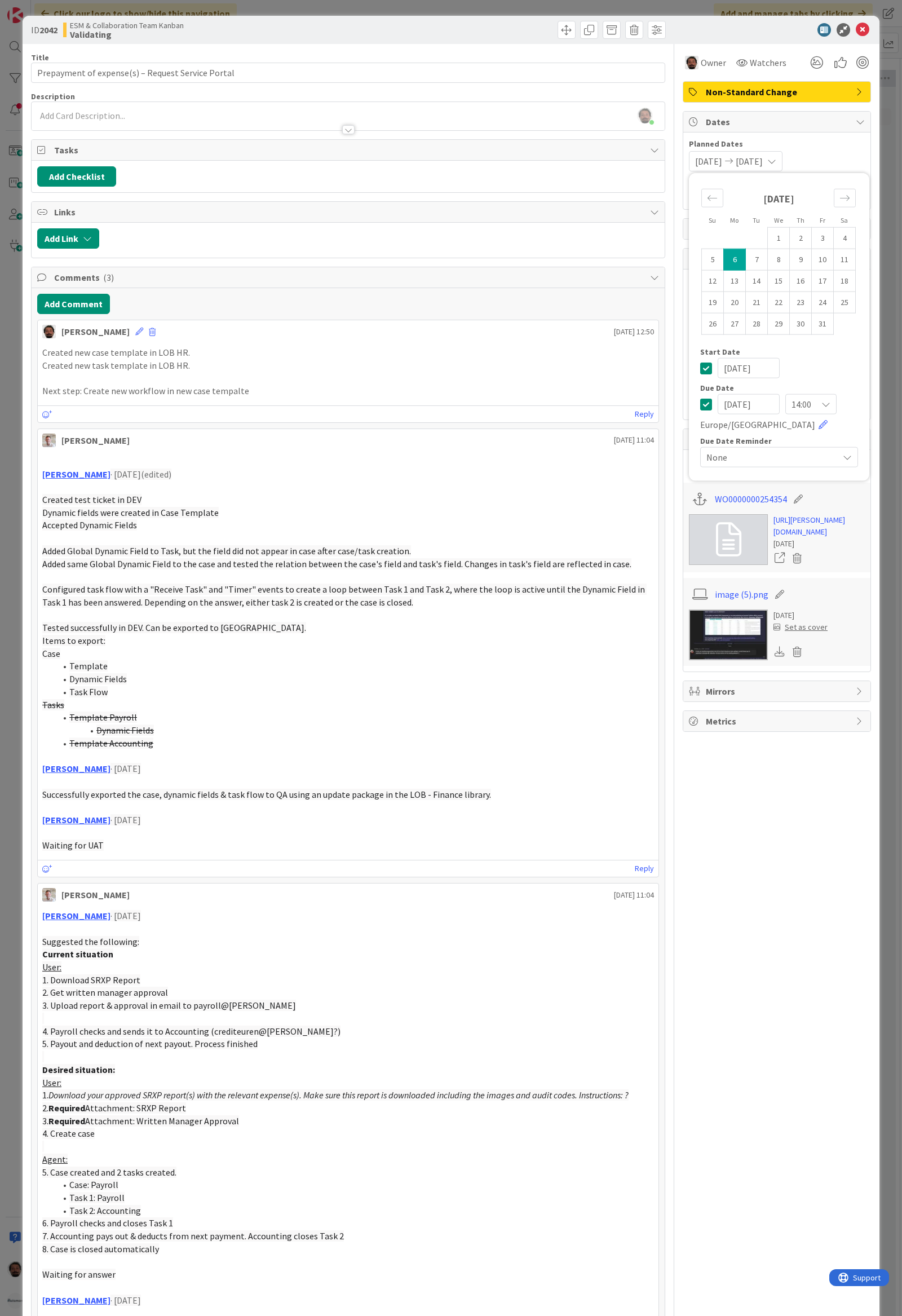
click at [841, 143] on span "Planned Dates" at bounding box center [776, 144] width 176 height 12
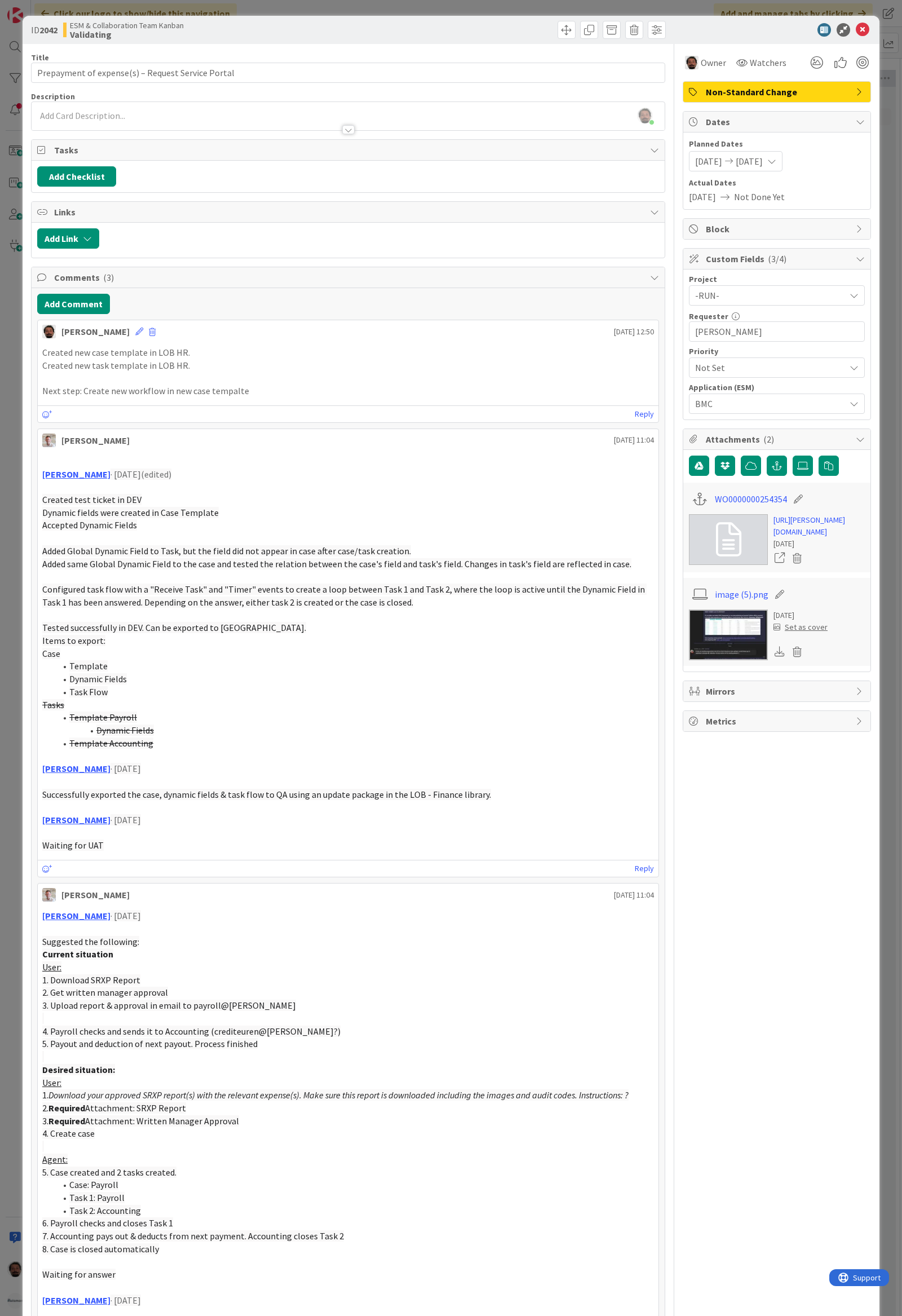
click at [763, 161] on span "[DATE]" at bounding box center [749, 161] width 27 height 13
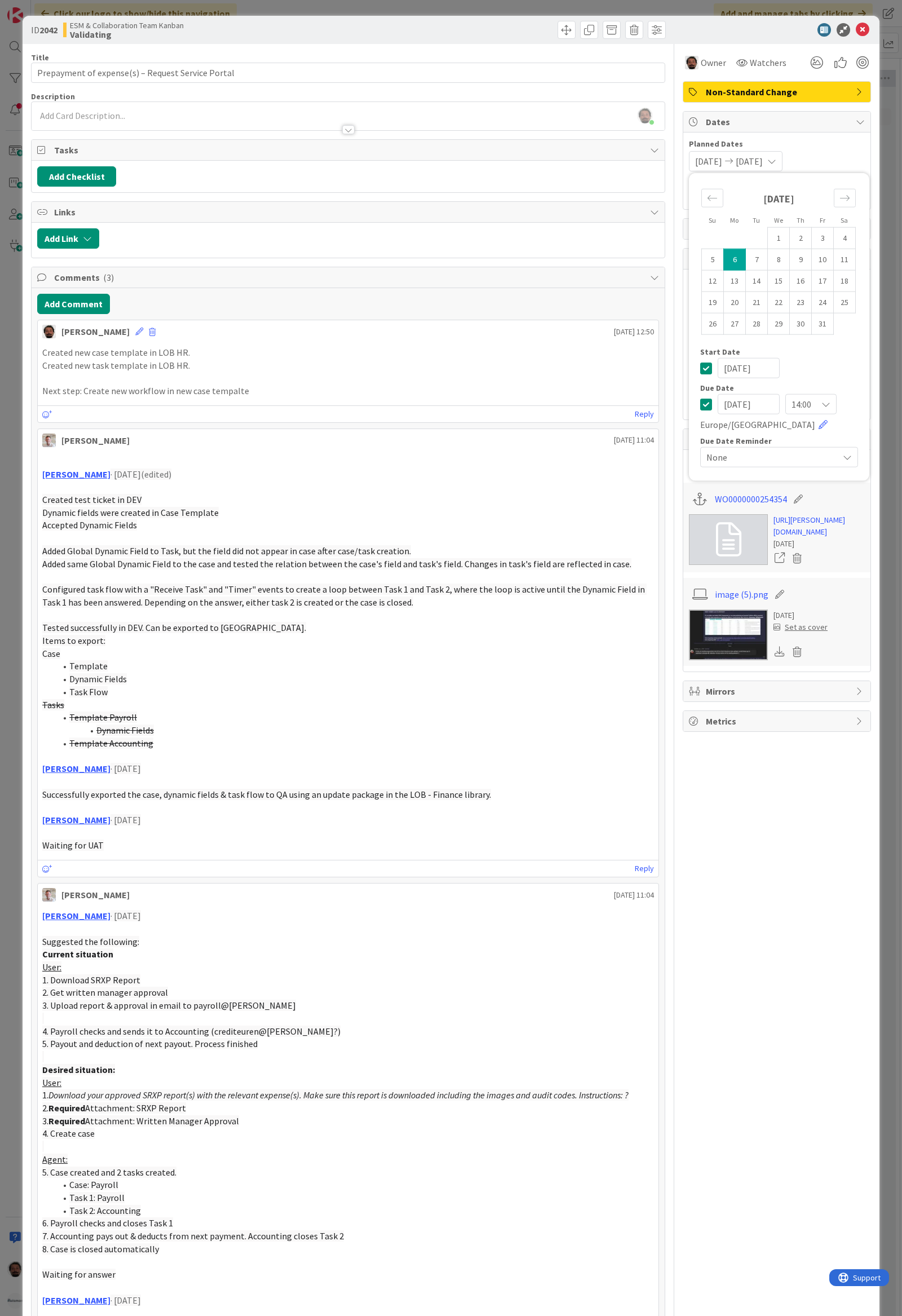
click at [792, 409] on span "14:00" at bounding box center [801, 404] width 20 height 16
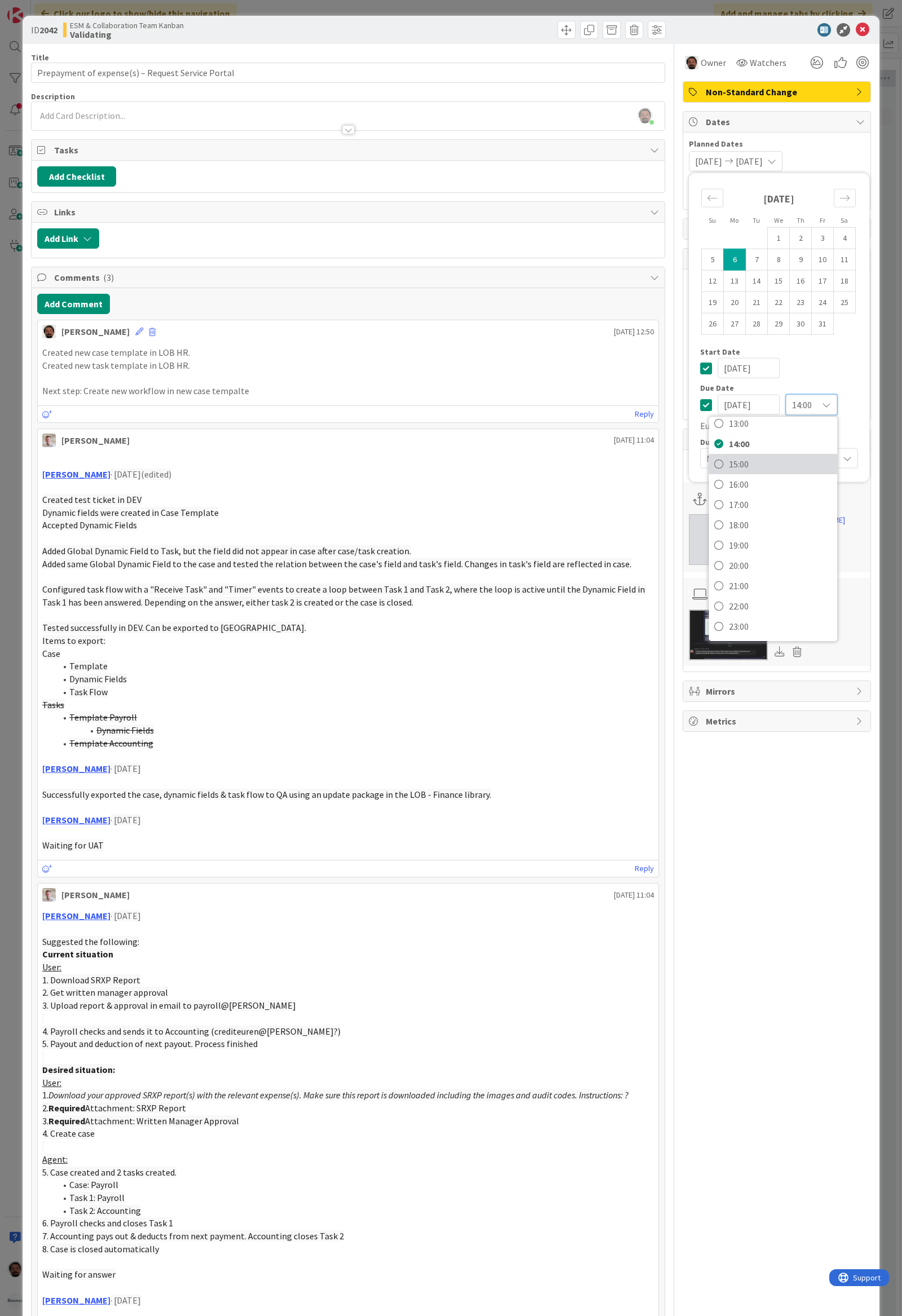
click at [753, 467] on span "15:00" at bounding box center [780, 463] width 102 height 17
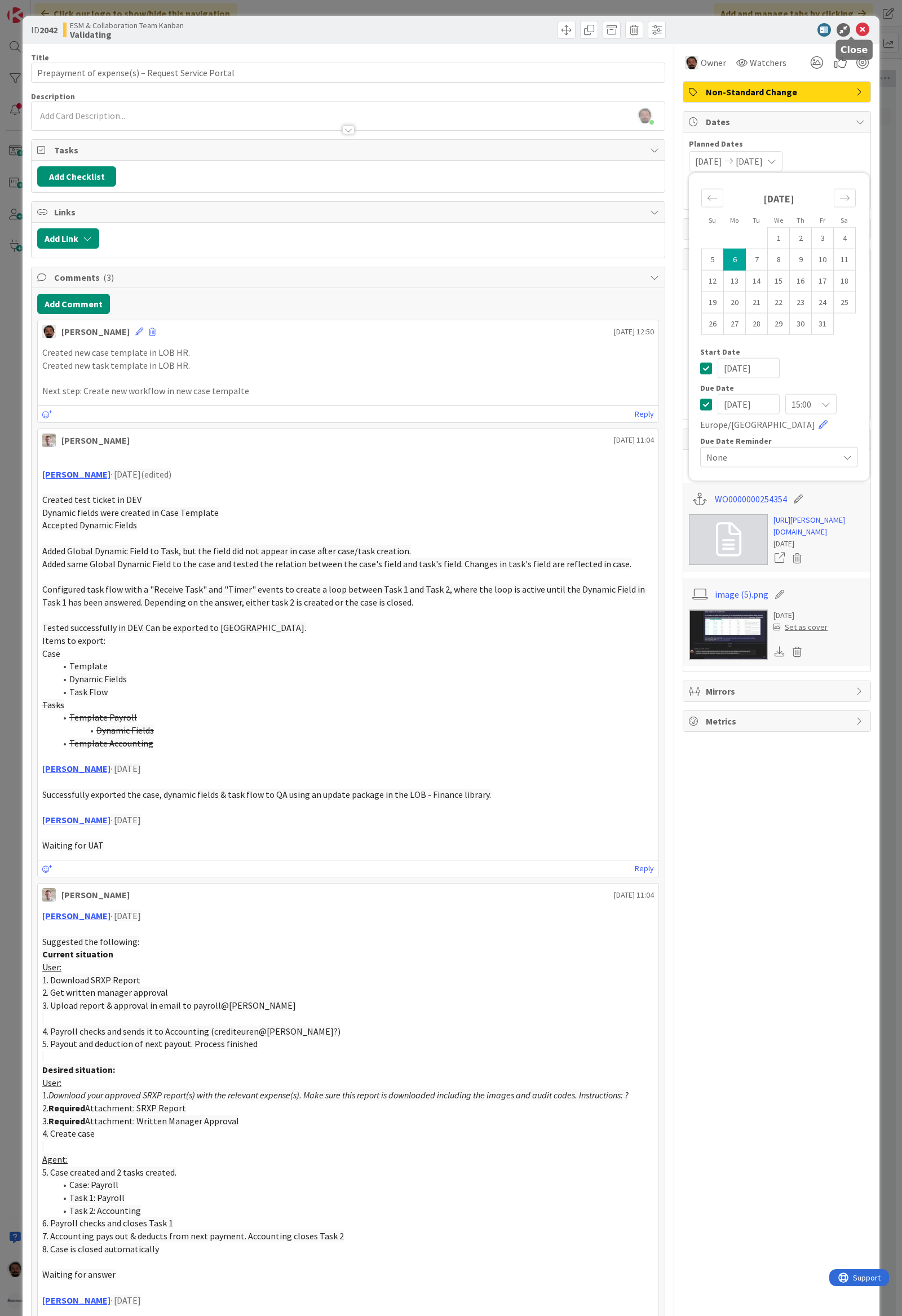
click at [855, 32] on icon at bounding box center [862, 30] width 13 height 13
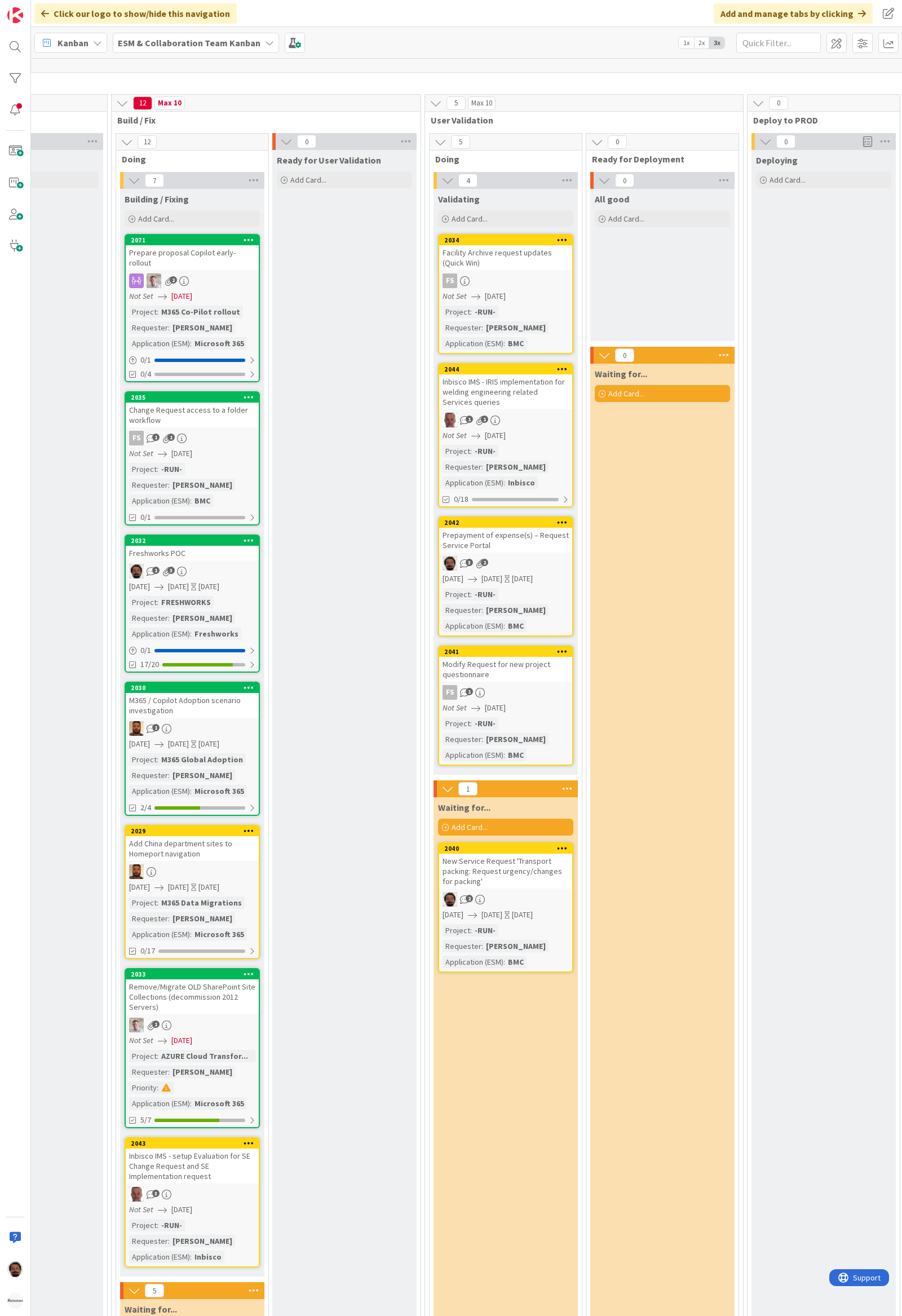
scroll to position [0, 300]
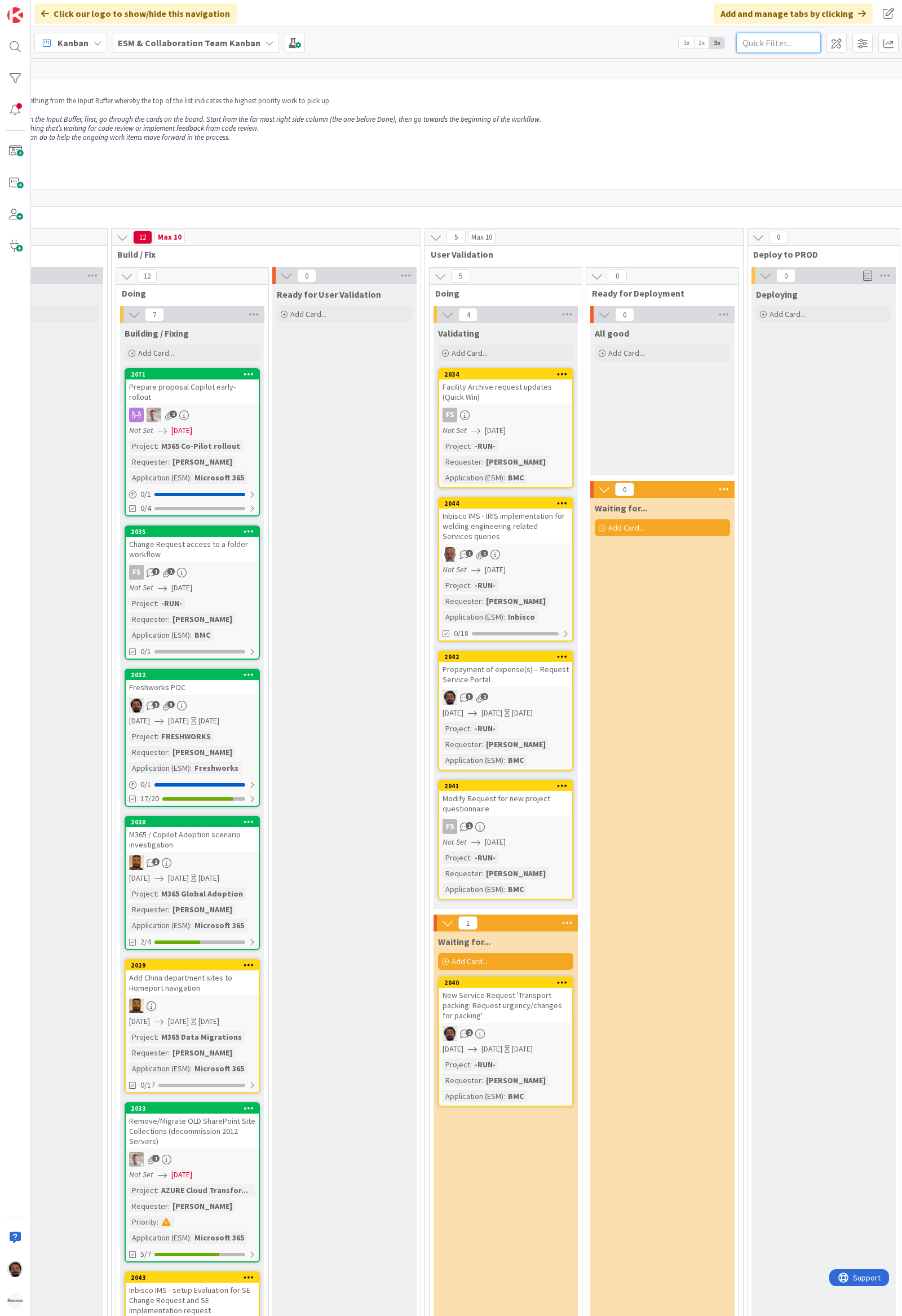
click at [763, 46] on input "text" at bounding box center [778, 42] width 84 height 20
type input "diagram"
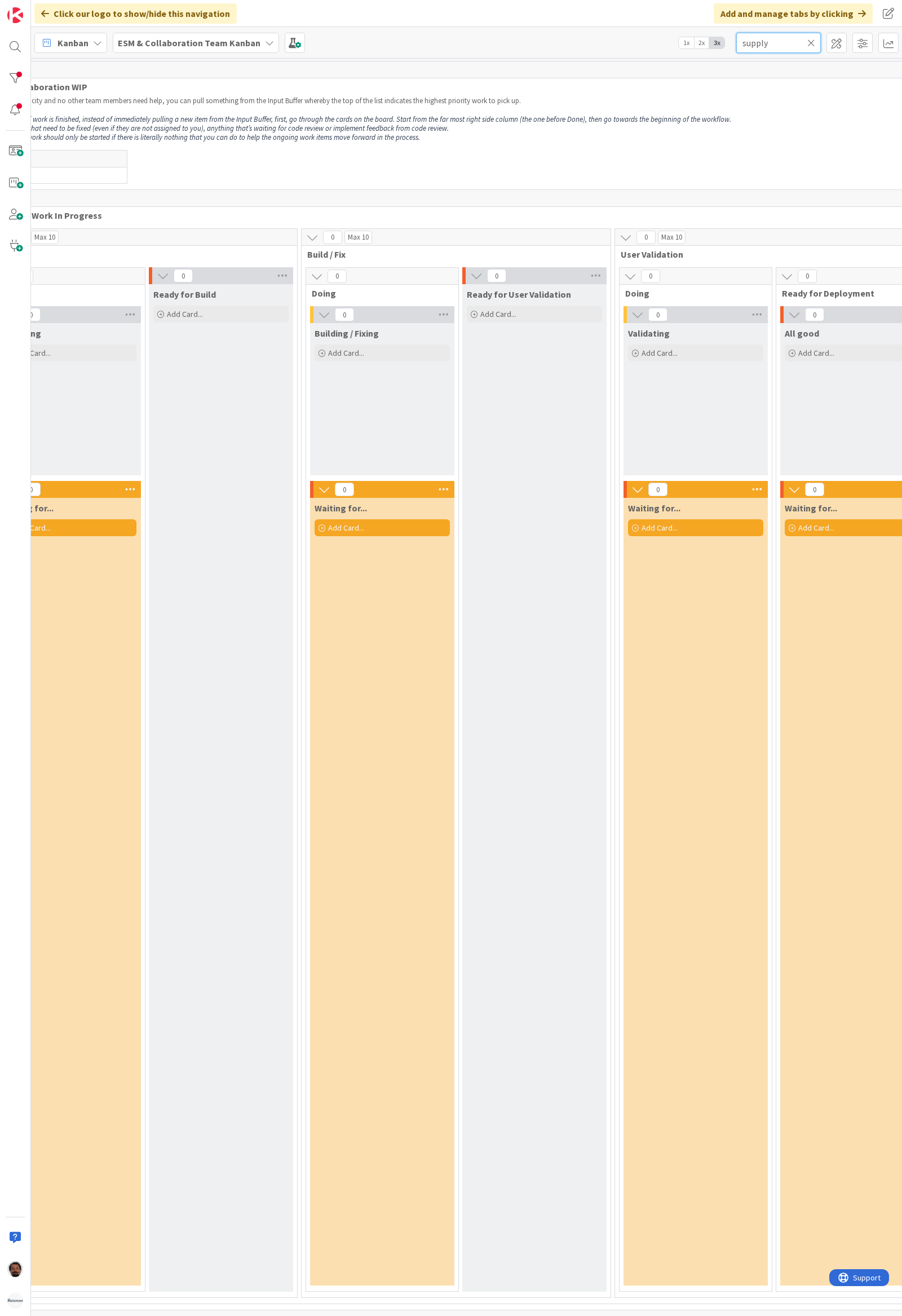
scroll to position [0, 0]
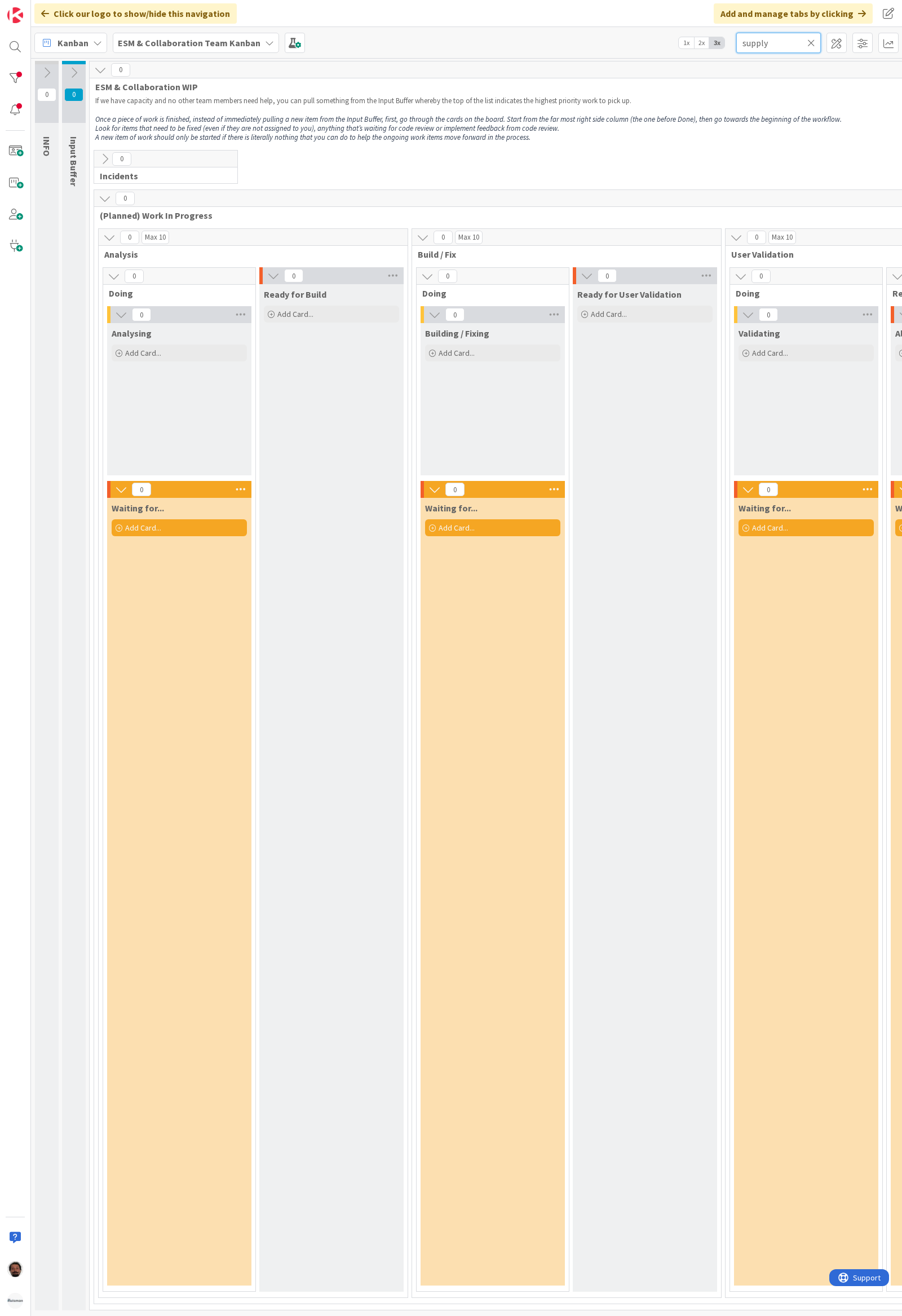
type input "supply"
click at [810, 42] on icon at bounding box center [811, 43] width 8 height 10
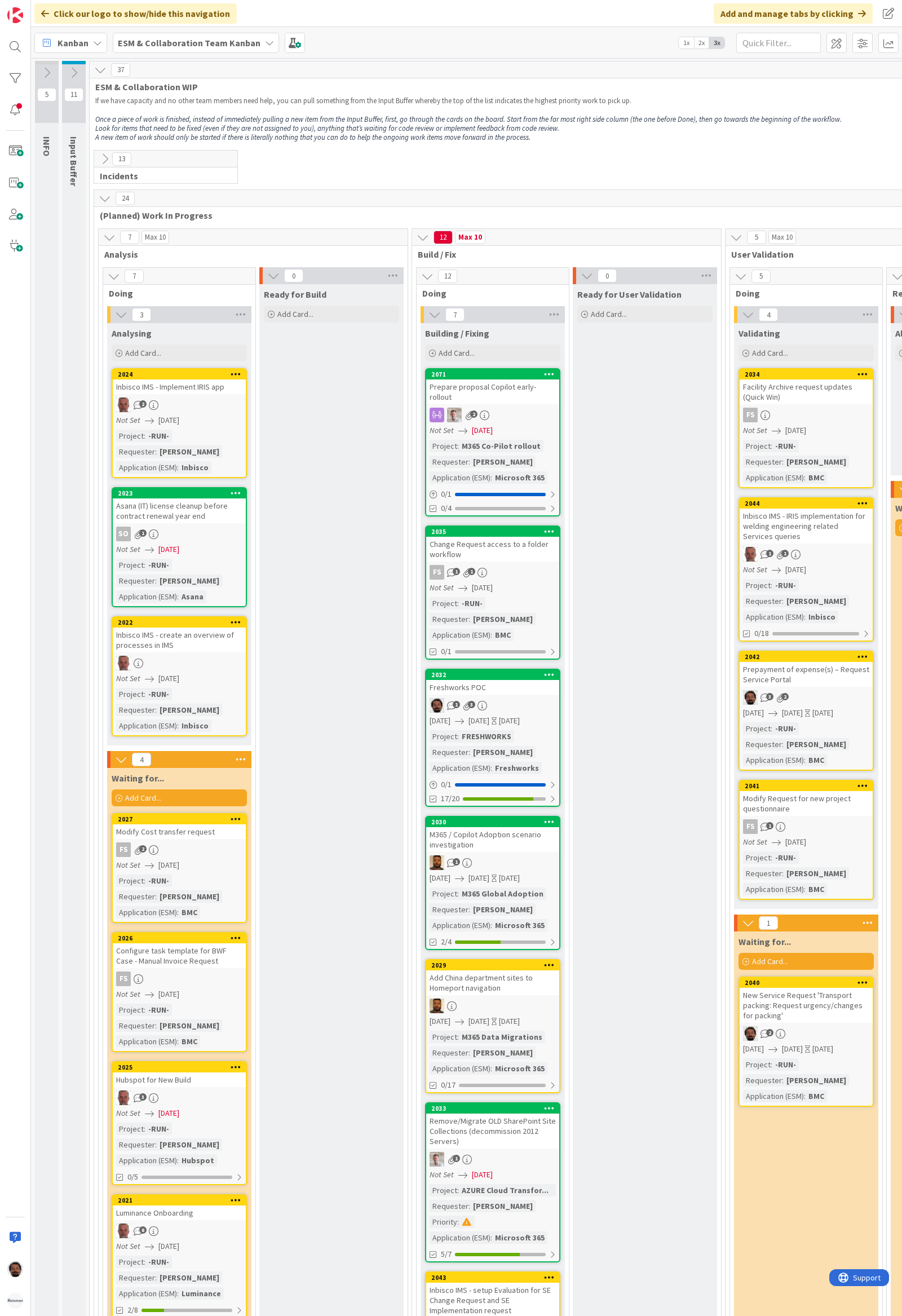
click at [474, 119] on em "Once a piece of work is finished, instead of immediately pulling a new item fro…" at bounding box center [468, 119] width 746 height 10
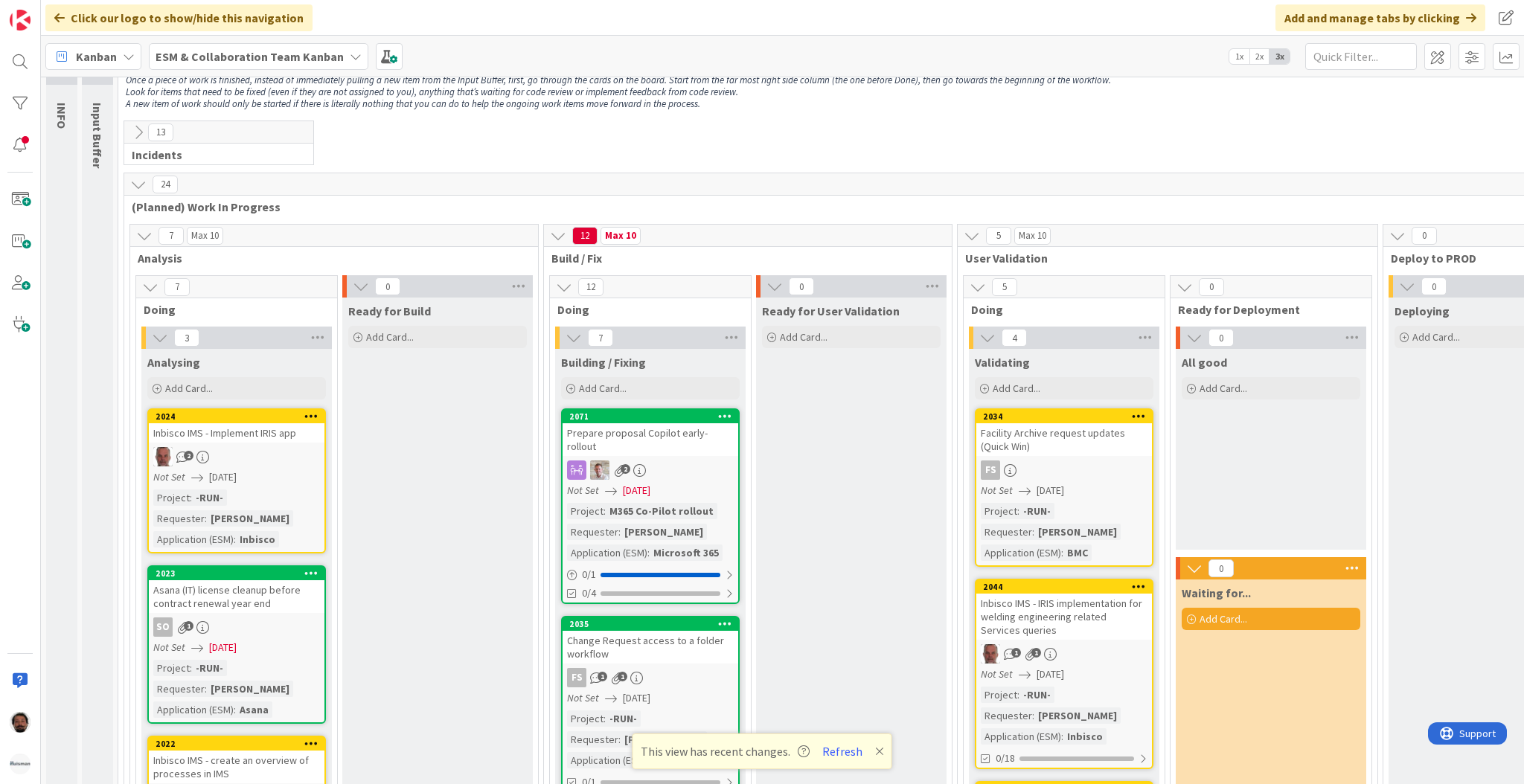
scroll to position [79, 0]
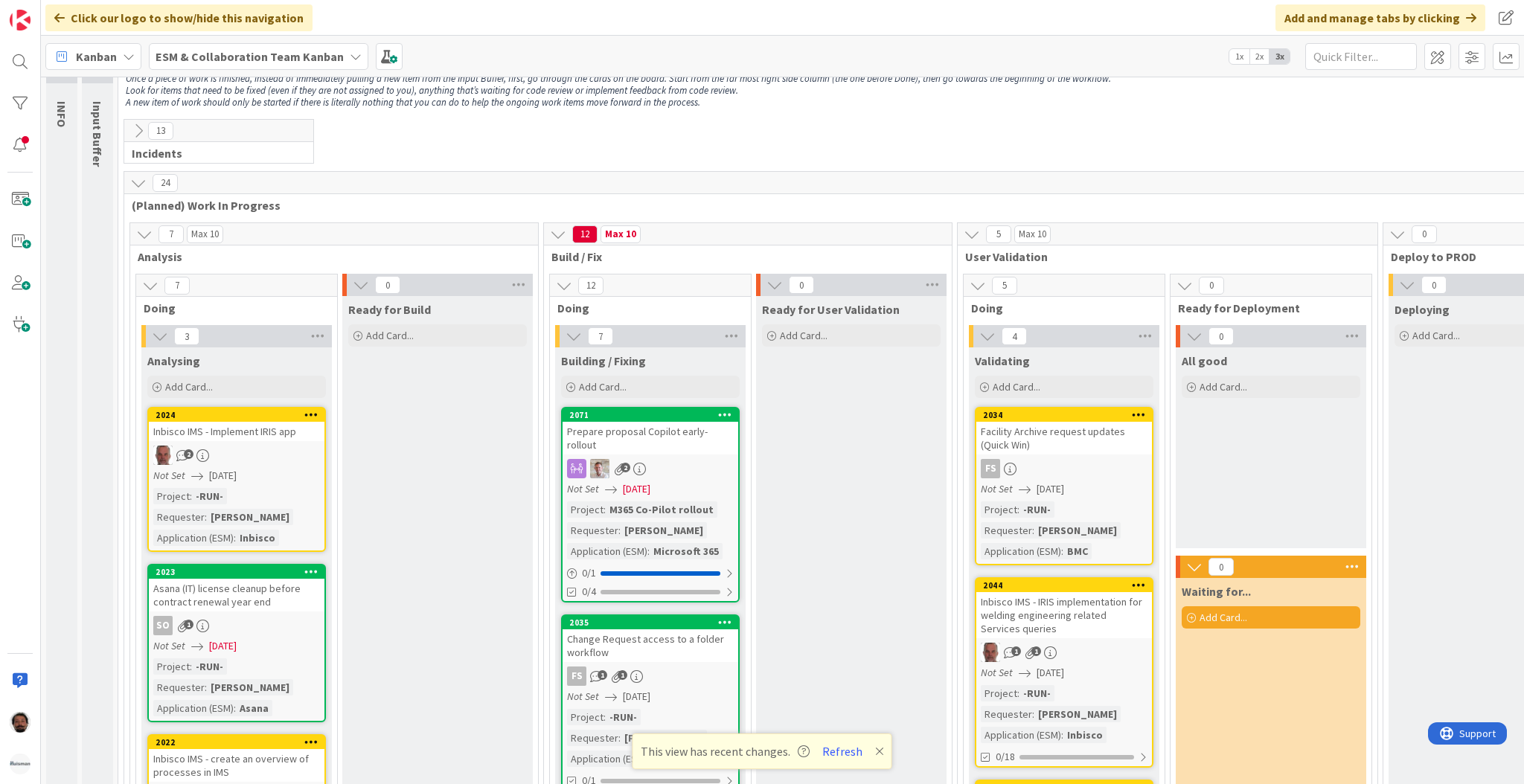
click at [143, 131] on icon at bounding box center [138, 130] width 17 height 17
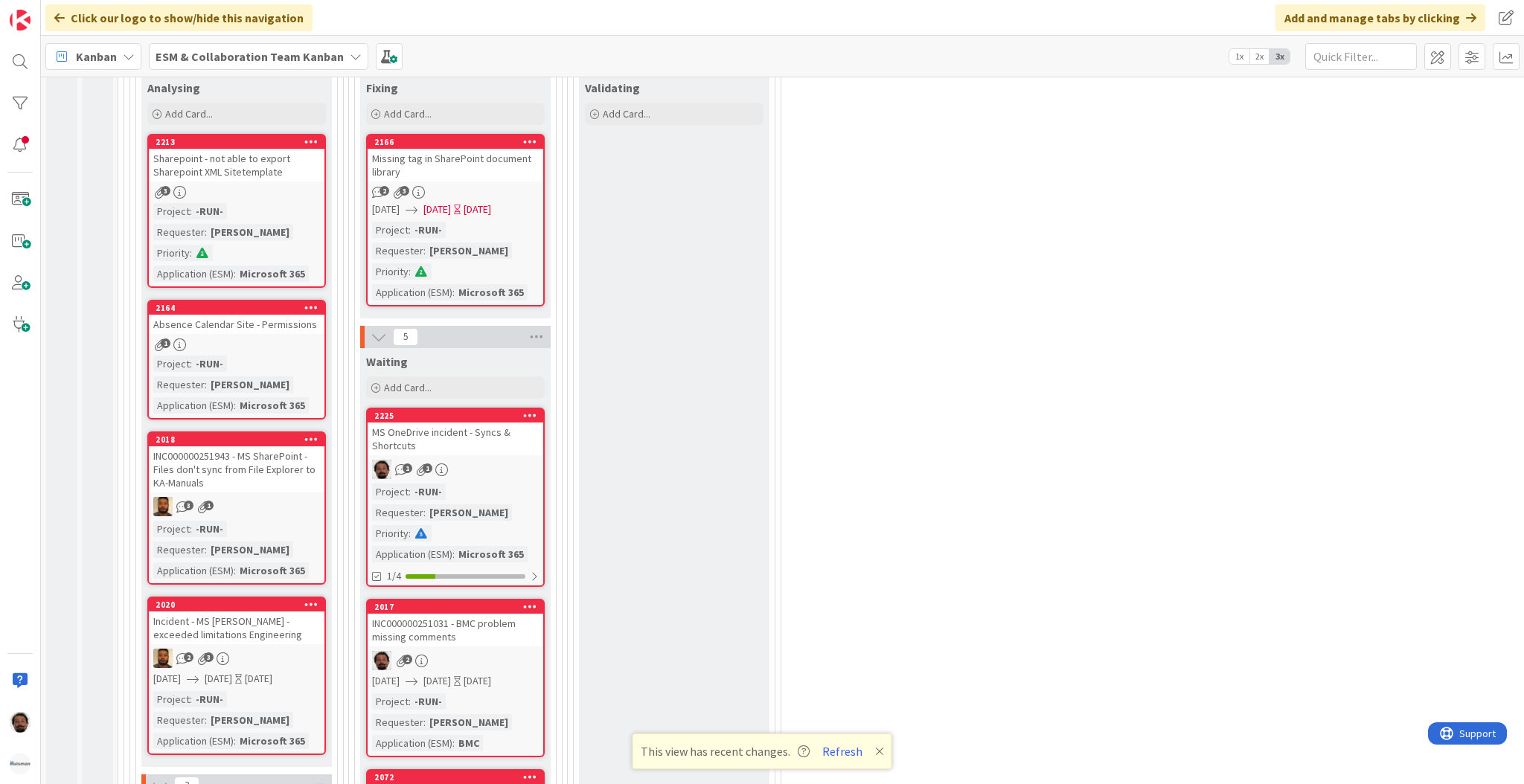
scroll to position [441, 0]
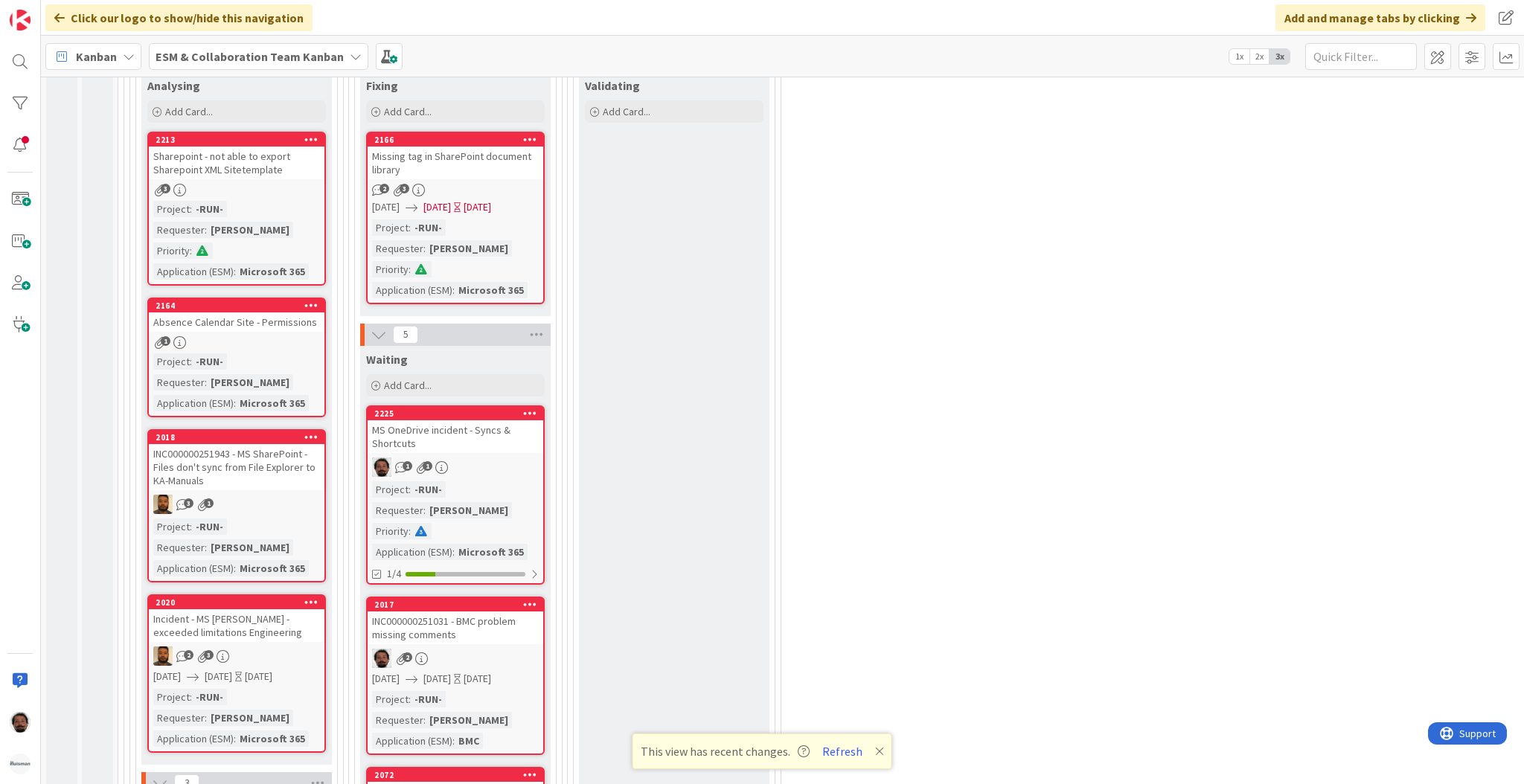
click at [259, 164] on div "Sharepoint - not able to export Sharepoint XML Sitetemplate" at bounding box center [236, 162] width 175 height 32
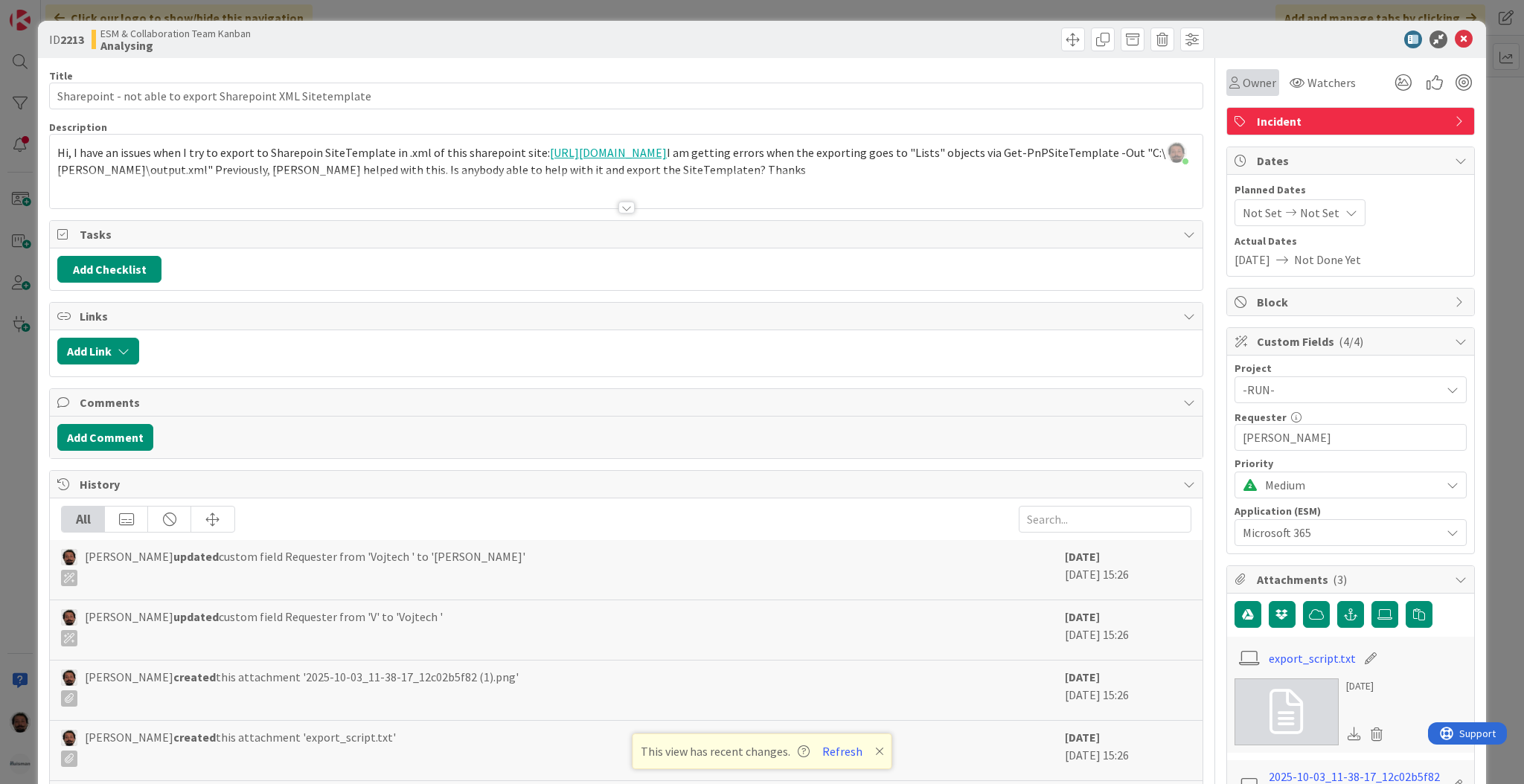
click at [1190, 82] on span "Owner" at bounding box center [1260, 82] width 33 height 18
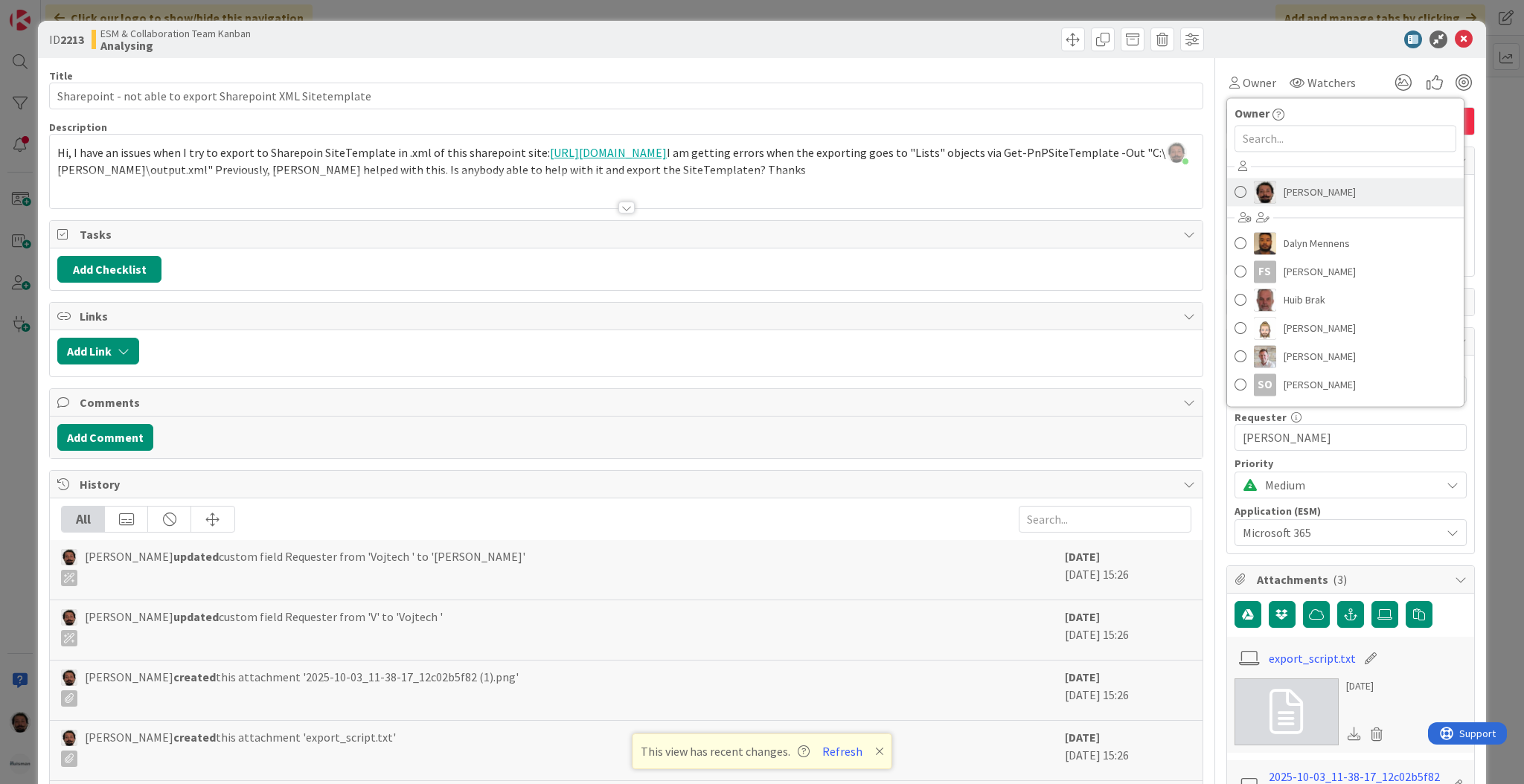
click at [1190, 179] on link "Akif Cevik" at bounding box center [1346, 192] width 237 height 28
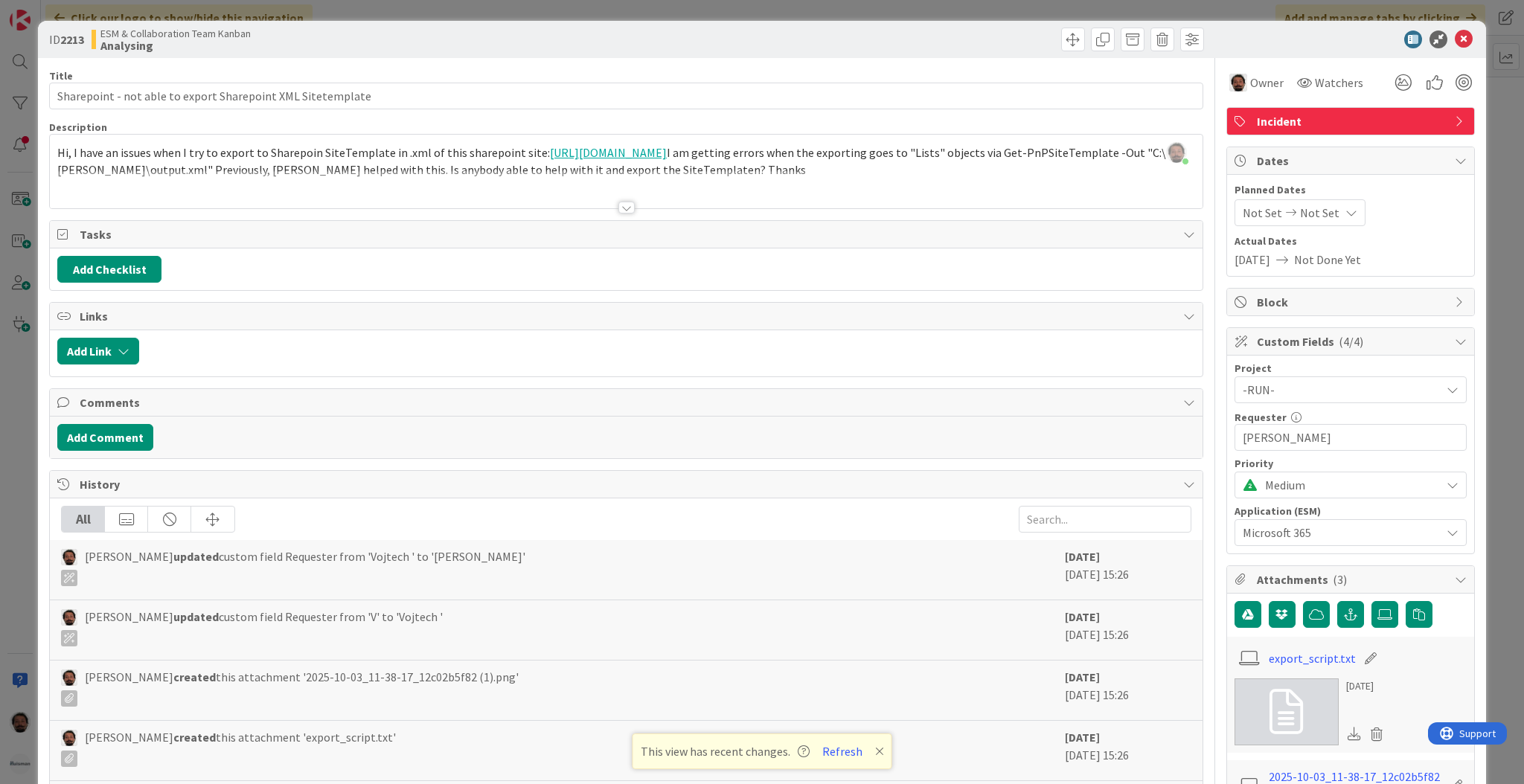
type input "Sharepoint - not able to export Sharepoint XML Sitetemplate"
click at [141, 437] on button "Add Comment" at bounding box center [106, 437] width 96 height 26
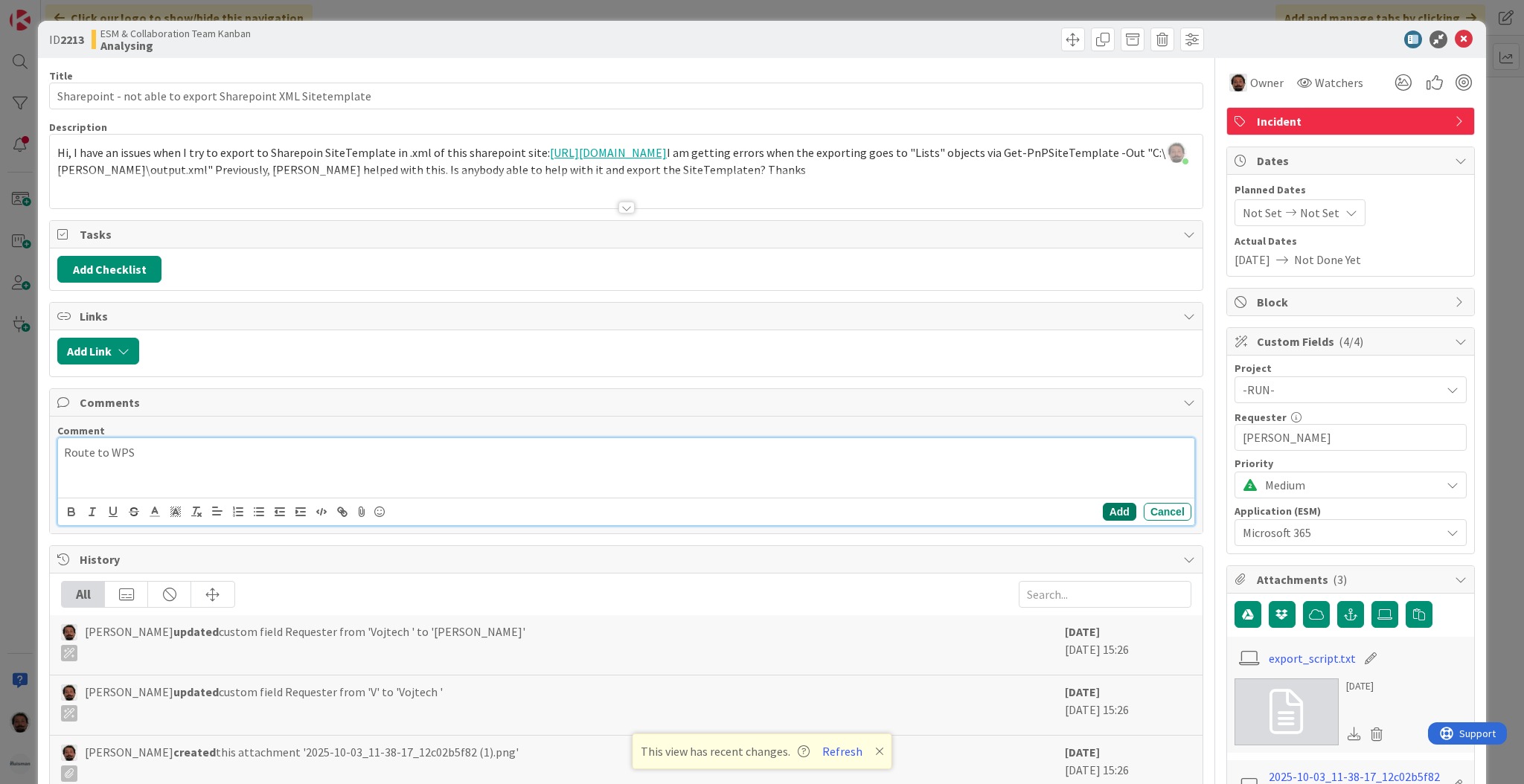
click at [1110, 511] on button "Add" at bounding box center [1120, 512] width 33 height 18
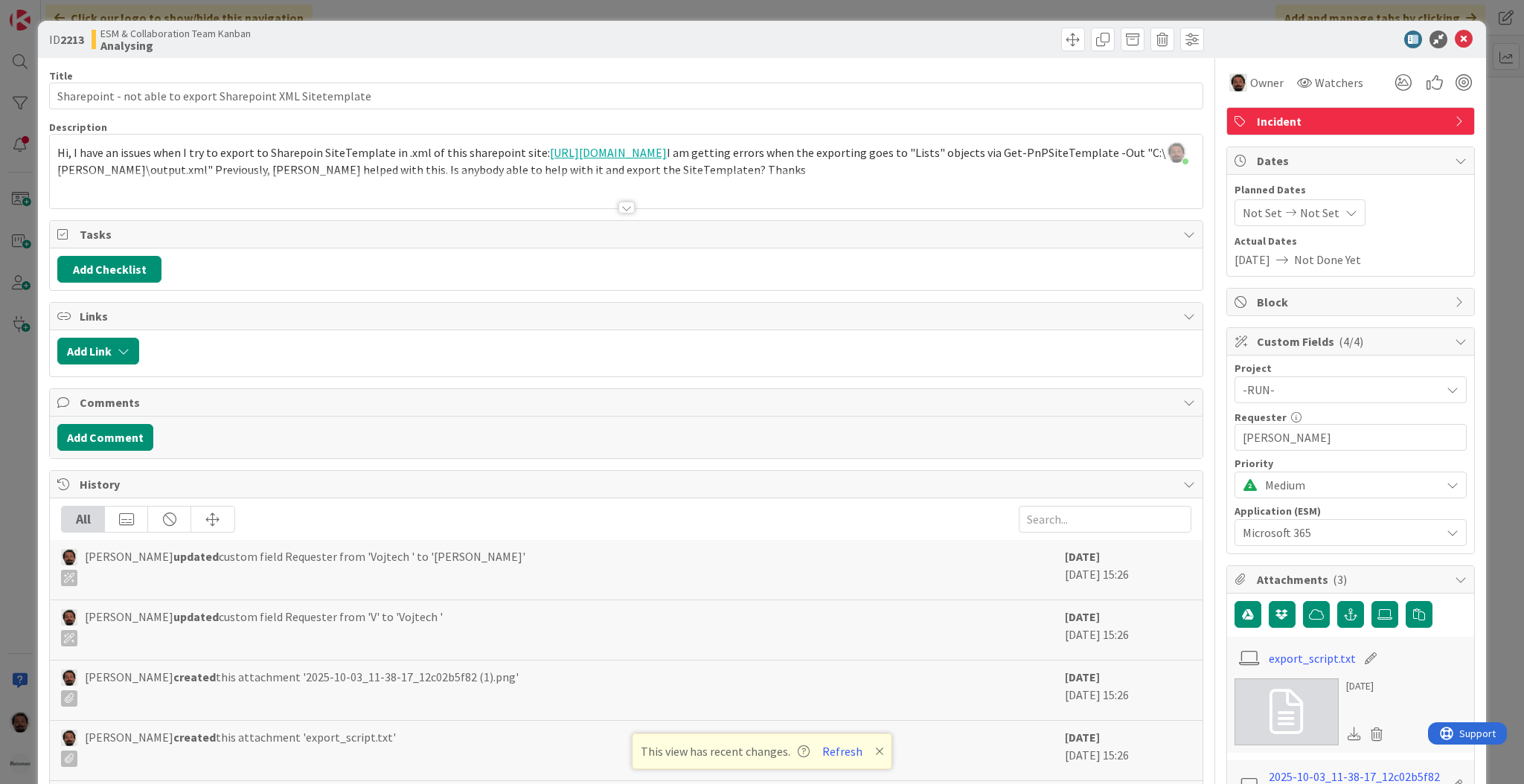
type input "Sharepoint - not able to export Sharepoint XML Sitetemplate"
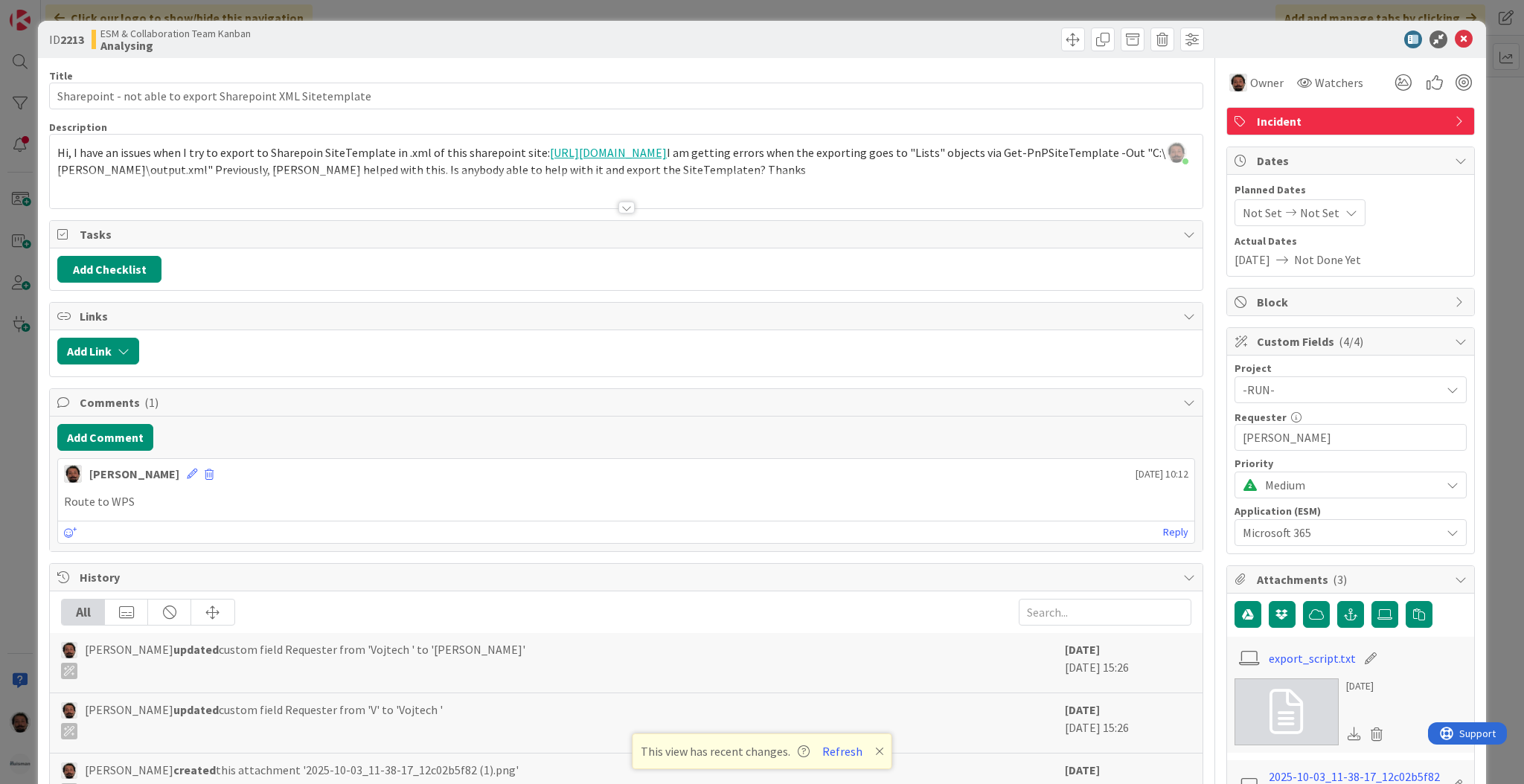
click at [1190, 281] on div "ID 2213 ESM & Collaboration Team Kanban Analysing Title 60 / 128 Sharepoint - n…" at bounding box center [762, 392] width 1524 height 784
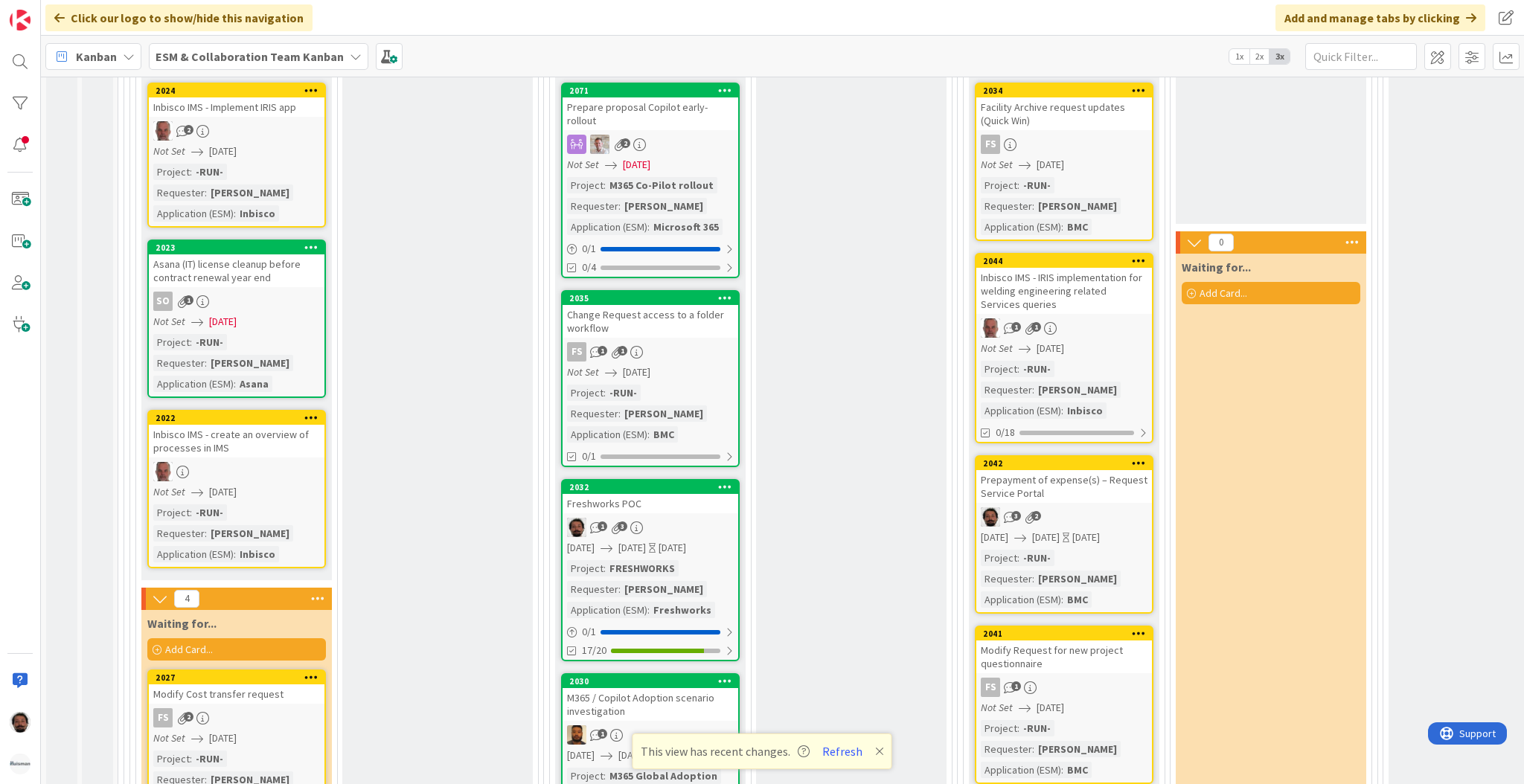
scroll to position [1946, 0]
